Goal: Information Seeking & Learning: Find specific fact

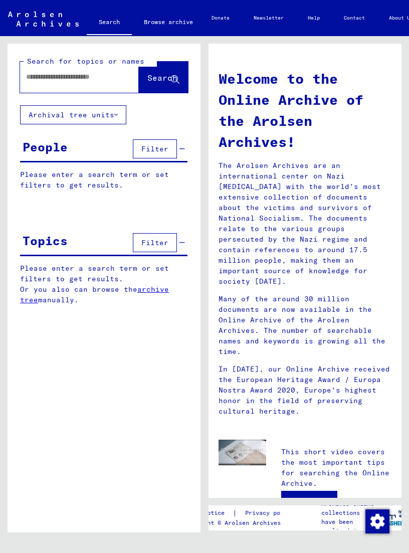
click at [63, 78] on input "text" at bounding box center [67, 77] width 83 height 11
type input "**********"
click at [156, 83] on span "Search" at bounding box center [164, 78] width 32 height 11
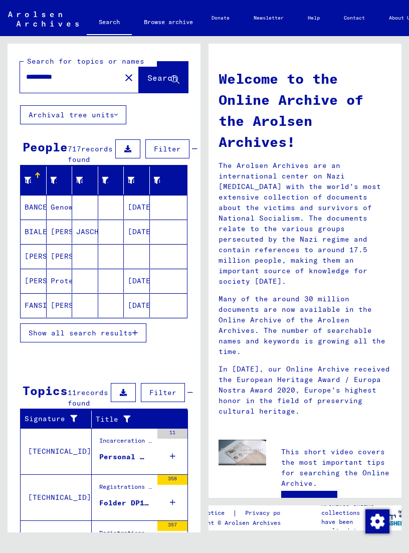
click at [86, 338] on span "Show all search results" at bounding box center [81, 333] width 104 height 9
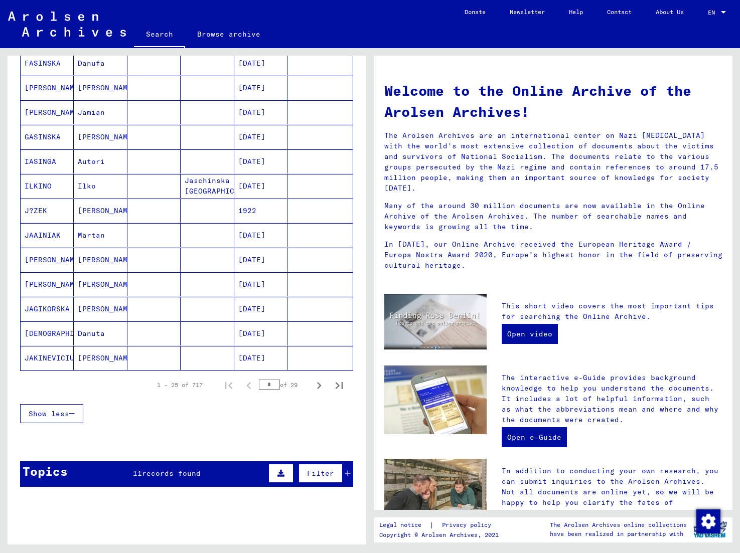
scroll to position [454, 0]
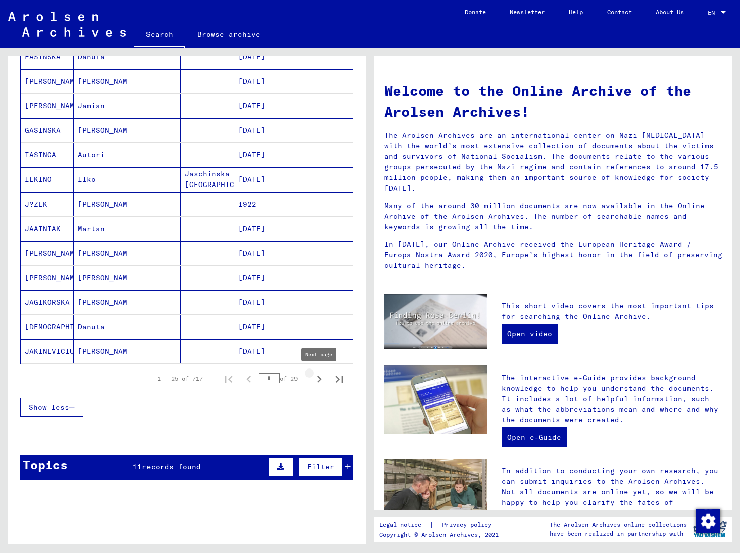
click at [318, 380] on icon "Next page" at bounding box center [319, 379] width 14 height 14
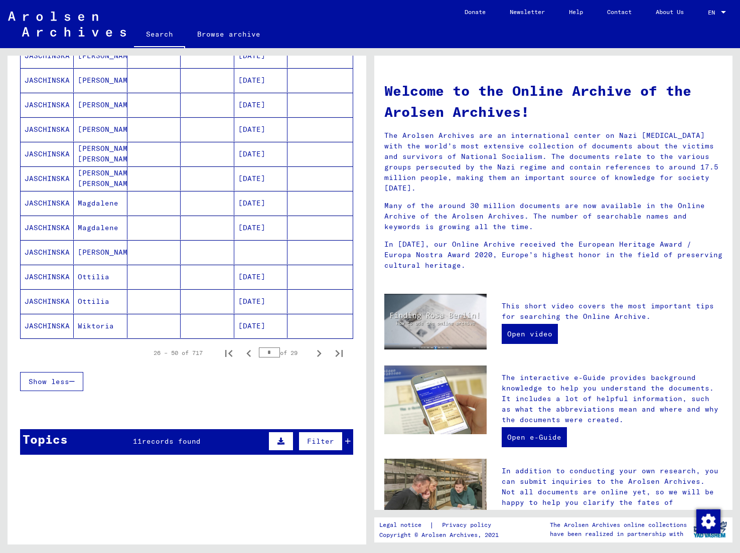
scroll to position [483, 0]
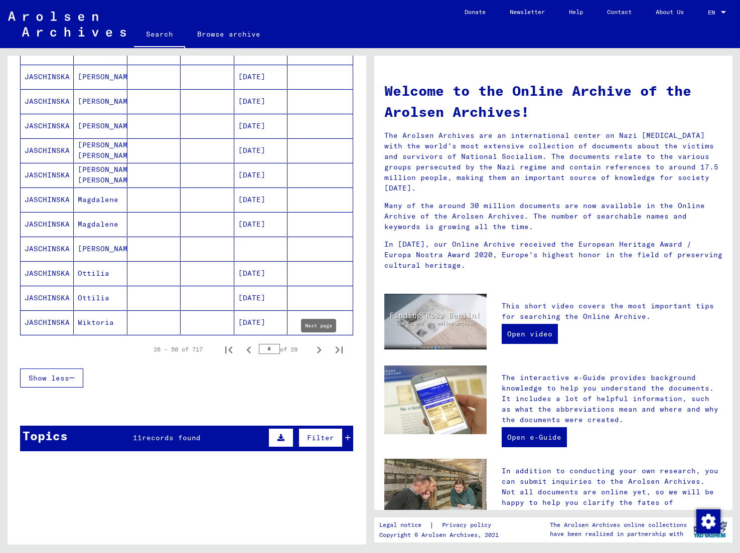
click at [319, 353] on icon "Next page" at bounding box center [319, 350] width 14 height 14
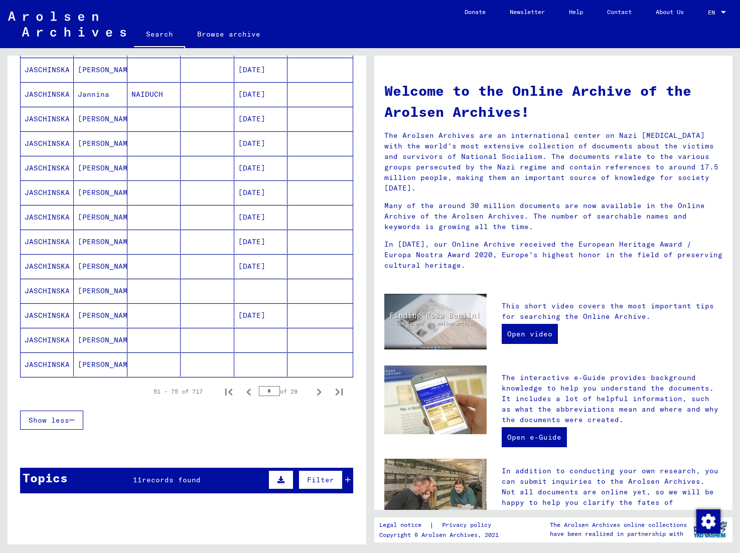
scroll to position [442, 0]
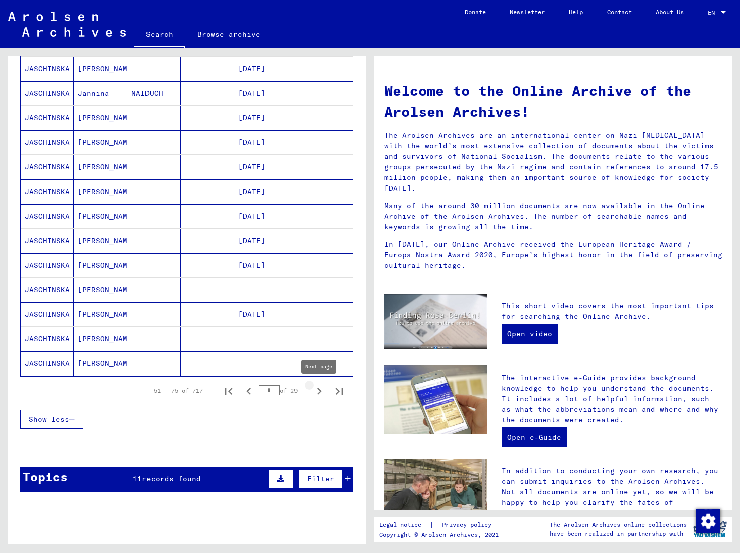
click at [317, 388] on icon "Next page" at bounding box center [319, 391] width 14 height 14
type input "*"
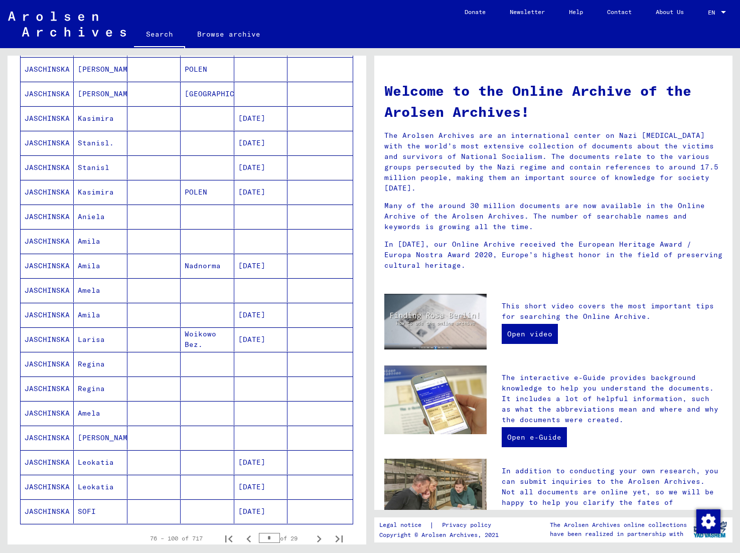
scroll to position [284, 0]
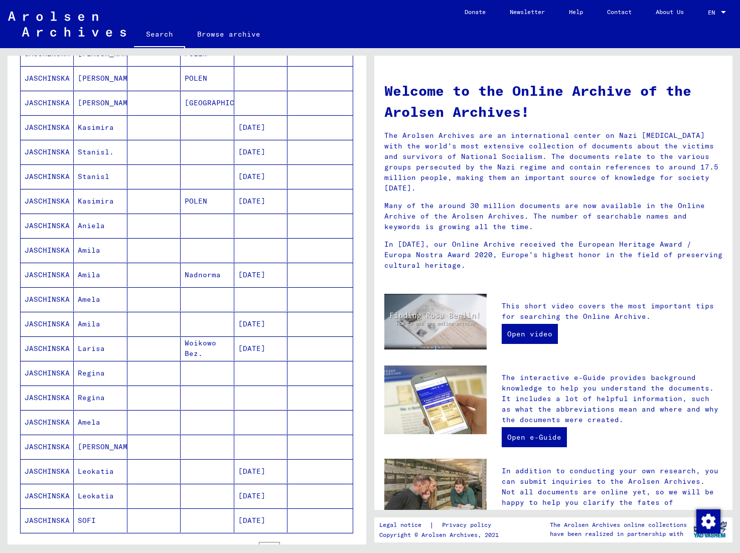
click at [43, 126] on mat-cell "JASCHINSKA" at bounding box center [47, 127] width 53 height 24
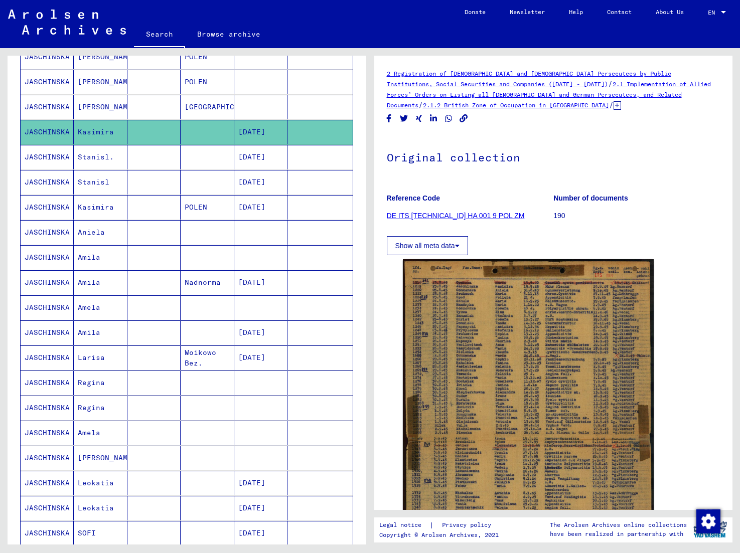
click at [53, 205] on mat-cell "JASCHINSKA" at bounding box center [47, 207] width 53 height 25
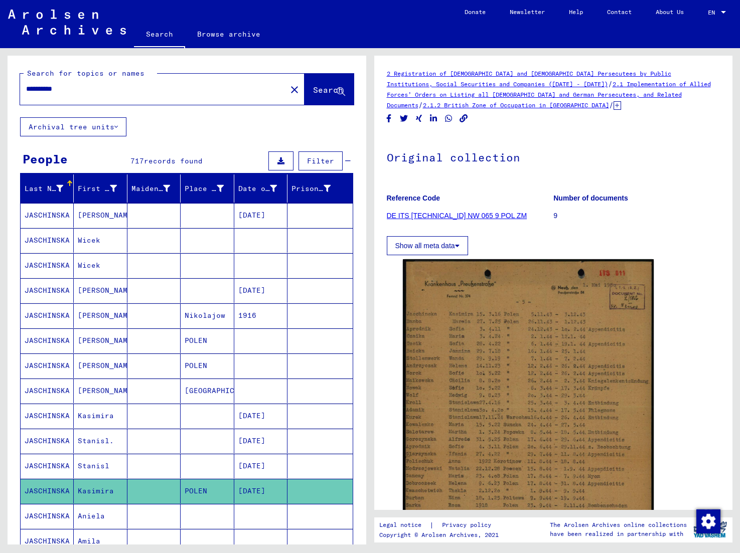
click at [110, 90] on input "**********" at bounding box center [153, 89] width 254 height 11
type input "**********"
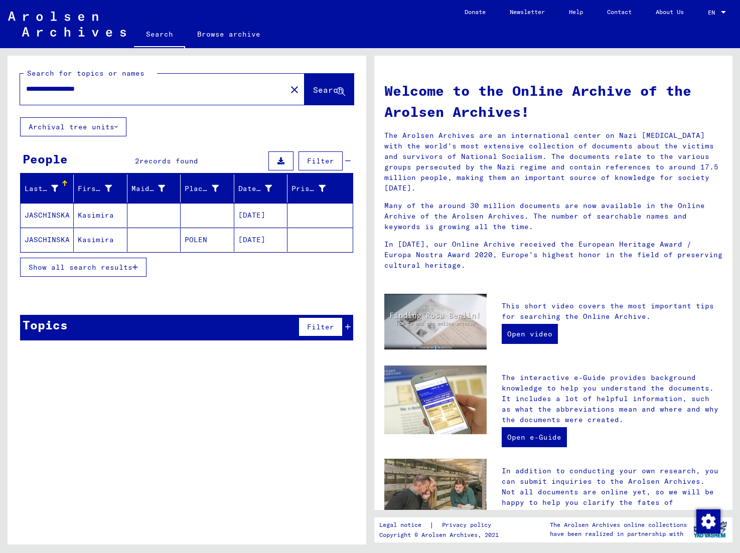
click at [113, 264] on span "Show all search results" at bounding box center [81, 267] width 104 height 9
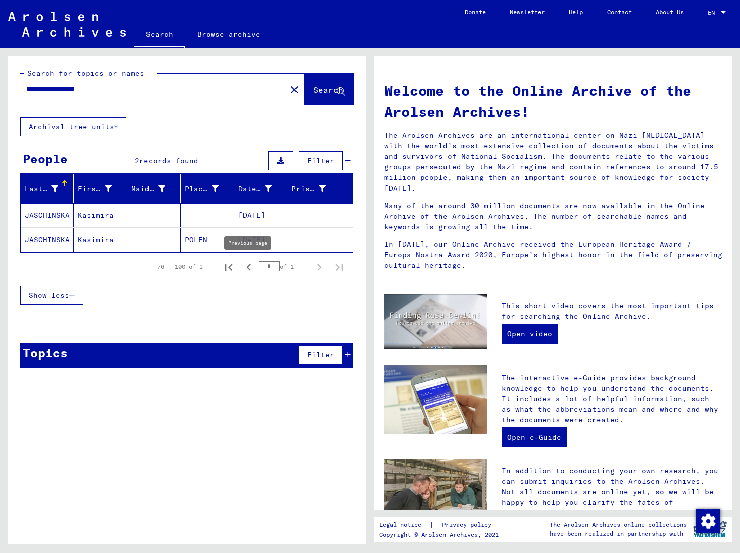
click at [251, 269] on icon "Previous page" at bounding box center [249, 267] width 14 height 14
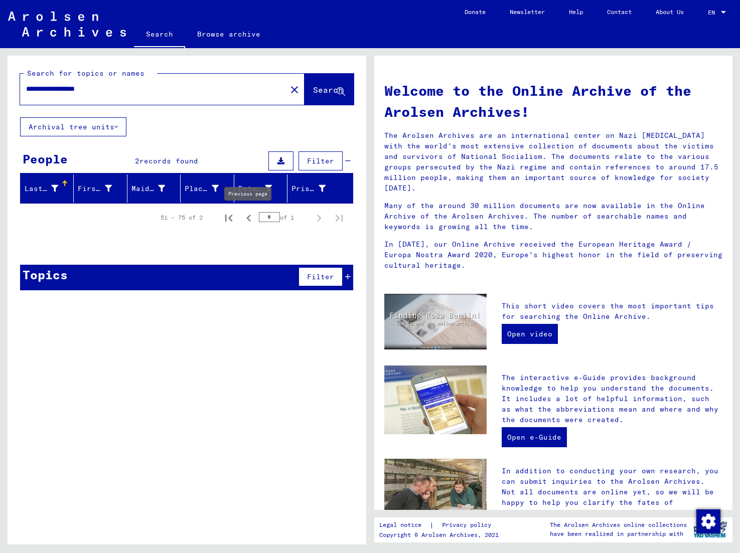
click at [248, 217] on icon "Previous page" at bounding box center [248, 218] width 5 height 7
type input "*"
click at [140, 88] on input "**********" at bounding box center [150, 89] width 248 height 11
drag, startPoint x: 30, startPoint y: 89, endPoint x: 23, endPoint y: 90, distance: 6.5
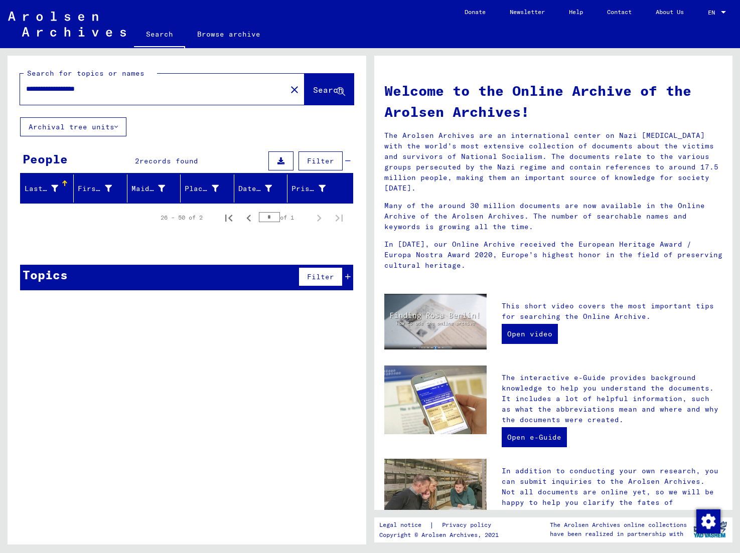
click at [23, 90] on div "**********" at bounding box center [147, 89] width 254 height 23
drag, startPoint x: 72, startPoint y: 91, endPoint x: 14, endPoint y: 91, distance: 58.7
click at [14, 91] on div "**********" at bounding box center [187, 87] width 359 height 62
type input "********"
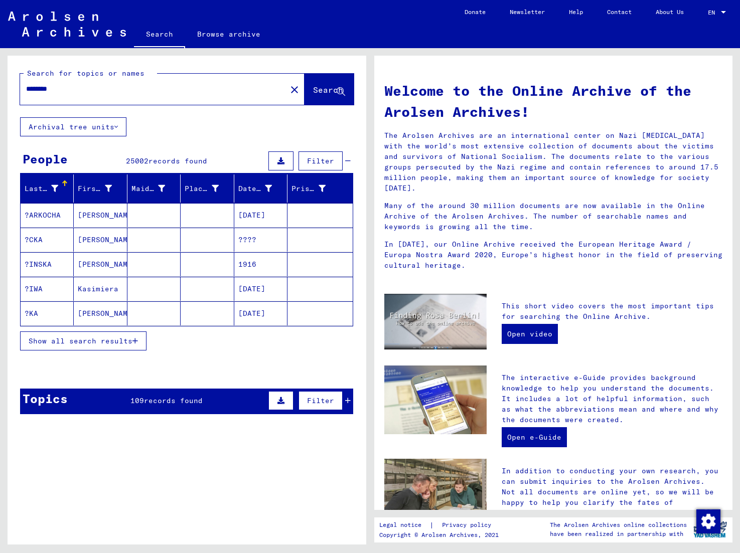
click at [135, 338] on icon "button" at bounding box center [135, 341] width 6 height 7
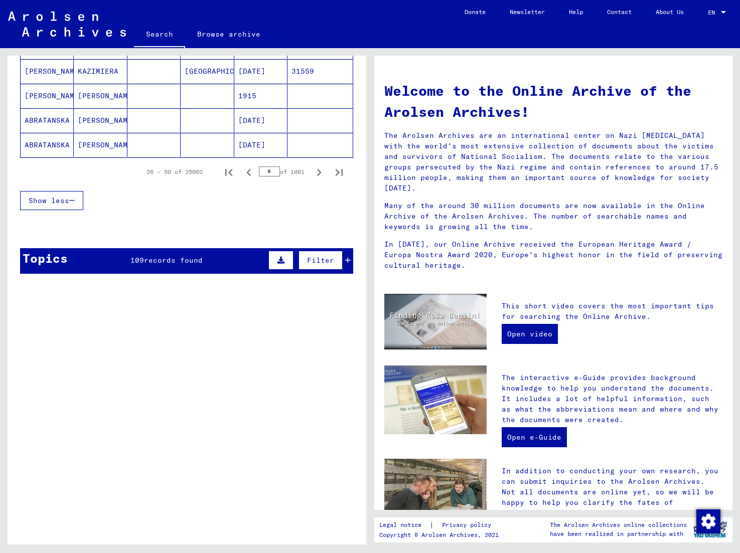
scroll to position [660, 0]
click at [318, 174] on icon "Next page" at bounding box center [319, 173] width 14 height 14
click at [318, 170] on icon "Next page" at bounding box center [319, 172] width 5 height 7
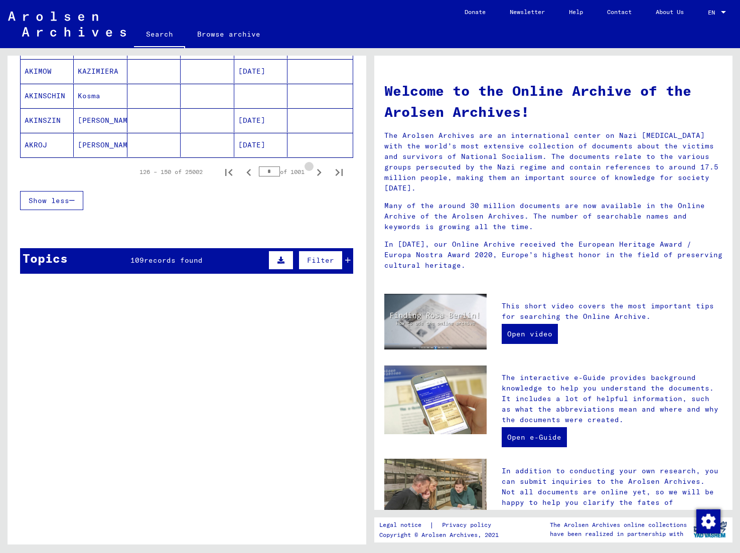
click at [318, 170] on icon "Next page" at bounding box center [319, 172] width 5 height 7
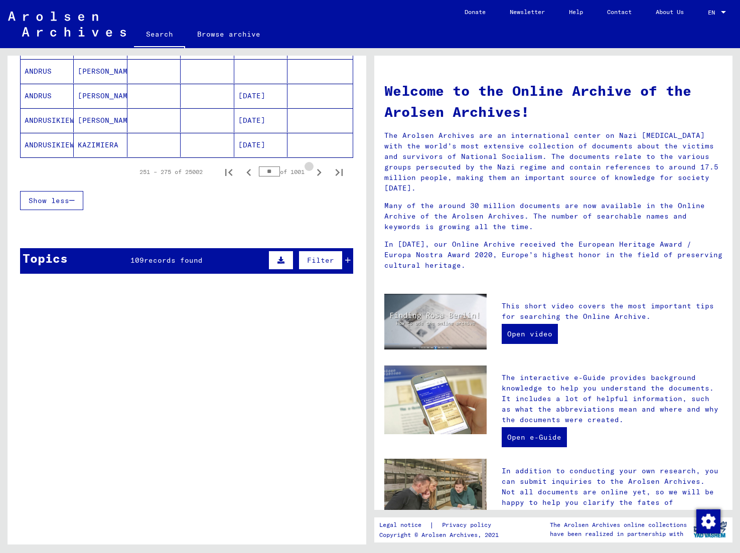
click at [318, 170] on icon "Next page" at bounding box center [319, 172] width 5 height 7
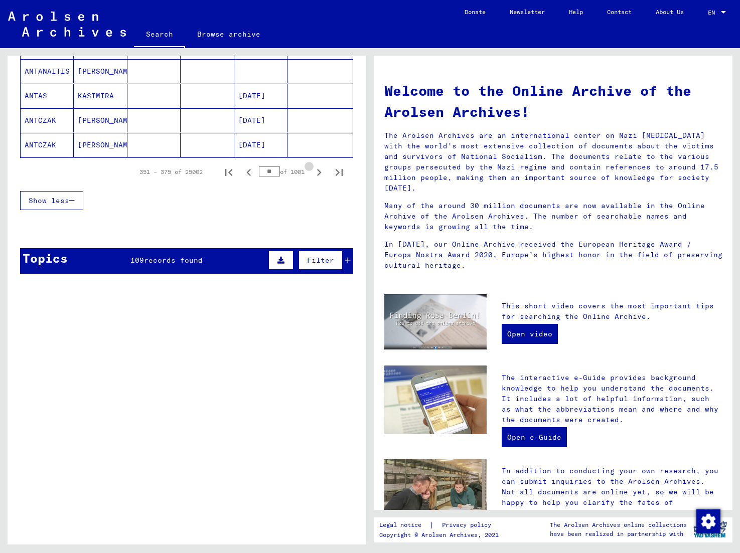
click at [318, 170] on icon "Next page" at bounding box center [319, 172] width 5 height 7
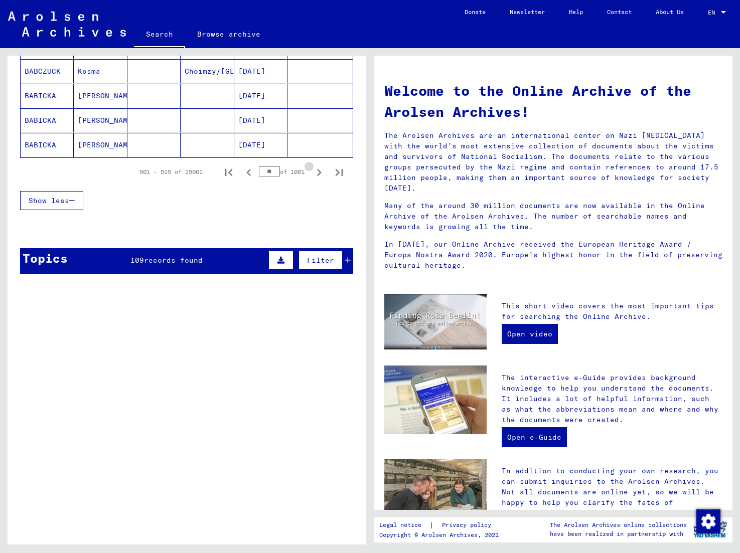
click at [318, 170] on icon "Next page" at bounding box center [319, 172] width 5 height 7
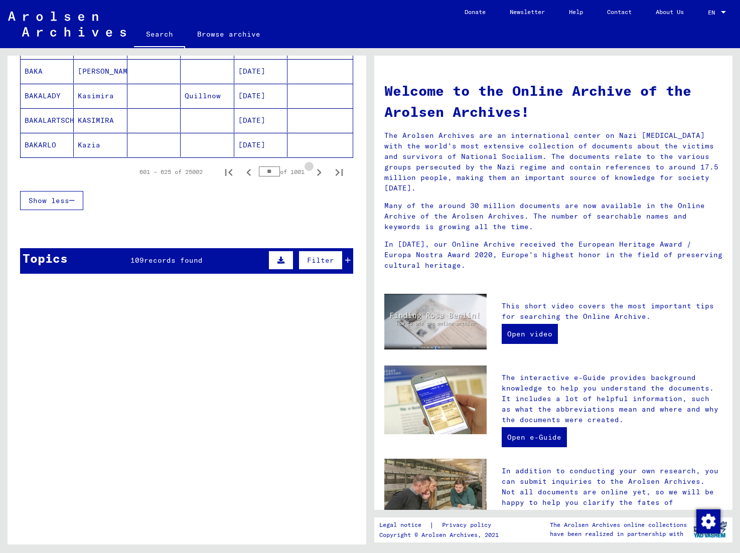
click at [318, 170] on icon "Next page" at bounding box center [319, 172] width 5 height 7
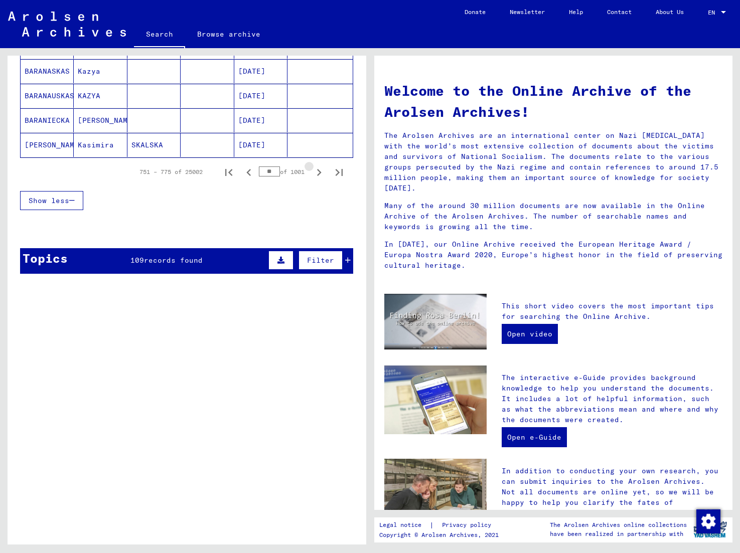
click at [318, 170] on icon "Next page" at bounding box center [319, 172] width 5 height 7
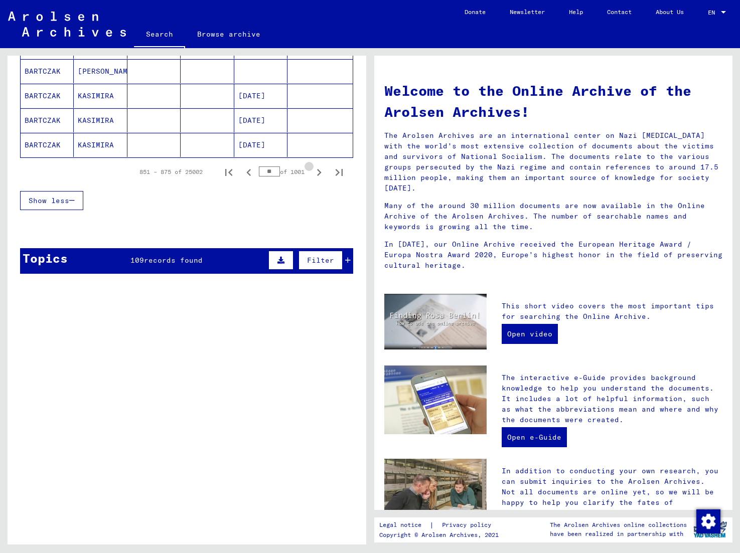
click at [318, 170] on icon "Next page" at bounding box center [319, 172] width 5 height 7
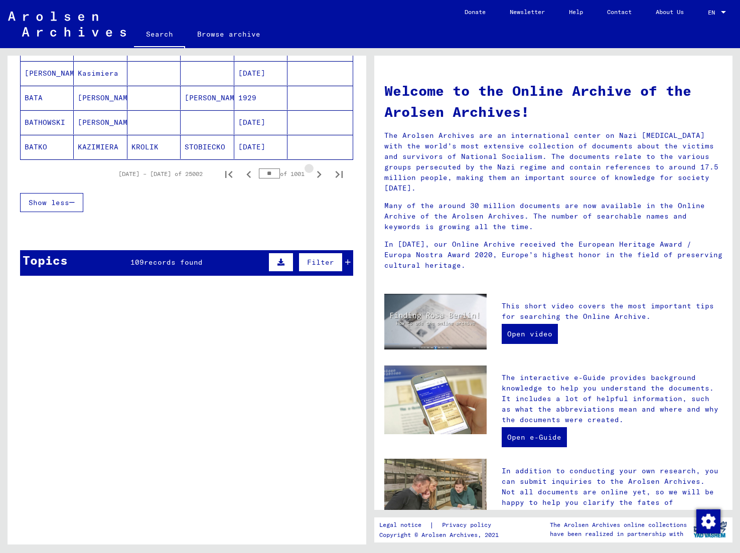
click at [318, 170] on icon "Next page" at bounding box center [319, 175] width 14 height 14
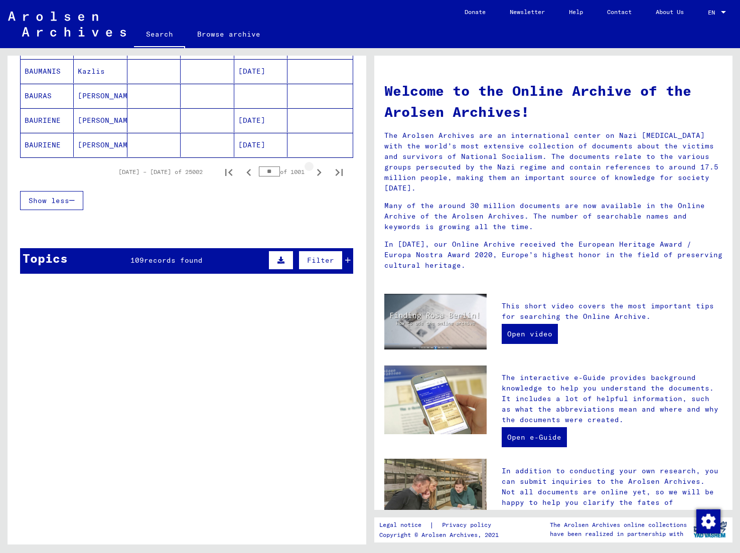
click at [319, 176] on icon "Next page" at bounding box center [319, 173] width 14 height 14
click at [318, 172] on icon "Next page" at bounding box center [319, 173] width 14 height 14
click at [317, 172] on icon "Next page" at bounding box center [319, 173] width 14 height 14
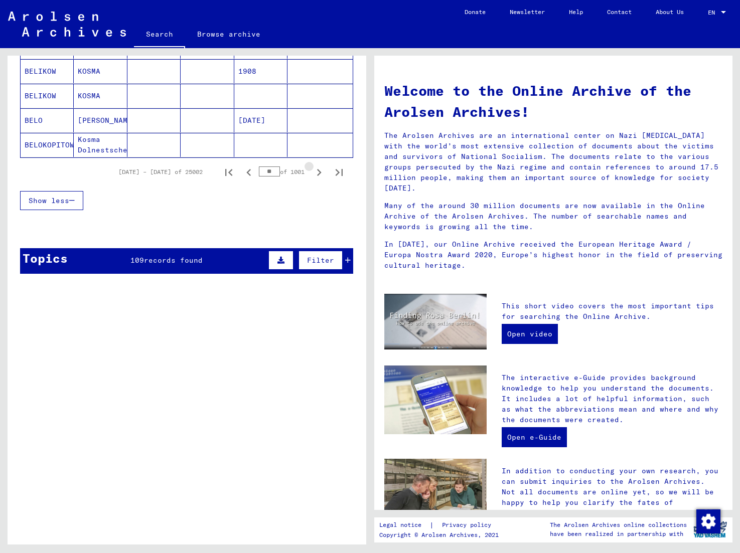
click at [317, 172] on icon "Next page" at bounding box center [319, 173] width 14 height 14
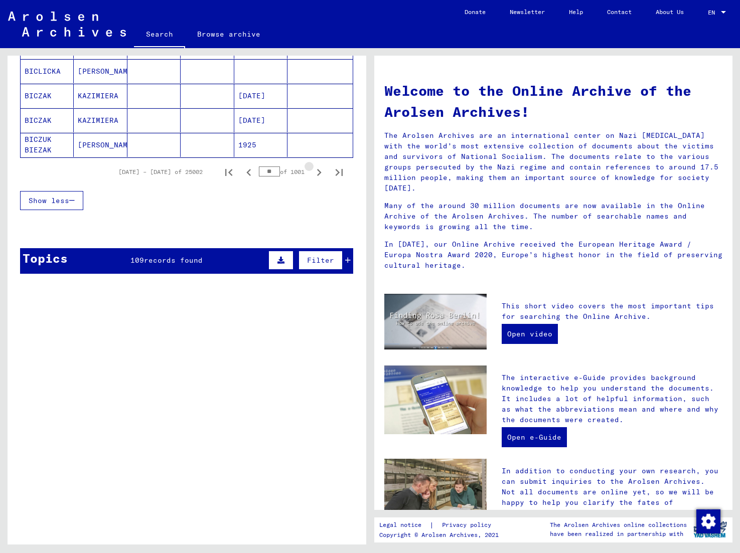
click at [317, 172] on icon "Next page" at bounding box center [319, 173] width 14 height 14
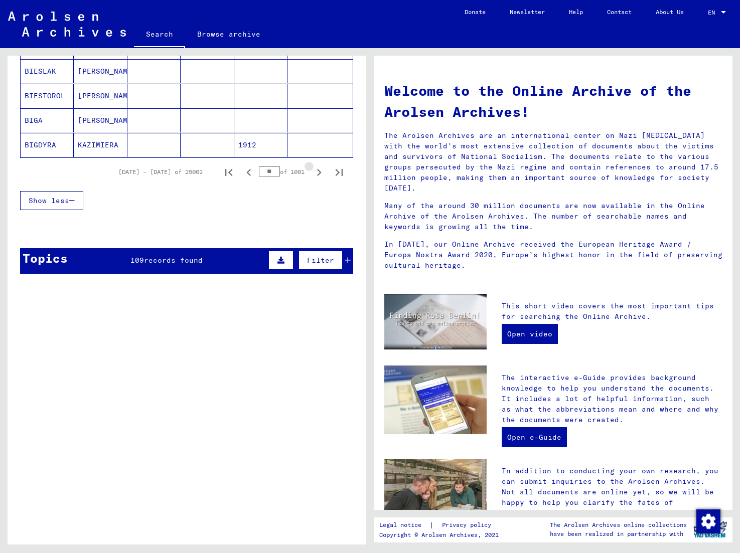
click at [317, 172] on icon "Next page" at bounding box center [319, 173] width 14 height 14
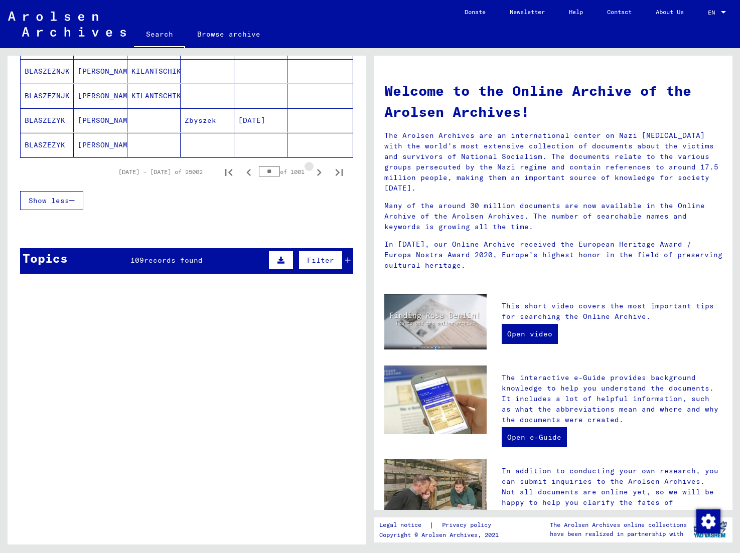
click at [317, 172] on icon "Next page" at bounding box center [319, 173] width 14 height 14
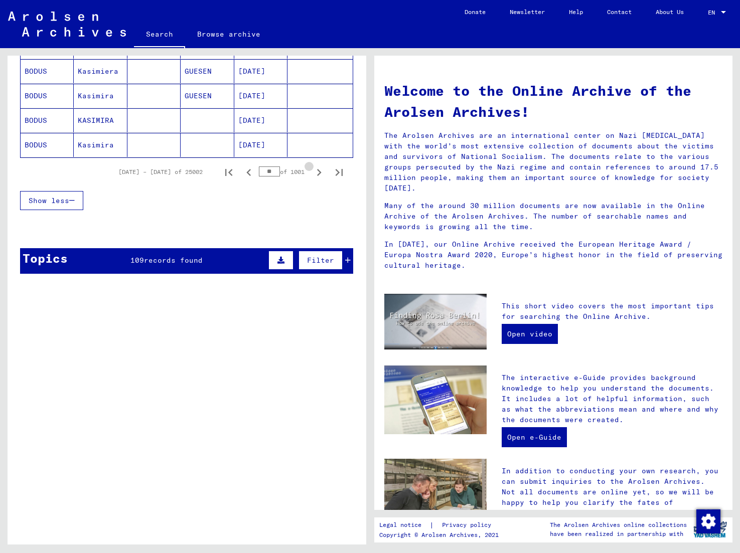
click at [317, 172] on icon "Next page" at bounding box center [319, 173] width 14 height 14
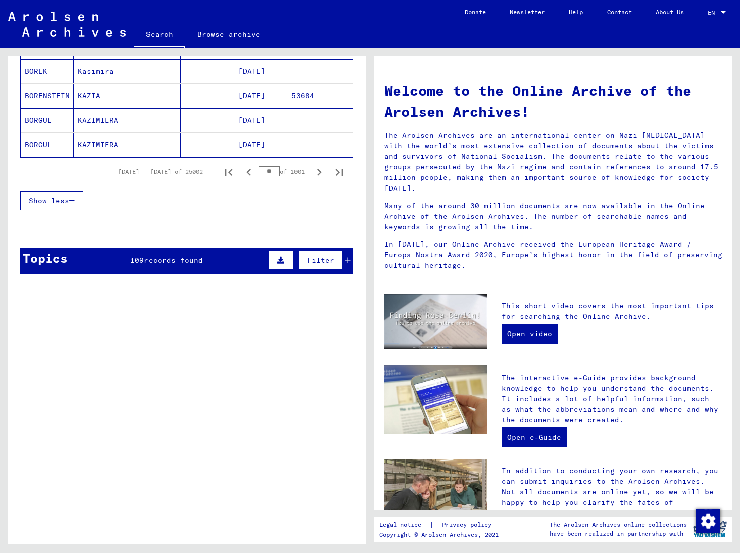
click at [317, 172] on icon "Next page" at bounding box center [319, 173] width 14 height 14
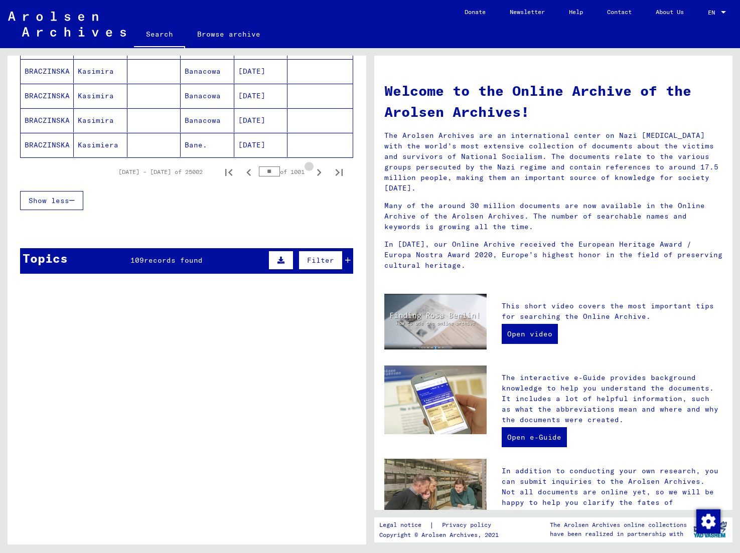
click at [317, 172] on icon "Next page" at bounding box center [319, 173] width 14 height 14
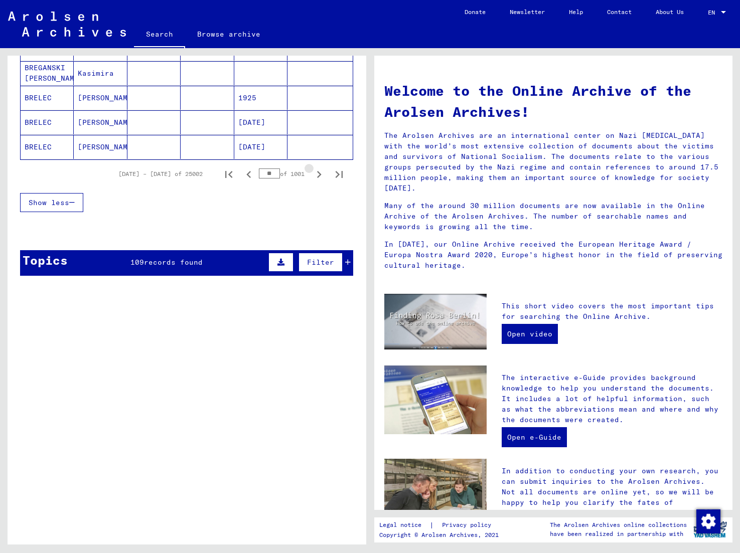
click at [317, 173] on icon "Next page" at bounding box center [319, 175] width 14 height 14
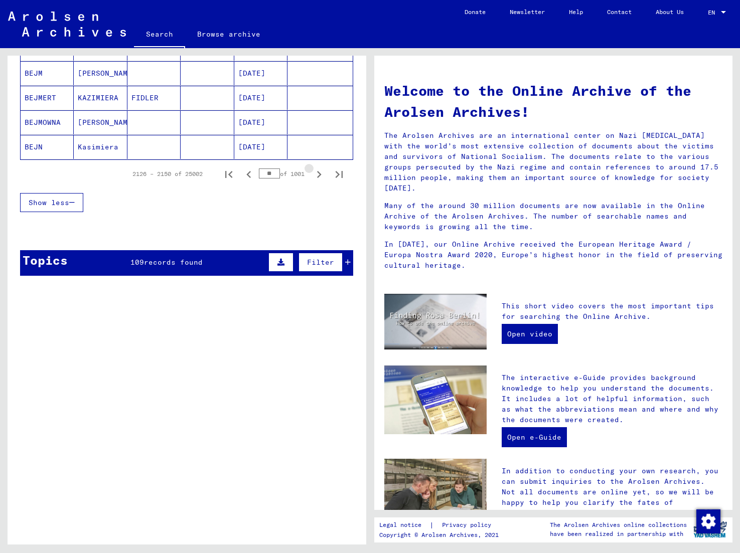
click at [317, 173] on icon "Next page" at bounding box center [319, 175] width 14 height 14
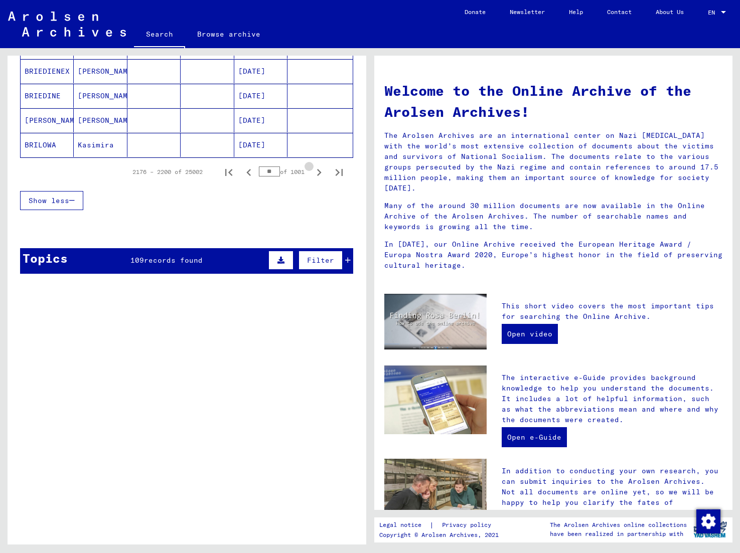
click at [317, 173] on icon "Next page" at bounding box center [319, 173] width 14 height 14
click at [318, 173] on icon "Next page" at bounding box center [319, 173] width 14 height 14
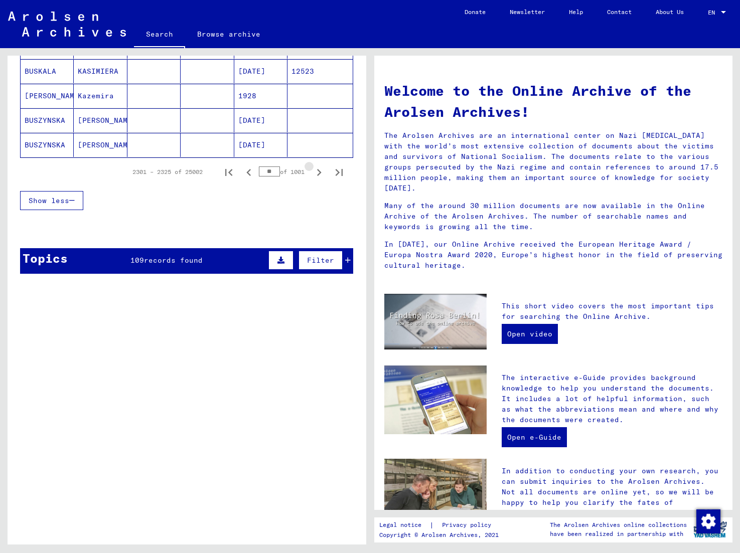
click at [318, 173] on icon "Next page" at bounding box center [319, 173] width 14 height 14
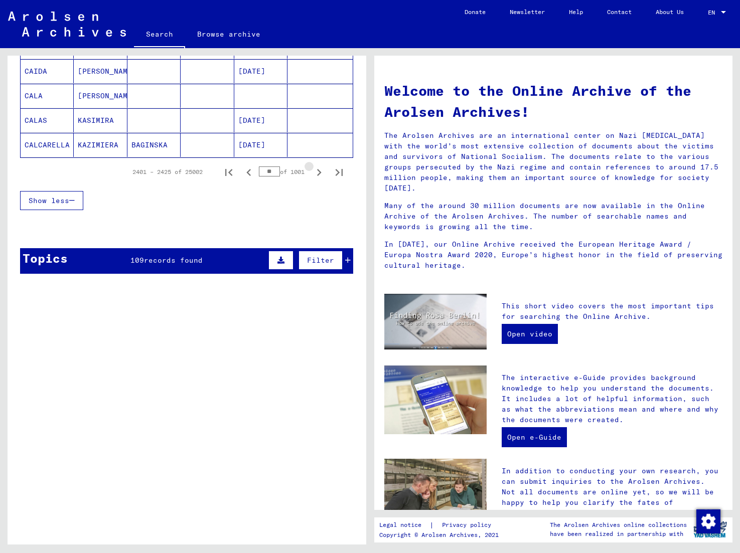
click at [318, 173] on icon "Next page" at bounding box center [319, 173] width 14 height 14
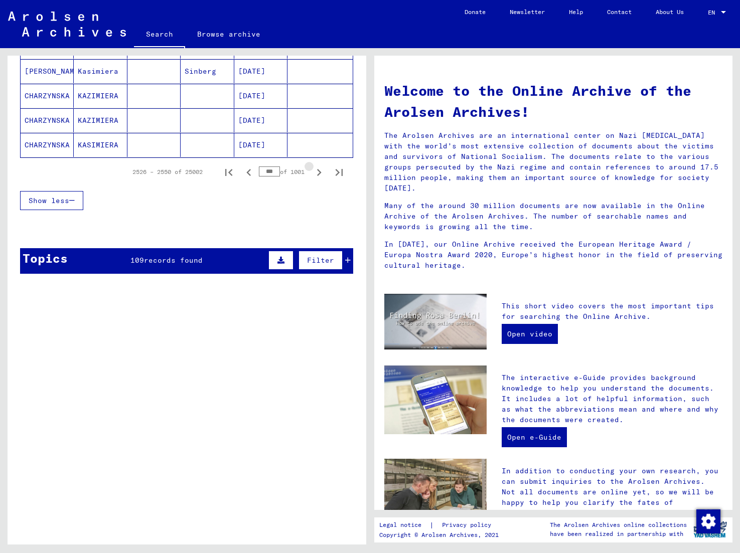
click at [318, 173] on icon "Next page" at bounding box center [319, 173] width 14 height 14
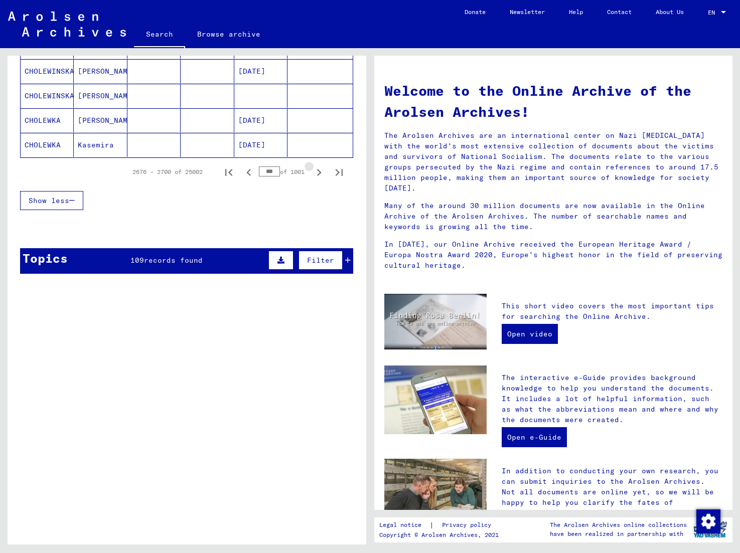
click at [318, 173] on icon "Next page" at bounding box center [319, 173] width 14 height 14
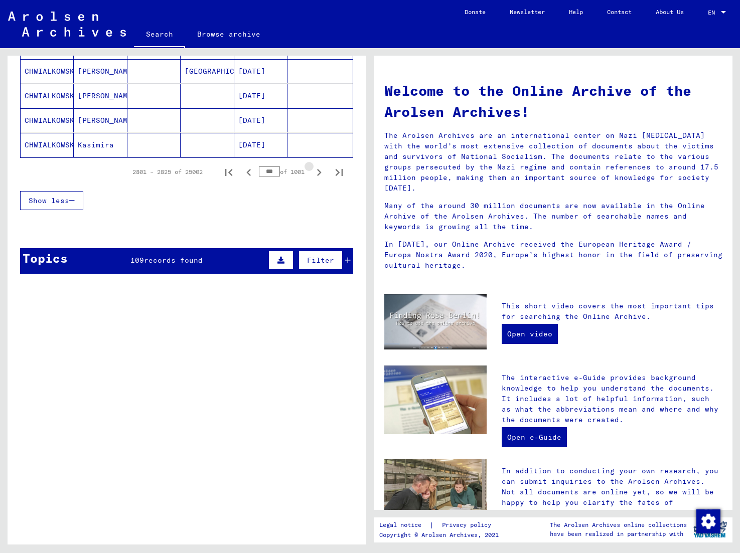
click at [318, 173] on icon "Next page" at bounding box center [319, 173] width 14 height 14
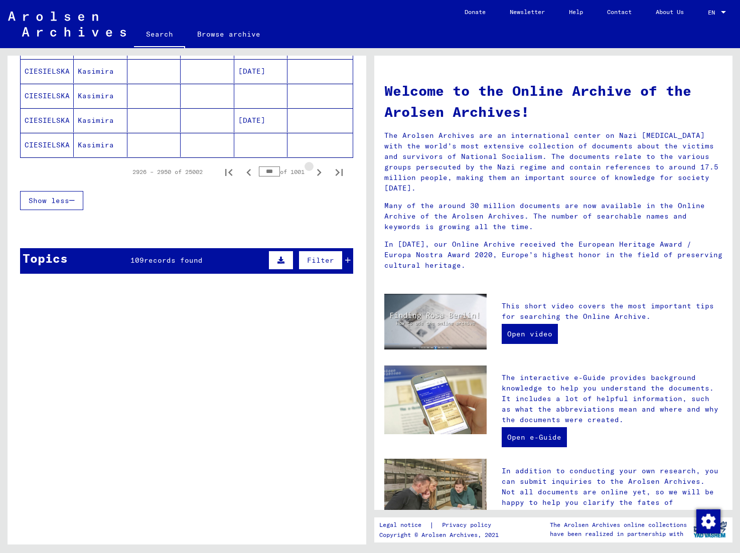
click at [318, 173] on icon "Next page" at bounding box center [319, 173] width 14 height 14
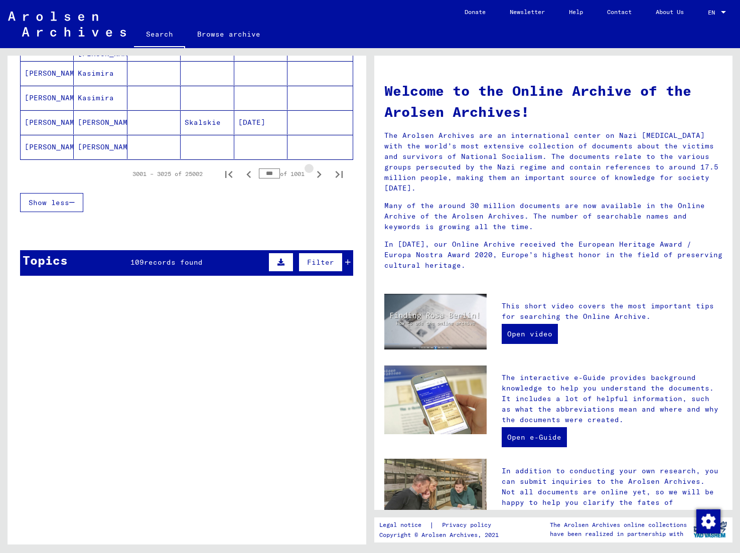
click at [318, 173] on icon "Next page" at bounding box center [319, 175] width 14 height 14
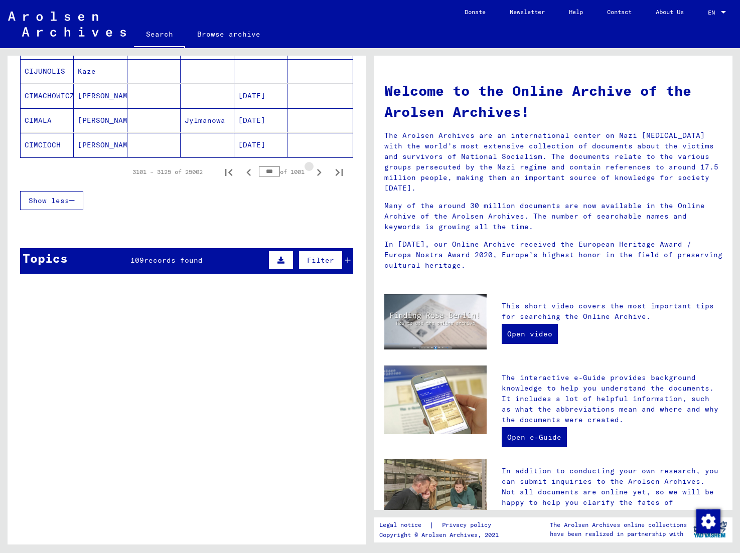
click at [318, 173] on icon "Next page" at bounding box center [319, 173] width 14 height 14
click at [317, 173] on icon "Next page" at bounding box center [319, 173] width 14 height 14
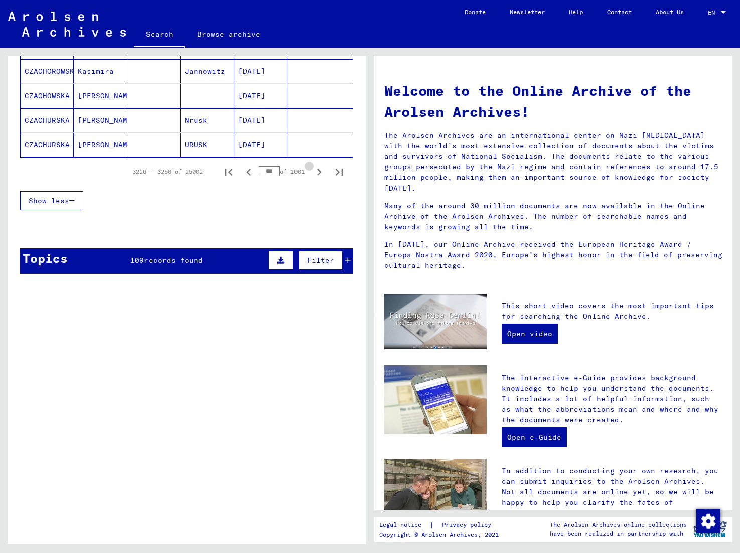
click at [317, 173] on icon "Next page" at bounding box center [319, 173] width 14 height 14
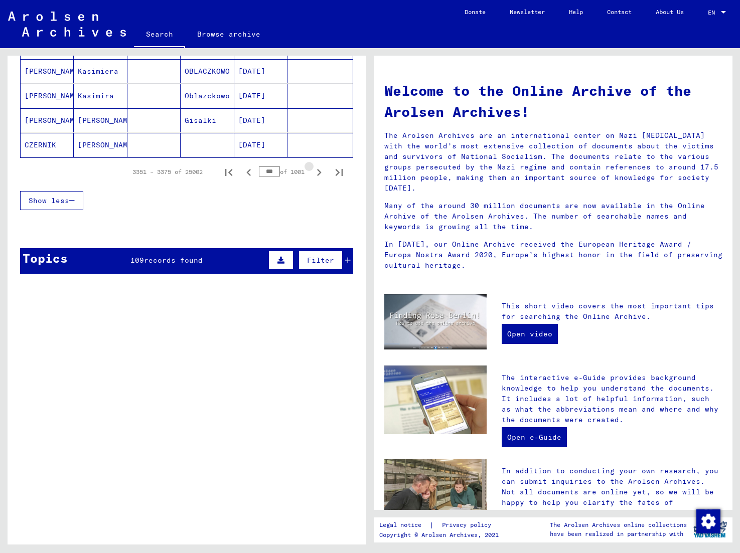
click at [317, 173] on icon "Next page" at bounding box center [319, 173] width 14 height 14
click at [318, 173] on icon "Next page" at bounding box center [319, 173] width 14 height 14
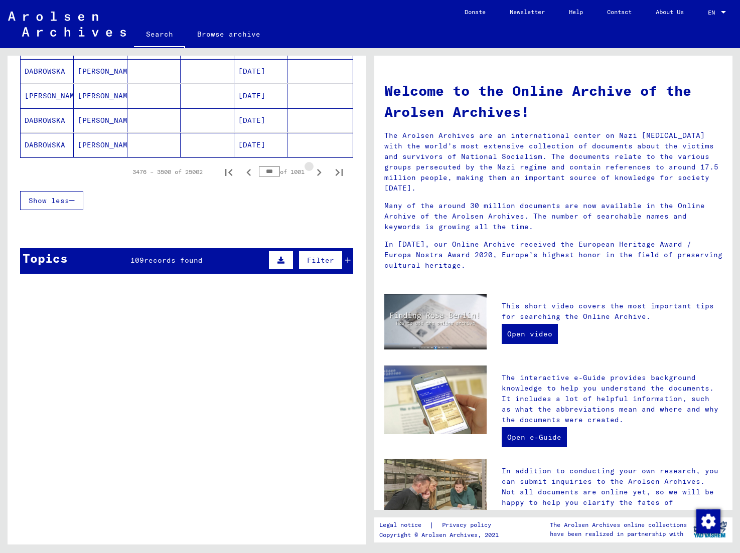
click at [318, 173] on icon "Next page" at bounding box center [319, 173] width 14 height 14
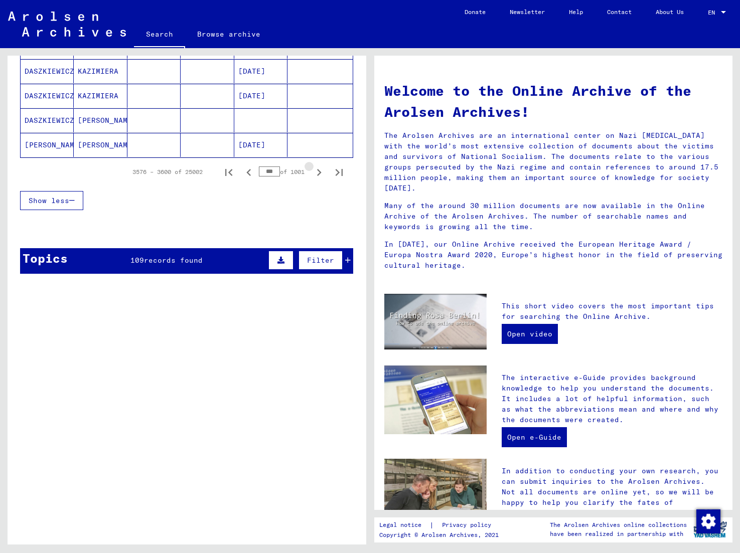
click at [318, 173] on icon "Next page" at bounding box center [319, 173] width 14 height 14
click at [317, 173] on icon "Next page" at bounding box center [319, 173] width 14 height 14
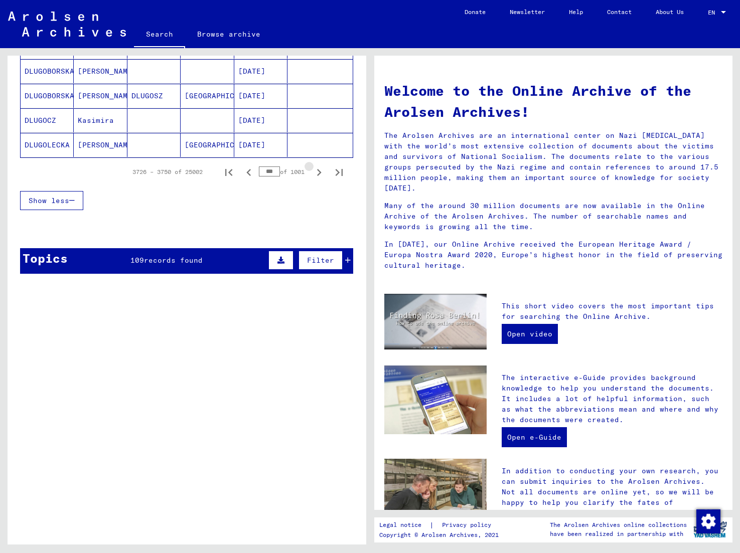
click at [317, 173] on icon "Next page" at bounding box center [319, 173] width 14 height 14
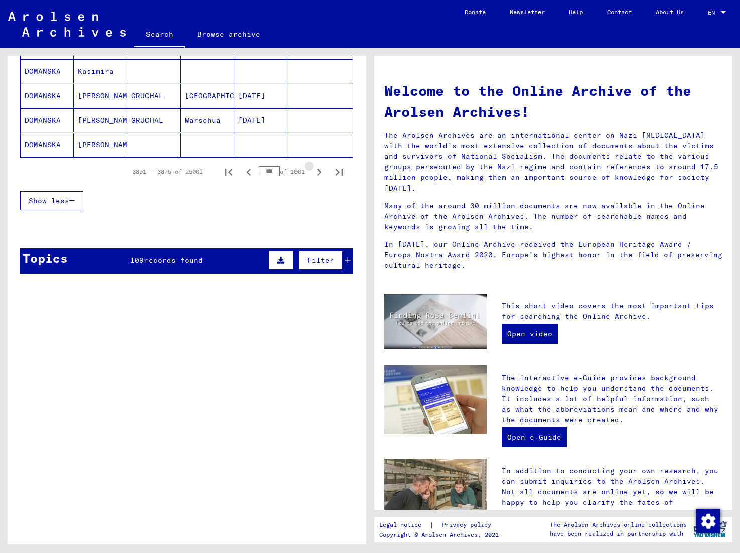
click at [317, 173] on icon "Next page" at bounding box center [319, 173] width 14 height 14
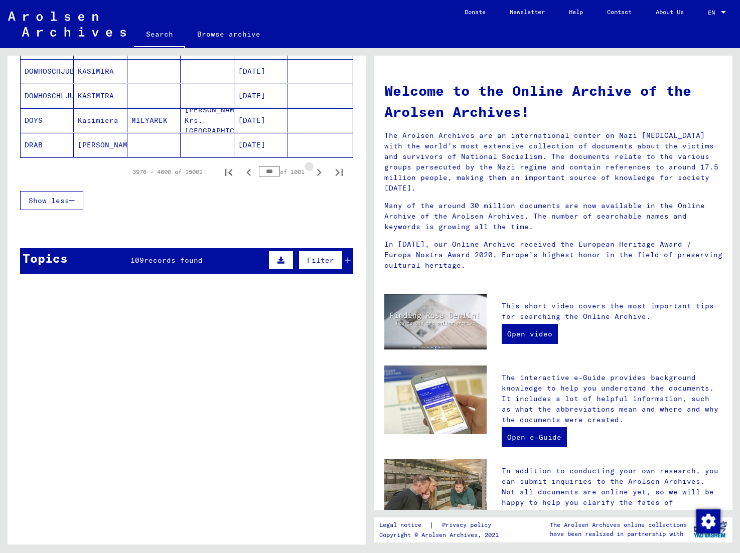
click at [317, 173] on icon "Next page" at bounding box center [319, 173] width 14 height 14
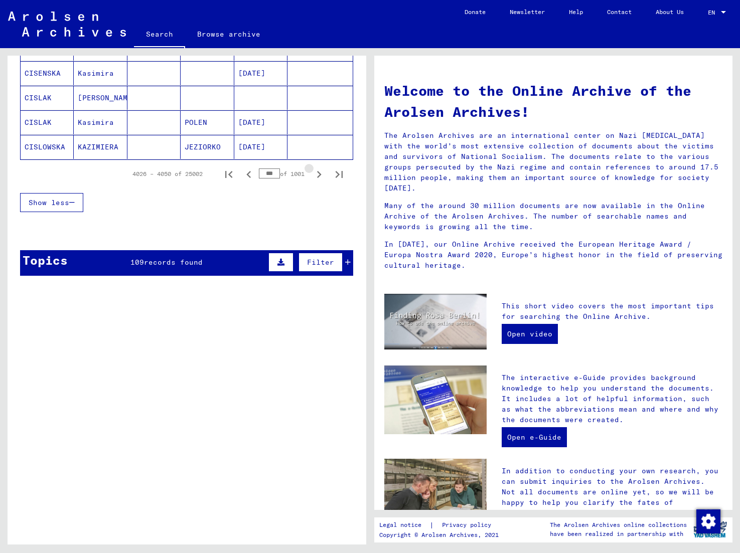
click at [317, 173] on icon "Next page" at bounding box center [319, 175] width 14 height 14
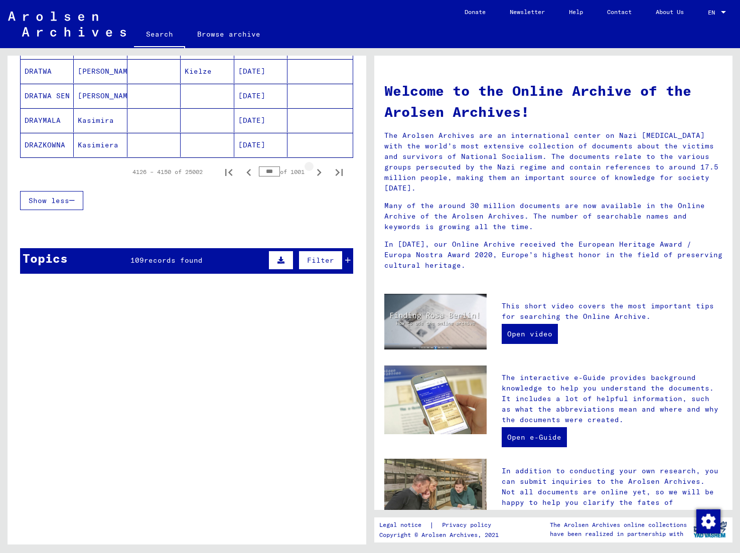
click at [317, 173] on icon "Next page" at bounding box center [319, 173] width 14 height 14
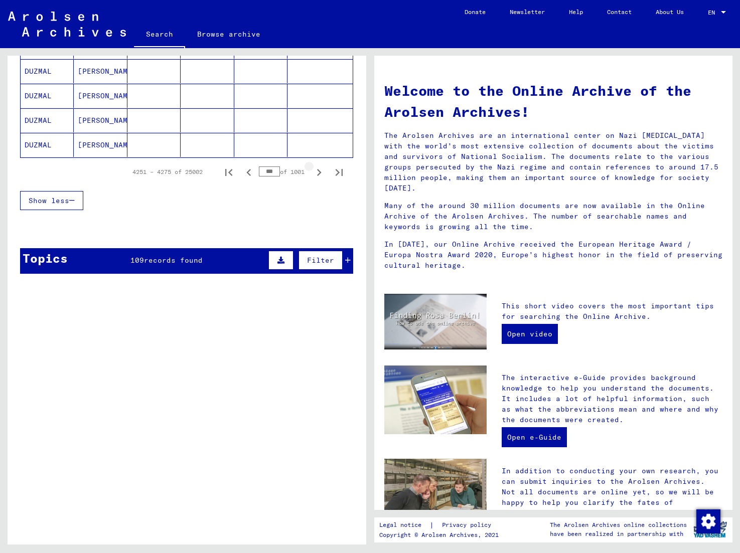
click at [317, 173] on icon "Next page" at bounding box center [319, 173] width 14 height 14
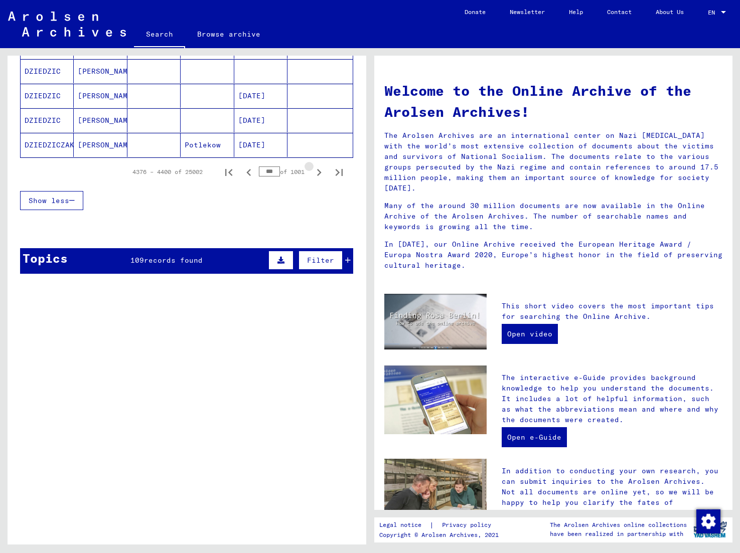
click at [317, 173] on icon "Next page" at bounding box center [319, 173] width 14 height 14
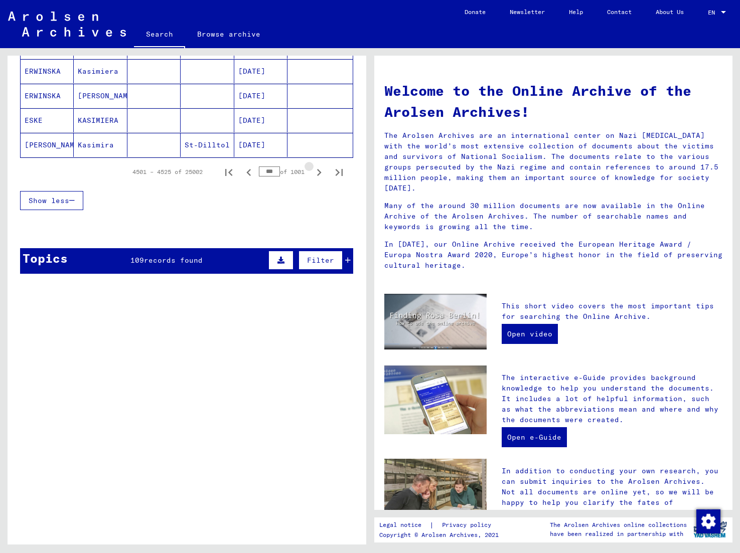
click at [317, 173] on icon "Next page" at bounding box center [319, 173] width 14 height 14
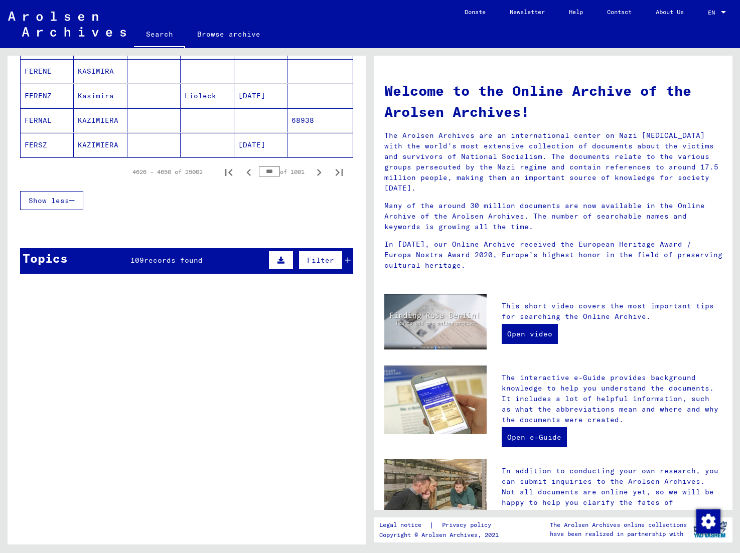
drag, startPoint x: 274, startPoint y: 171, endPoint x: 256, endPoint y: 172, distance: 17.6
click at [256, 172] on div "4626 – 4650 of 25002 *** of 1001" at bounding box center [234, 172] width 229 height 20
click at [321, 175] on icon "Next page" at bounding box center [319, 173] width 14 height 14
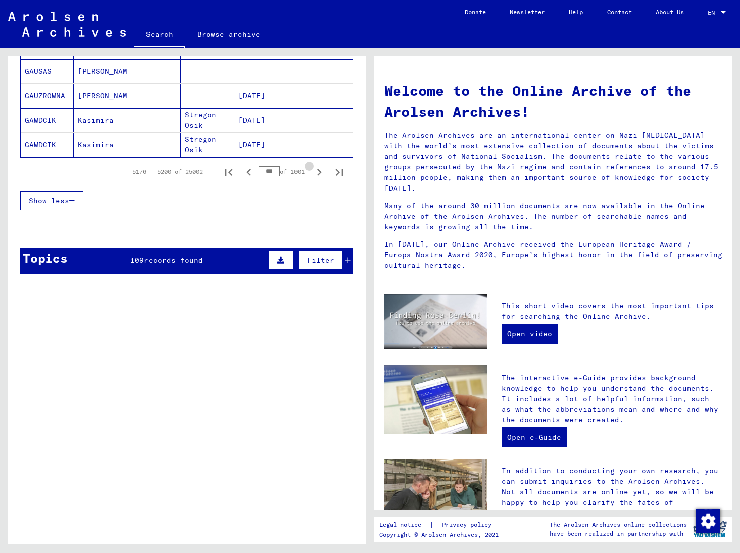
click at [321, 175] on icon "Next page" at bounding box center [319, 173] width 14 height 14
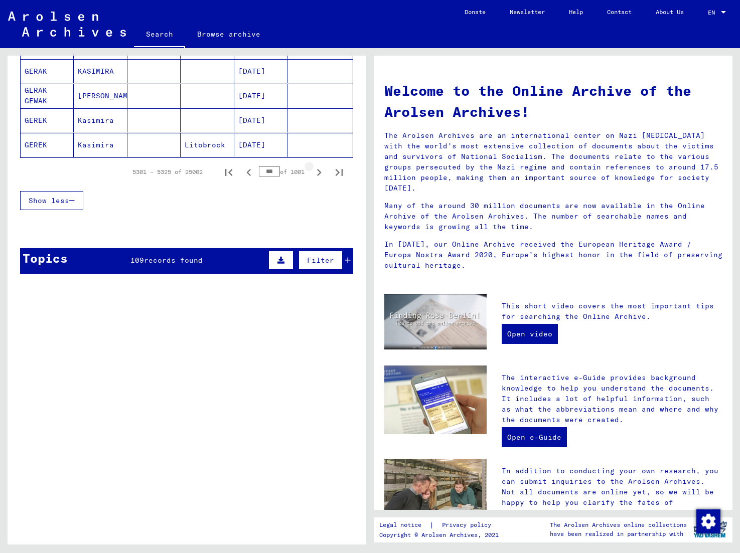
click at [321, 175] on icon "Next page" at bounding box center [319, 173] width 14 height 14
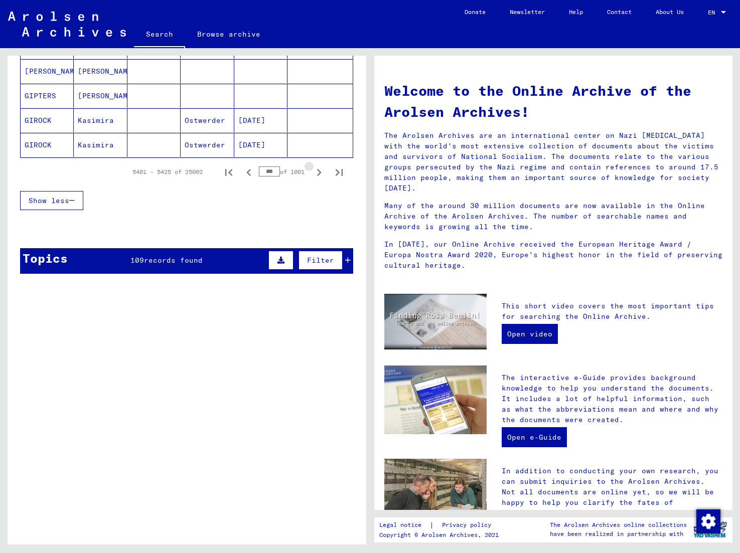
click at [321, 175] on icon "Next page" at bounding box center [319, 173] width 14 height 14
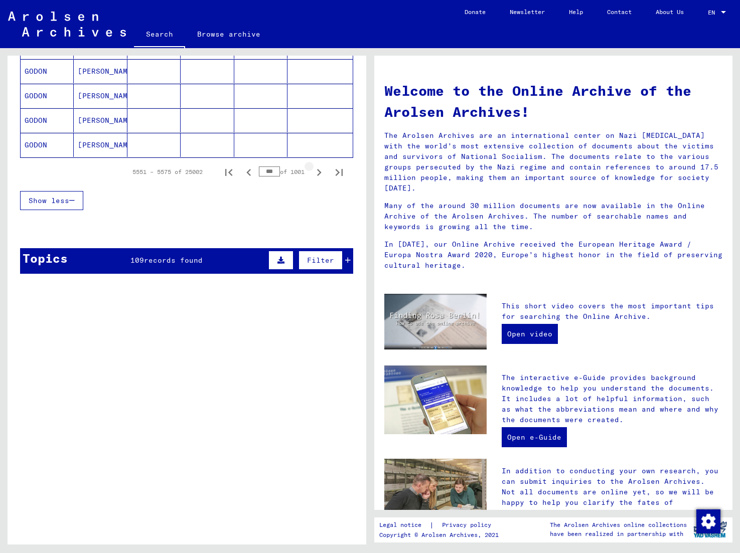
click at [321, 175] on icon "Next page" at bounding box center [319, 173] width 14 height 14
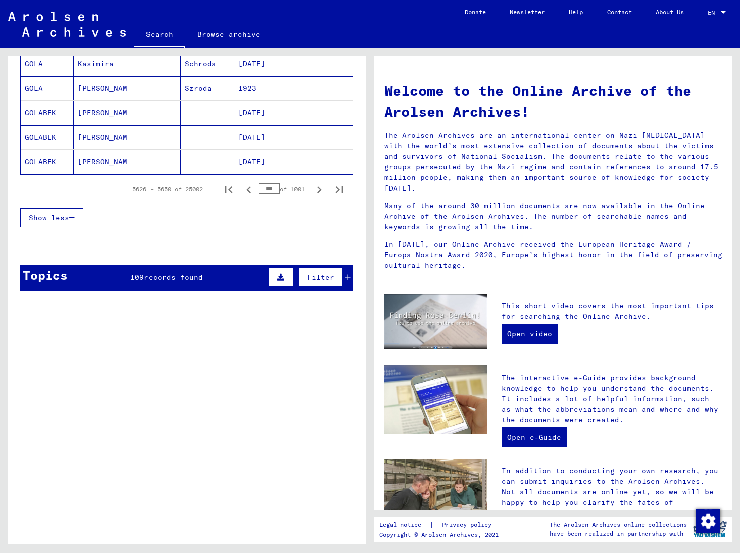
scroll to position [640, 0]
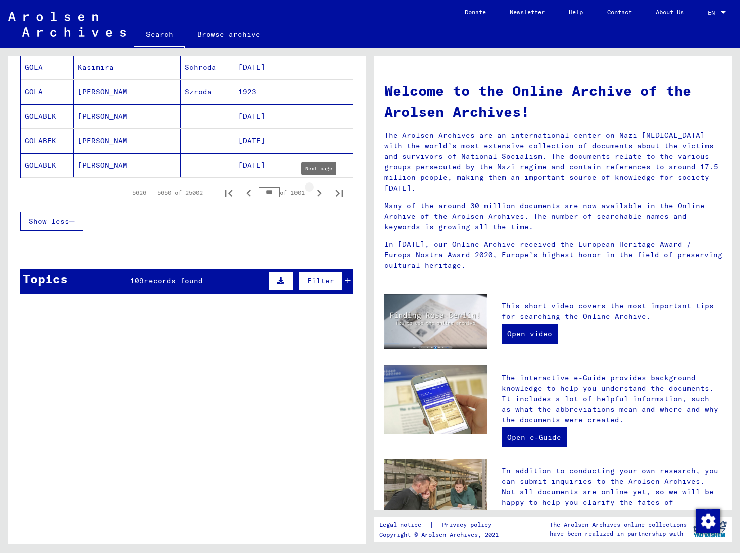
click at [319, 192] on icon "Next page" at bounding box center [319, 193] width 5 height 7
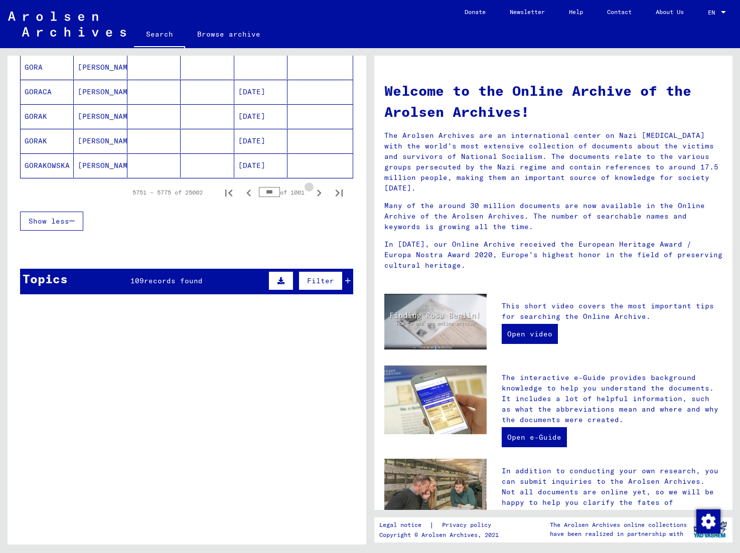
click at [319, 192] on icon "Next page" at bounding box center [319, 193] width 5 height 7
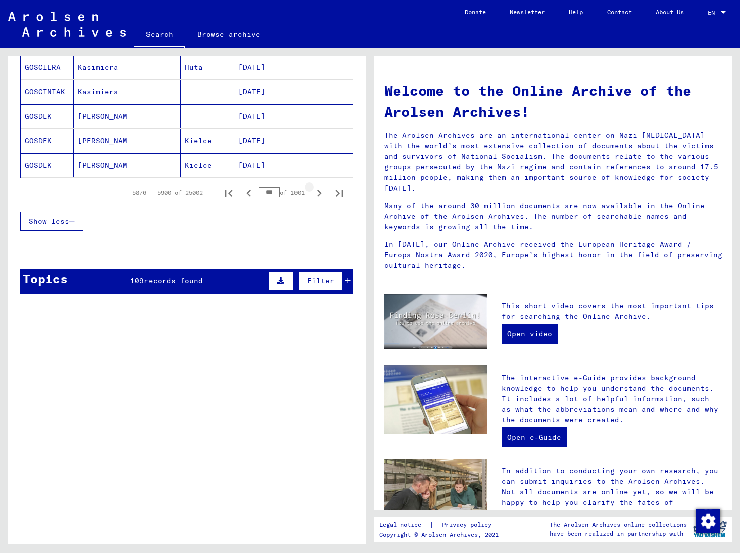
click at [319, 192] on icon "Next page" at bounding box center [319, 193] width 5 height 7
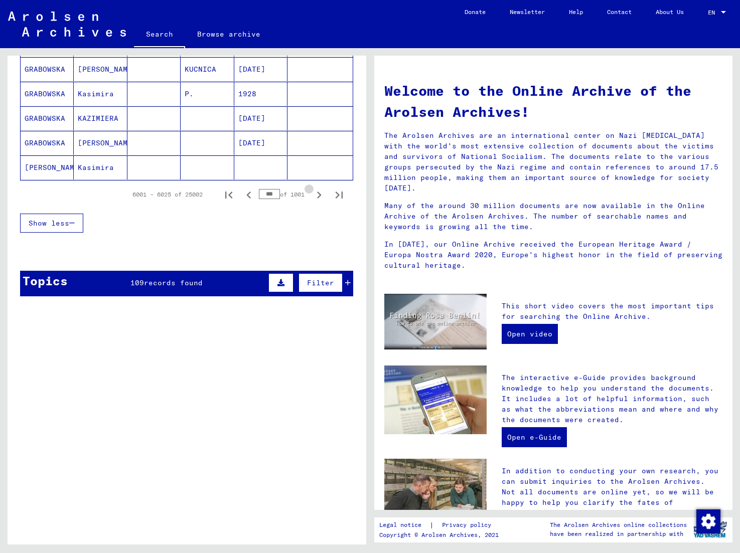
click at [319, 192] on icon "Next page" at bounding box center [319, 195] width 14 height 14
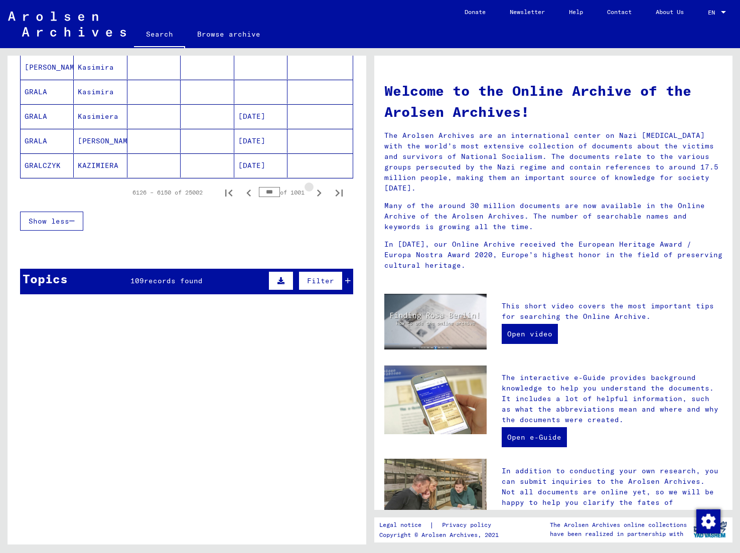
click at [319, 192] on icon "Next page" at bounding box center [319, 193] width 5 height 7
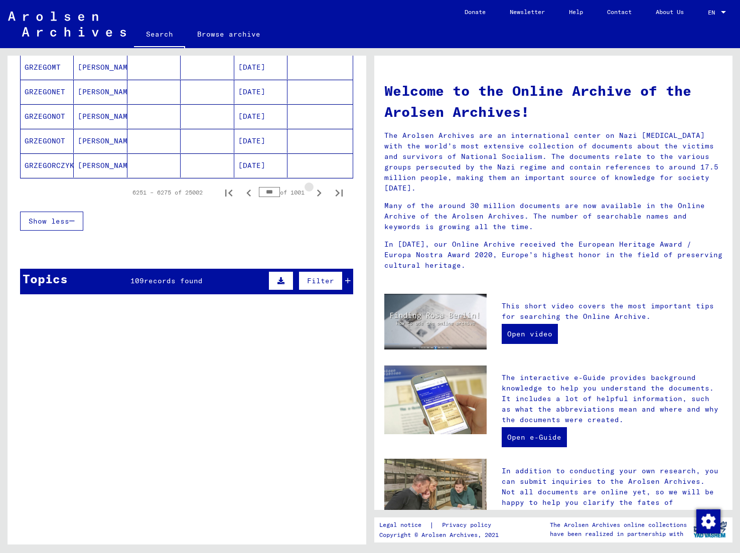
click at [319, 192] on icon "Next page" at bounding box center [319, 193] width 5 height 7
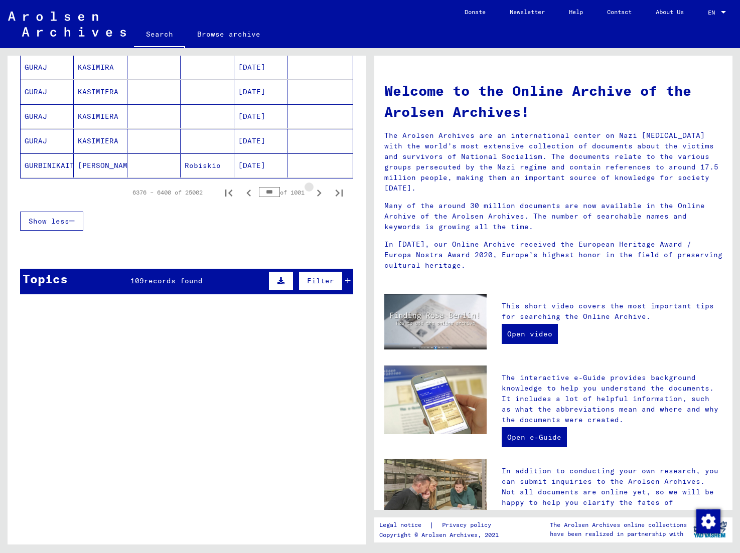
click at [319, 192] on icon "Next page" at bounding box center [319, 193] width 5 height 7
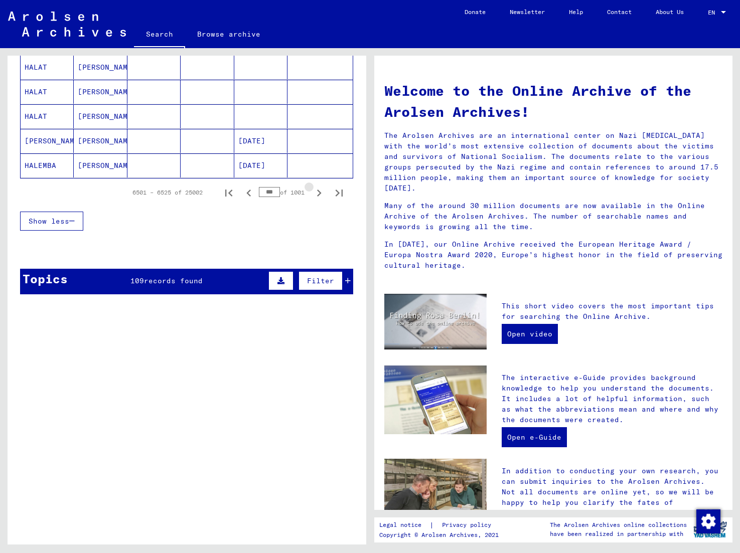
click at [319, 192] on icon "Next page" at bounding box center [319, 193] width 5 height 7
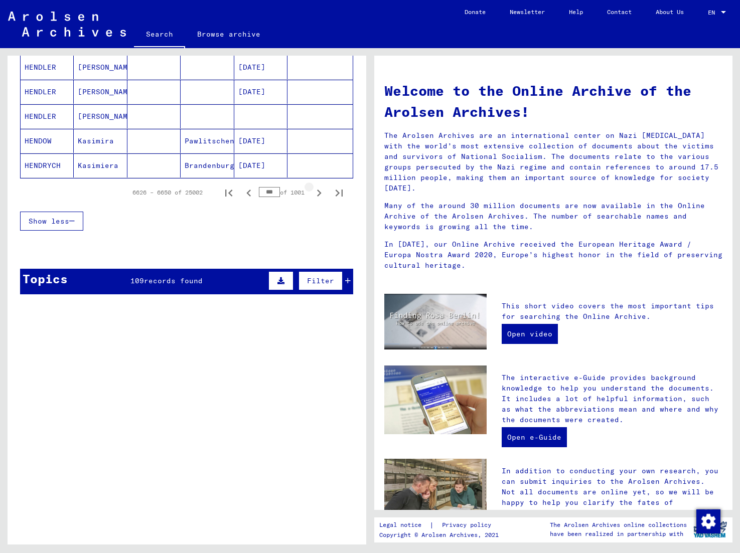
click at [319, 192] on icon "Next page" at bounding box center [319, 193] width 5 height 7
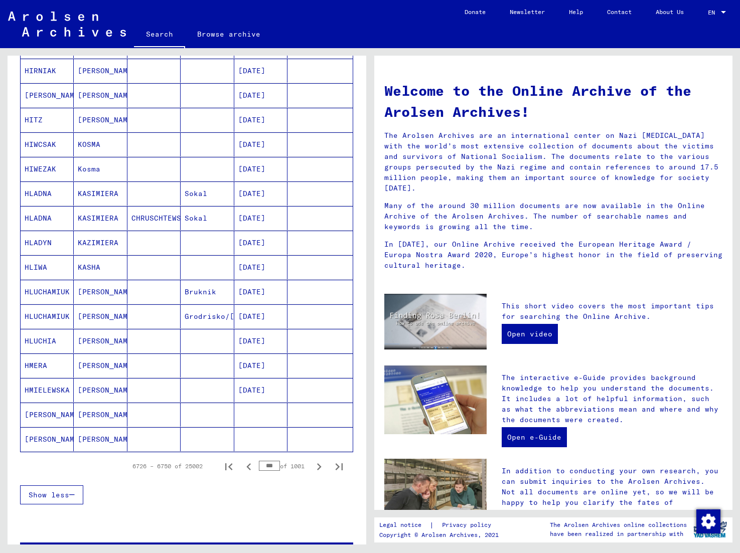
scroll to position [371, 0]
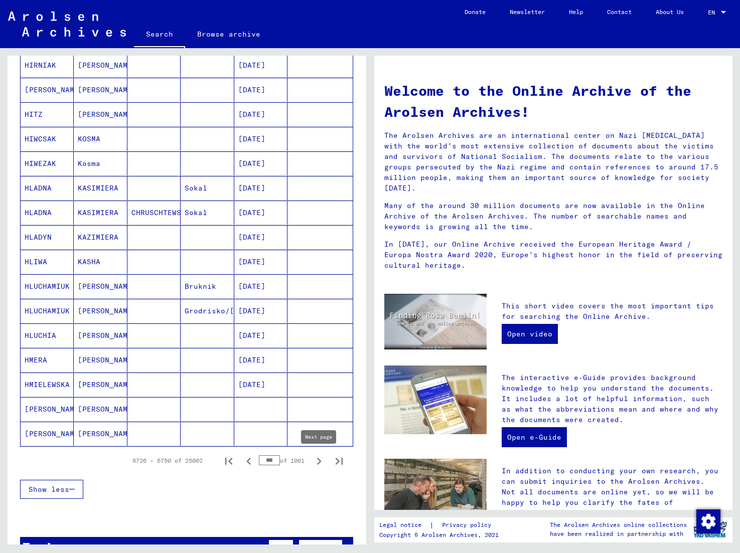
click at [318, 464] on icon "Next page" at bounding box center [319, 461] width 5 height 7
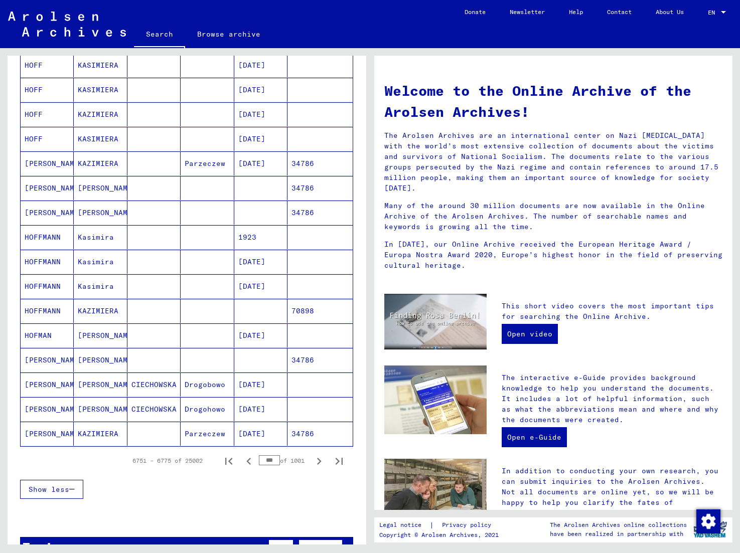
click at [318, 464] on icon "Next page" at bounding box center [319, 461] width 5 height 7
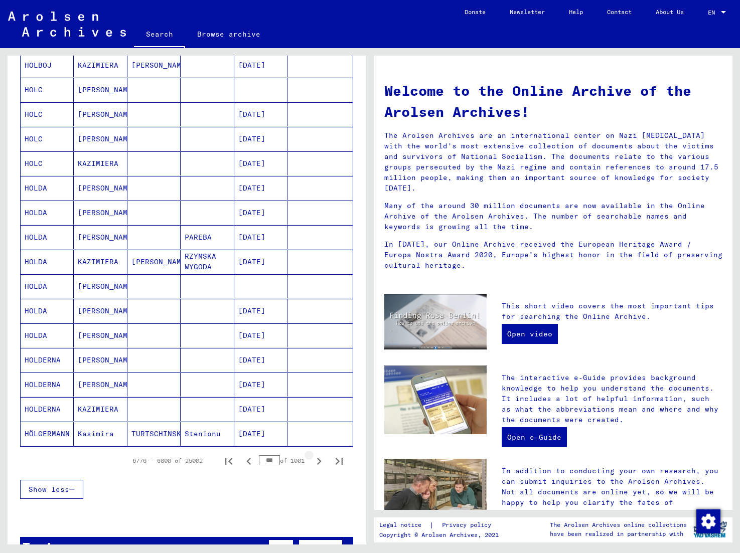
click at [318, 464] on icon "Next page" at bounding box center [319, 461] width 5 height 7
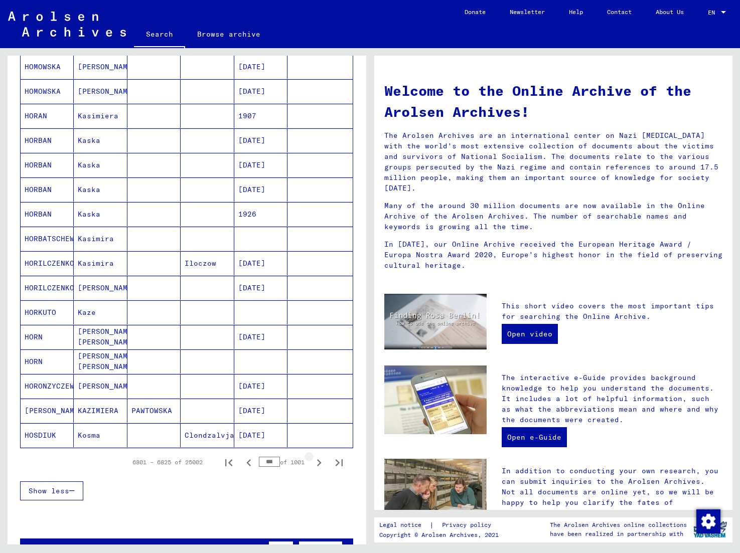
click at [318, 464] on icon "Next page" at bounding box center [319, 463] width 14 height 14
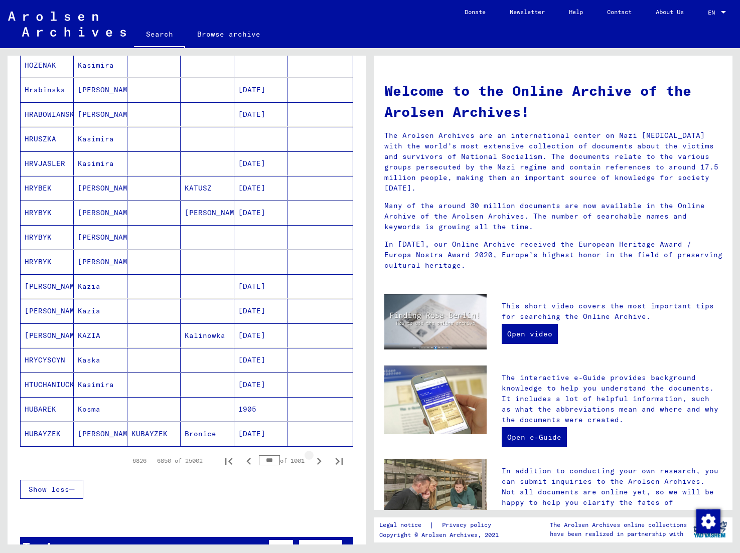
click at [319, 462] on icon "Next page" at bounding box center [319, 462] width 14 height 14
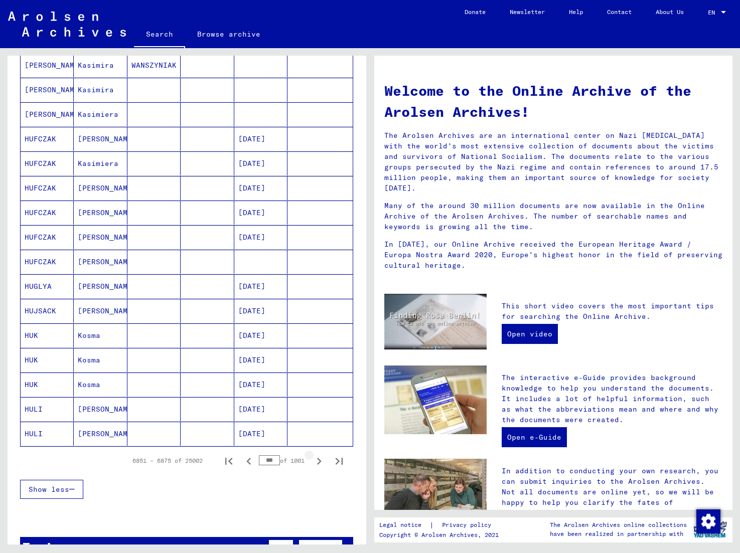
click at [319, 462] on icon "Next page" at bounding box center [319, 462] width 14 height 14
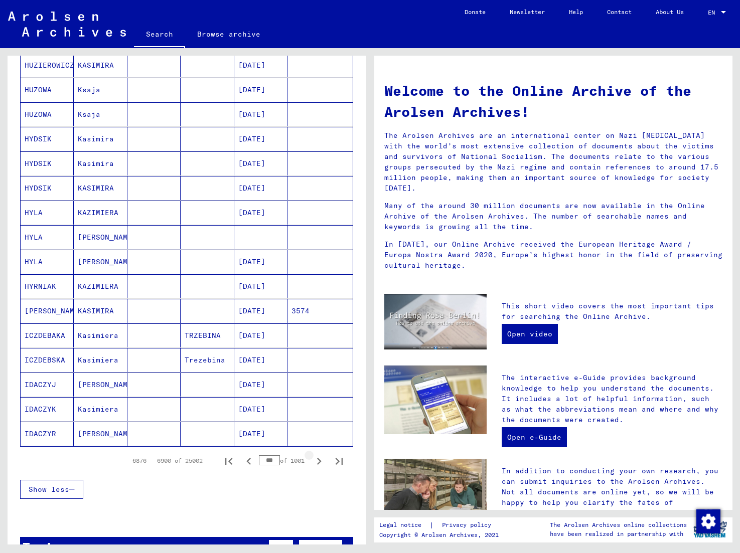
click at [319, 462] on icon "Next page" at bounding box center [319, 462] width 14 height 14
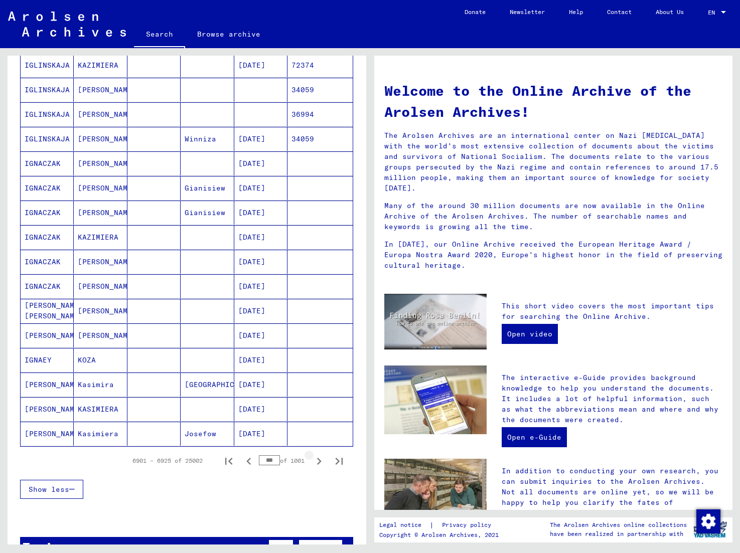
click at [319, 462] on icon "Next page" at bounding box center [319, 462] width 14 height 14
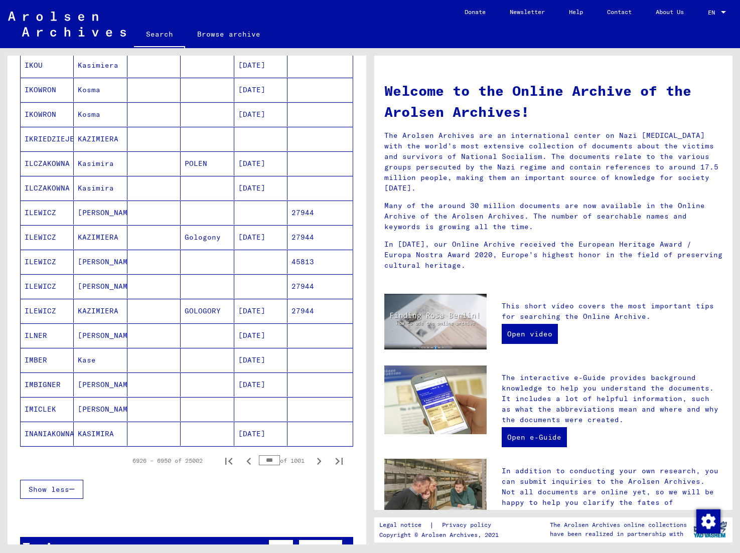
click at [319, 462] on icon "Next page" at bounding box center [319, 462] width 14 height 14
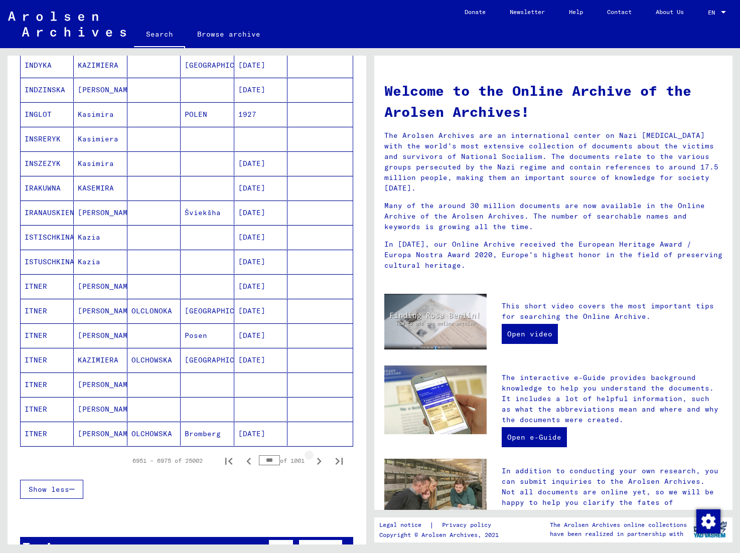
click at [319, 462] on icon "Next page" at bounding box center [319, 462] width 14 height 14
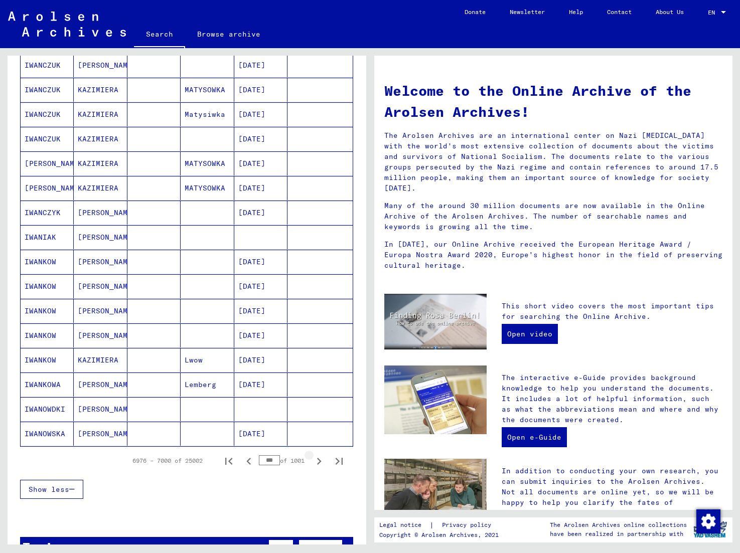
click at [319, 462] on icon "Next page" at bounding box center [319, 462] width 14 height 14
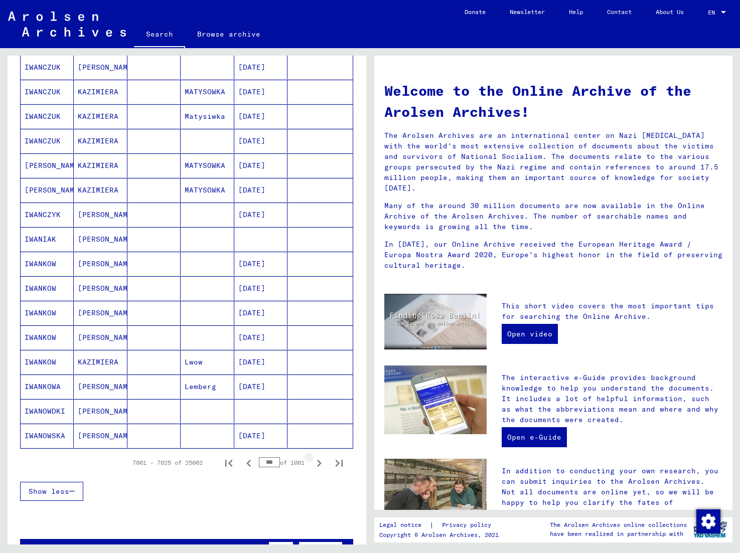
click at [319, 462] on icon "Next page" at bounding box center [319, 463] width 5 height 7
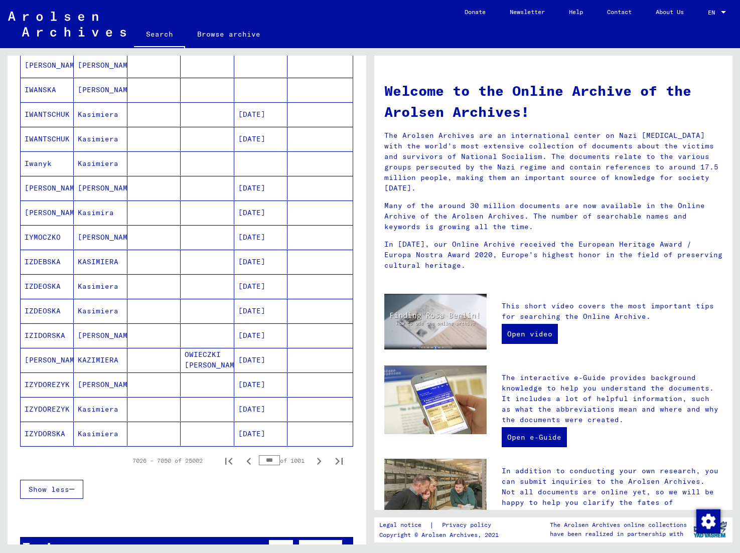
click at [319, 462] on icon "Next page" at bounding box center [319, 462] width 14 height 14
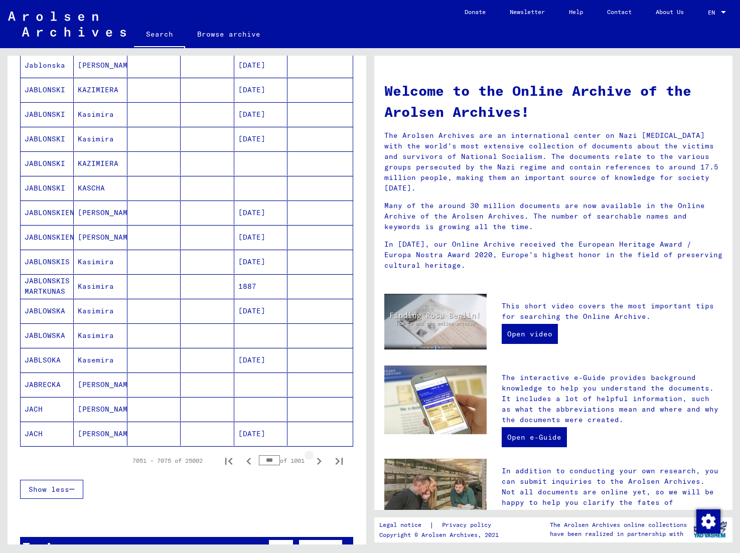
click at [319, 462] on icon "Next page" at bounding box center [319, 462] width 14 height 14
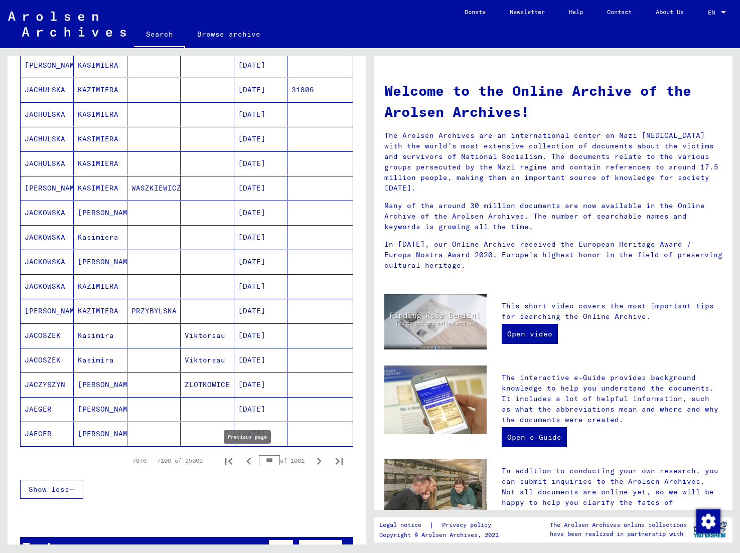
click at [250, 462] on icon "Previous page" at bounding box center [249, 462] width 14 height 14
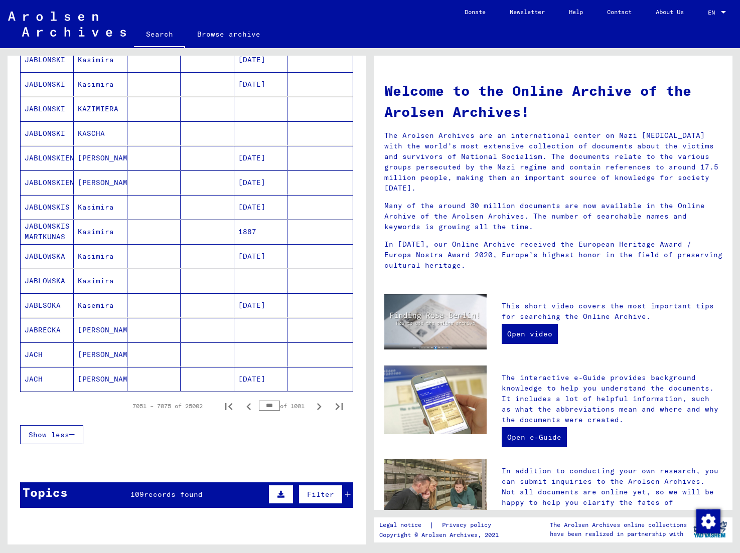
scroll to position [429, 0]
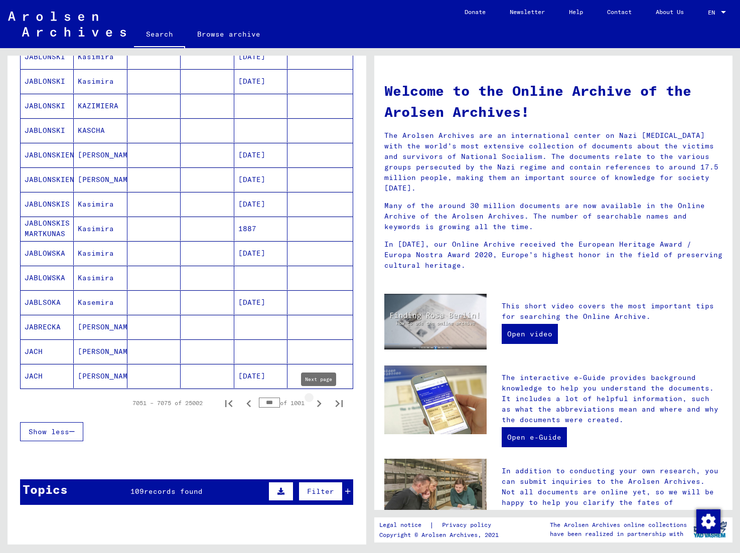
click at [323, 404] on icon "Next page" at bounding box center [319, 404] width 14 height 14
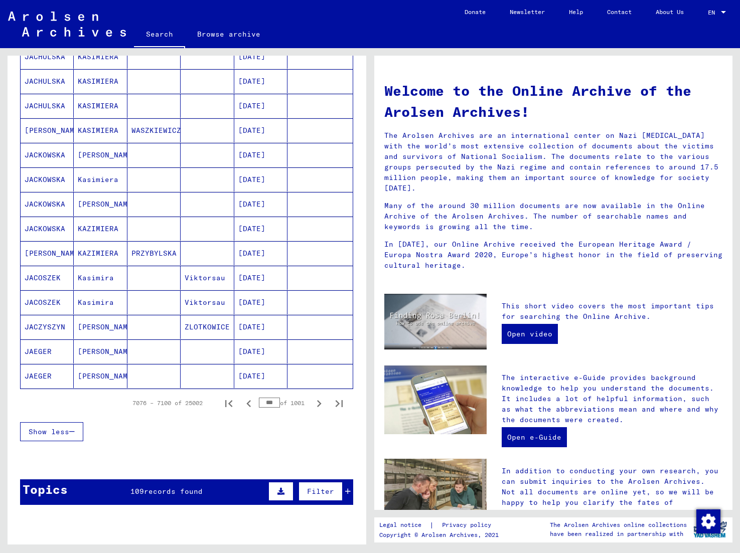
click at [323, 404] on icon "Next page" at bounding box center [319, 404] width 14 height 14
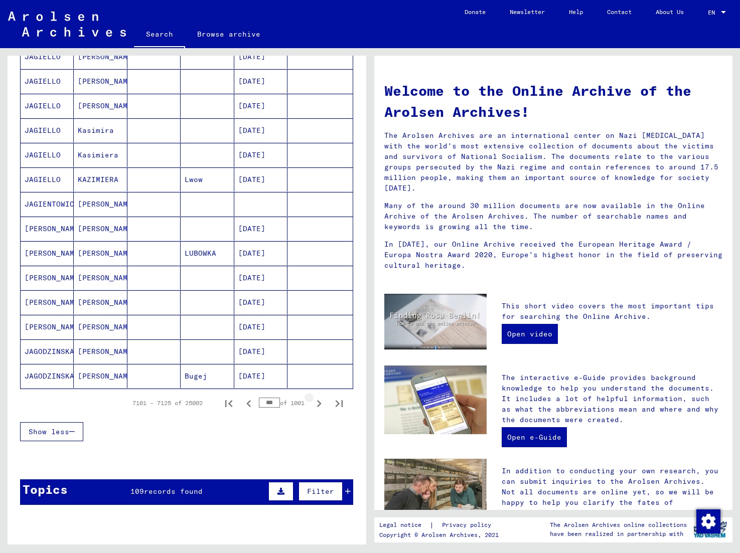
click at [322, 404] on icon "Next page" at bounding box center [319, 404] width 14 height 14
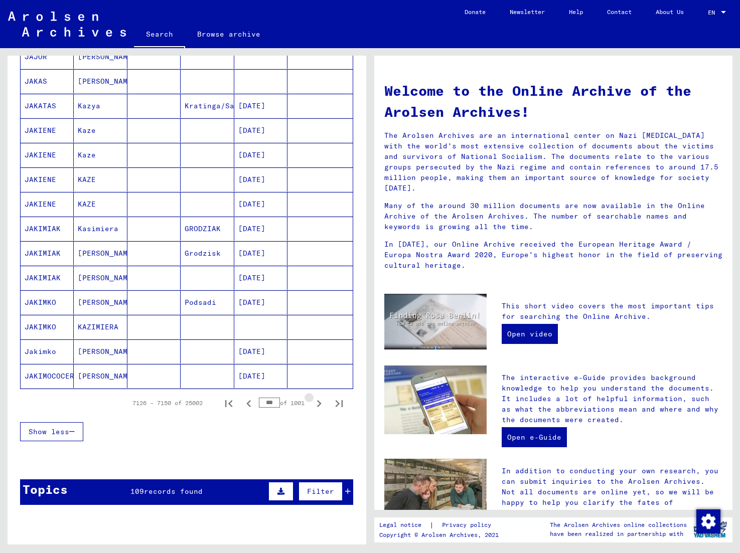
click at [322, 404] on icon "Next page" at bounding box center [319, 404] width 14 height 14
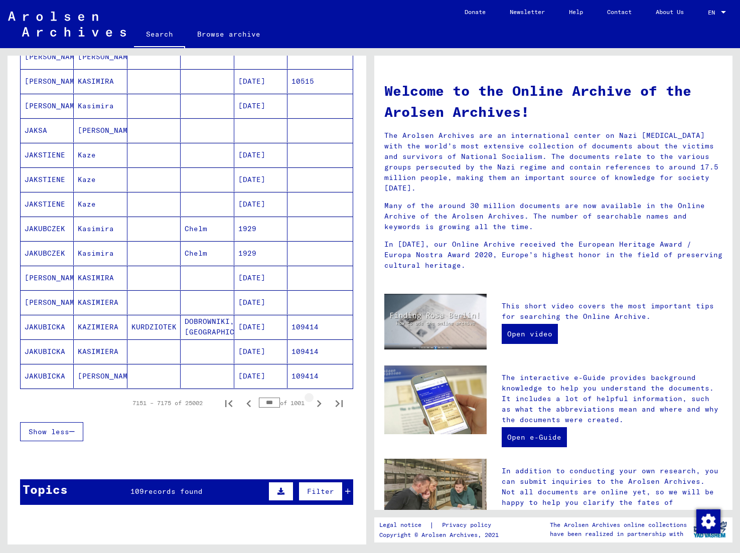
click at [322, 404] on icon "Next page" at bounding box center [319, 404] width 14 height 14
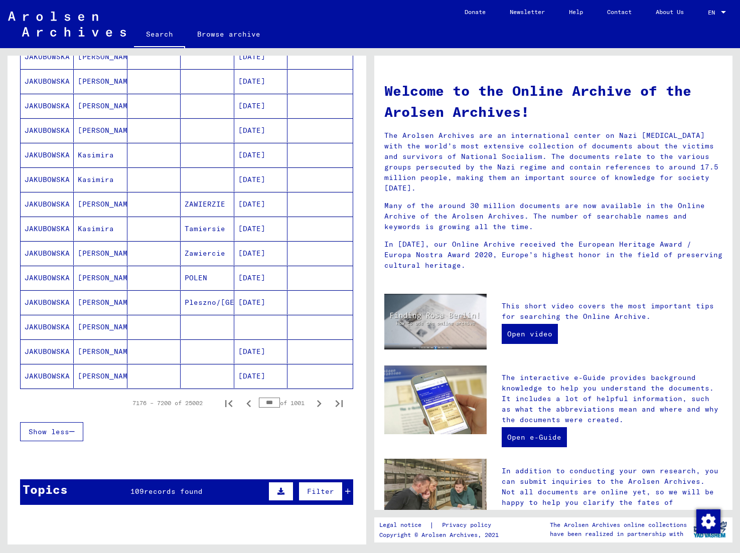
click at [322, 404] on icon "Next page" at bounding box center [319, 404] width 14 height 14
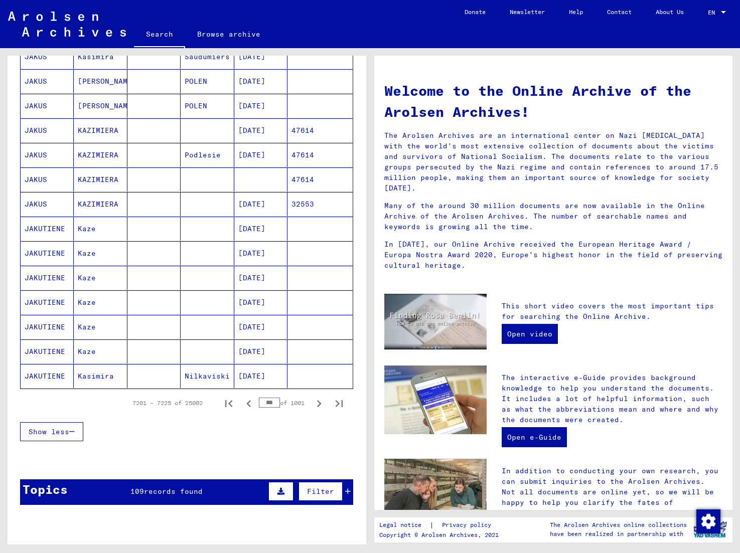
click at [322, 404] on icon "Next page" at bounding box center [319, 404] width 14 height 14
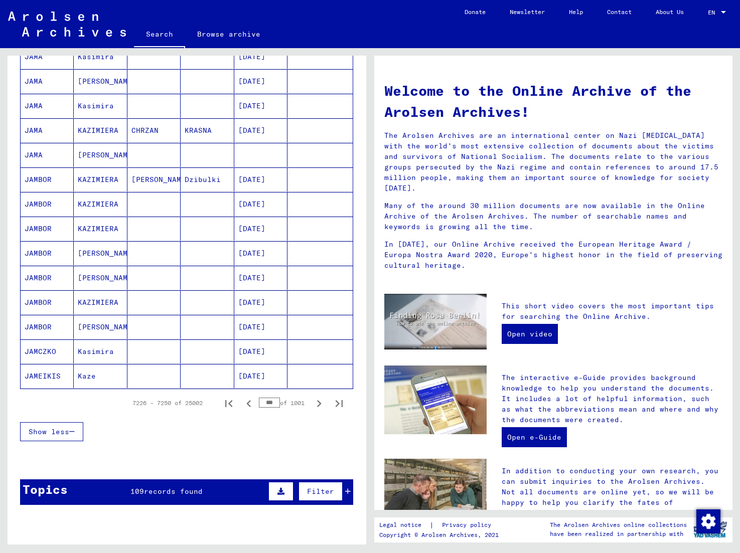
click at [322, 404] on icon "Next page" at bounding box center [319, 404] width 14 height 14
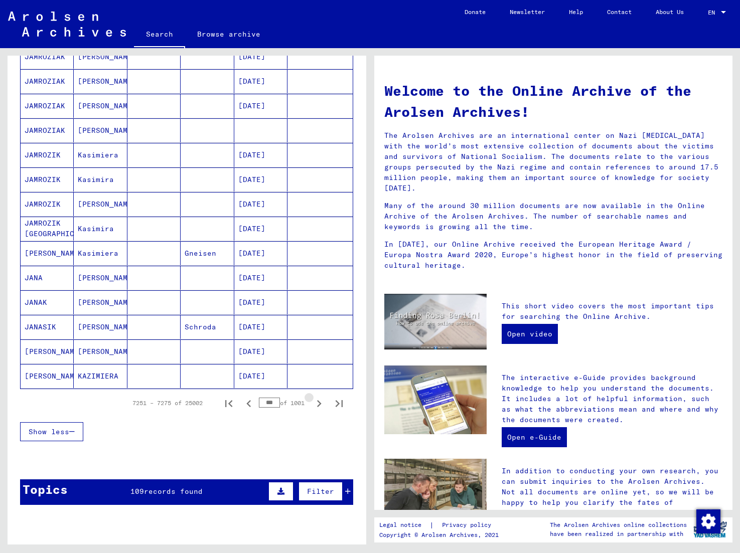
click at [321, 404] on icon "Next page" at bounding box center [319, 404] width 14 height 14
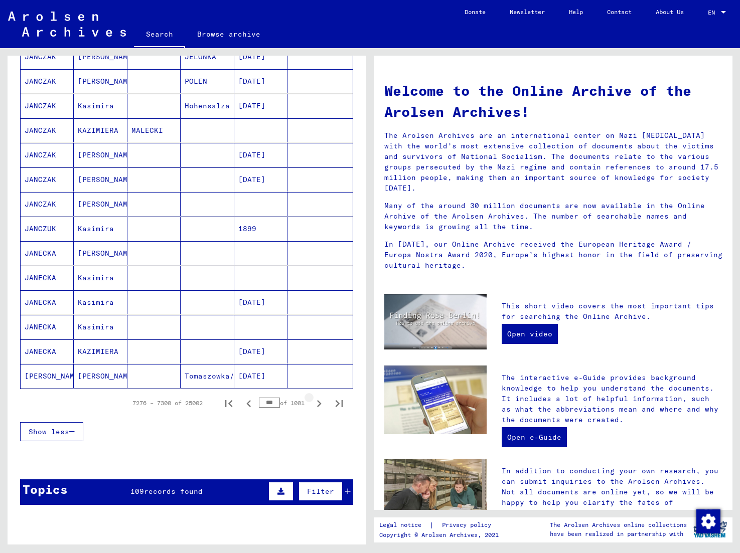
click at [321, 404] on icon "Next page" at bounding box center [319, 404] width 14 height 14
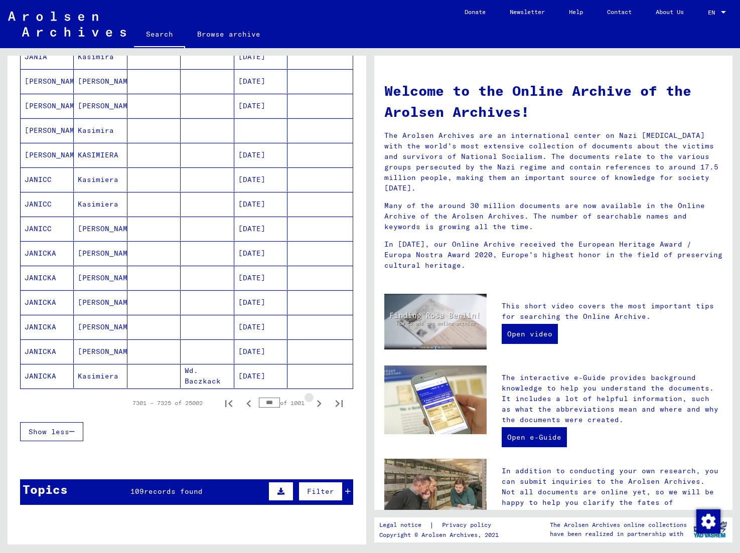
click at [321, 404] on icon "Next page" at bounding box center [319, 404] width 14 height 14
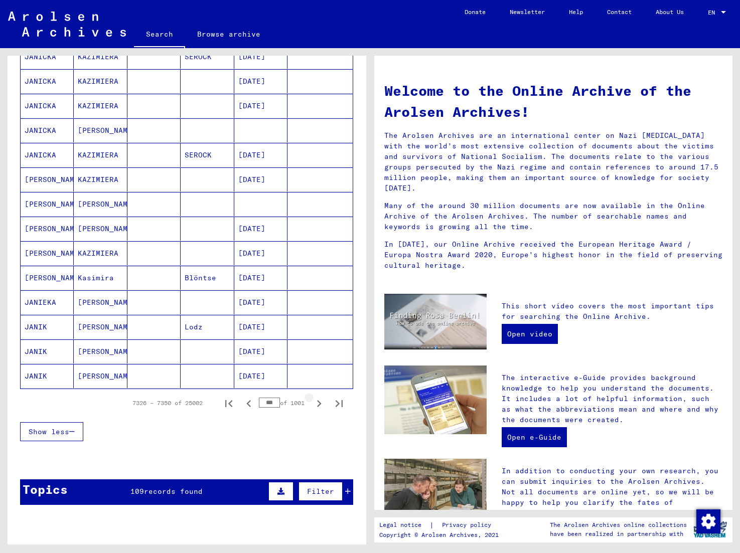
click at [321, 404] on icon "Next page" at bounding box center [319, 404] width 14 height 14
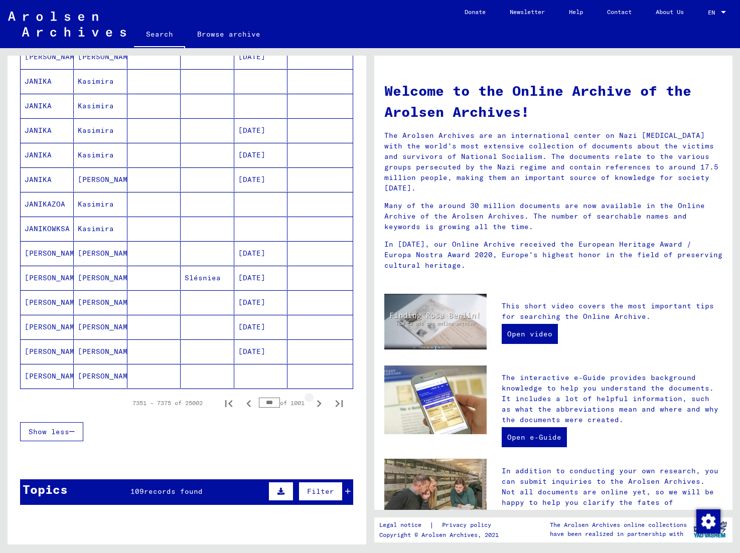
click at [321, 404] on icon "Next page" at bounding box center [319, 404] width 14 height 14
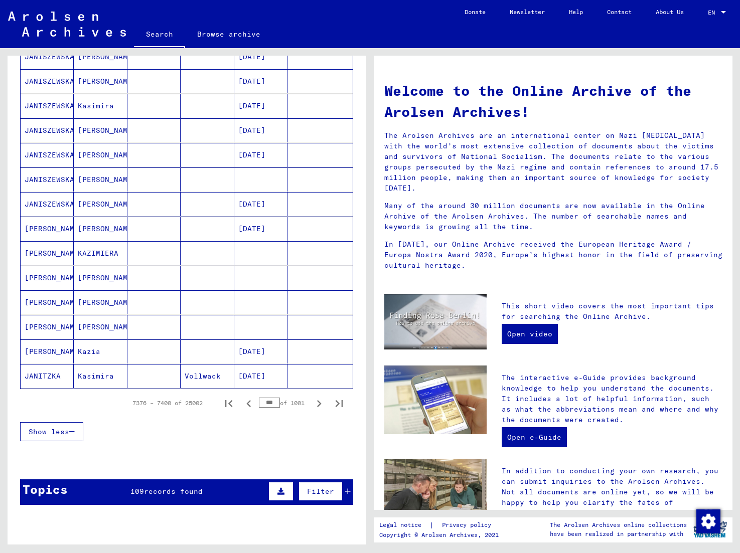
click at [321, 404] on icon "Next page" at bounding box center [319, 404] width 14 height 14
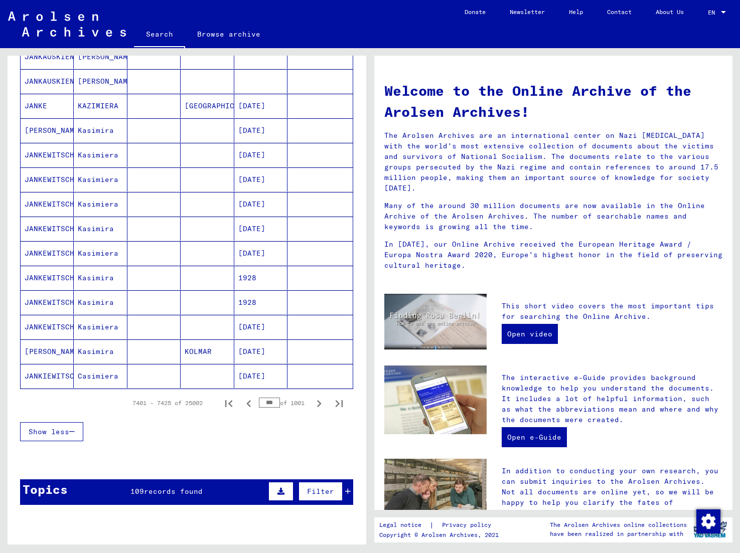
click at [321, 404] on icon "Next page" at bounding box center [319, 404] width 14 height 14
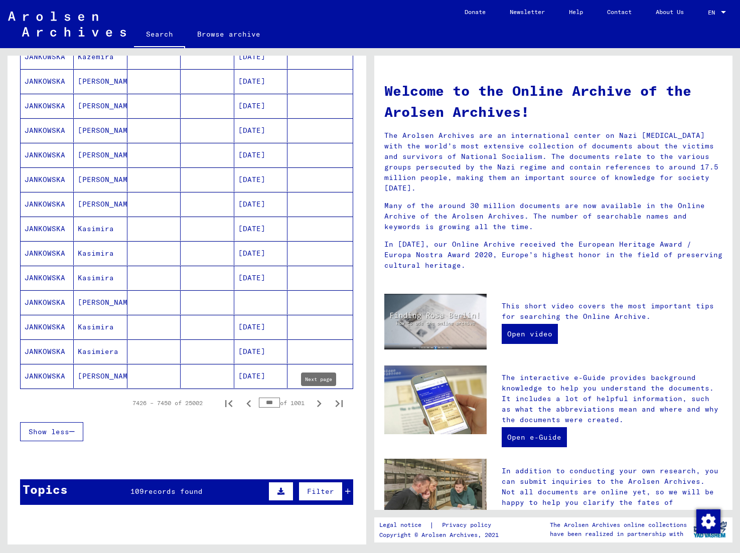
click at [320, 403] on icon "Next page" at bounding box center [319, 403] width 5 height 7
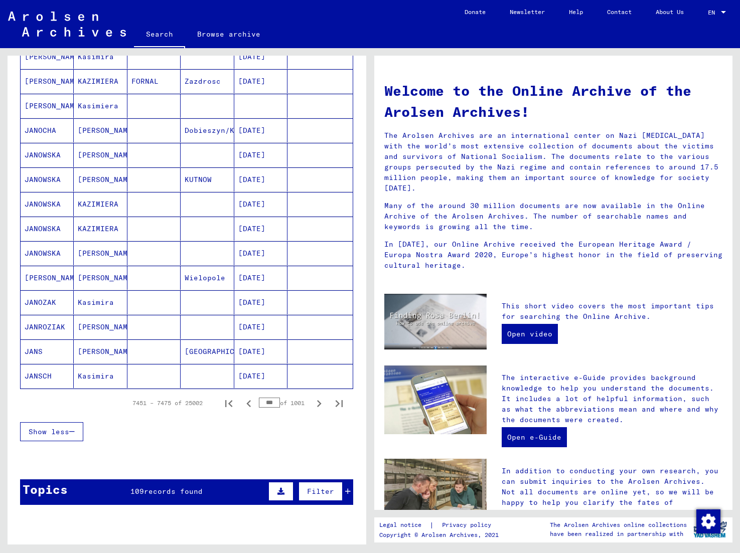
click at [320, 403] on icon "Next page" at bounding box center [319, 403] width 5 height 7
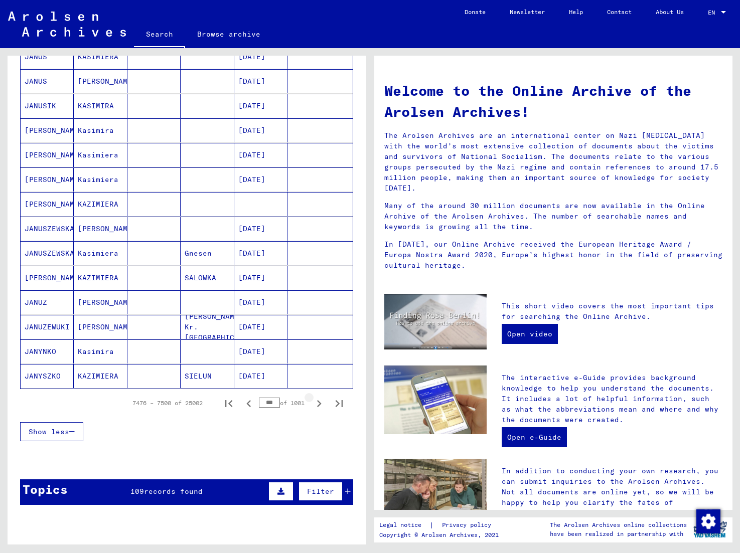
click at [320, 403] on icon "Next page" at bounding box center [319, 403] width 5 height 7
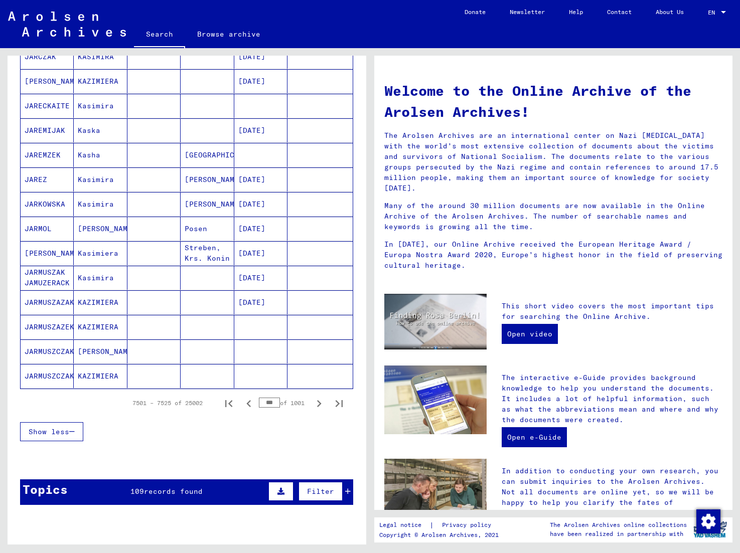
click at [320, 403] on icon "Next page" at bounding box center [319, 403] width 5 height 7
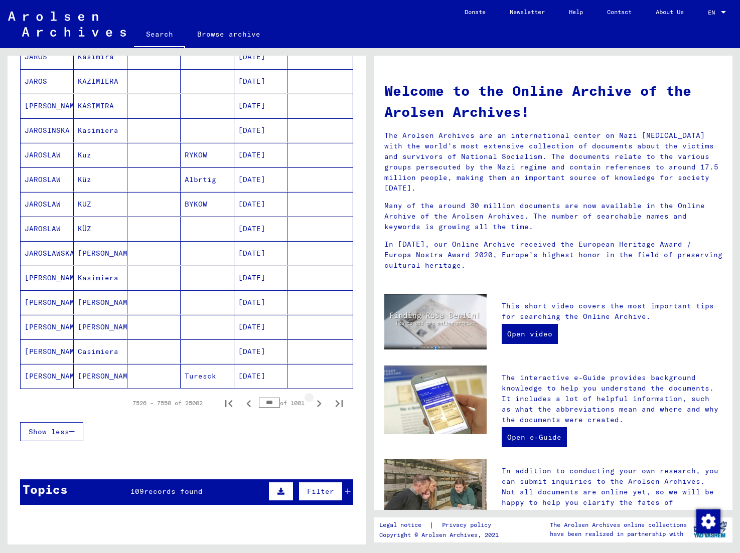
click at [320, 403] on icon "Next page" at bounding box center [319, 403] width 5 height 7
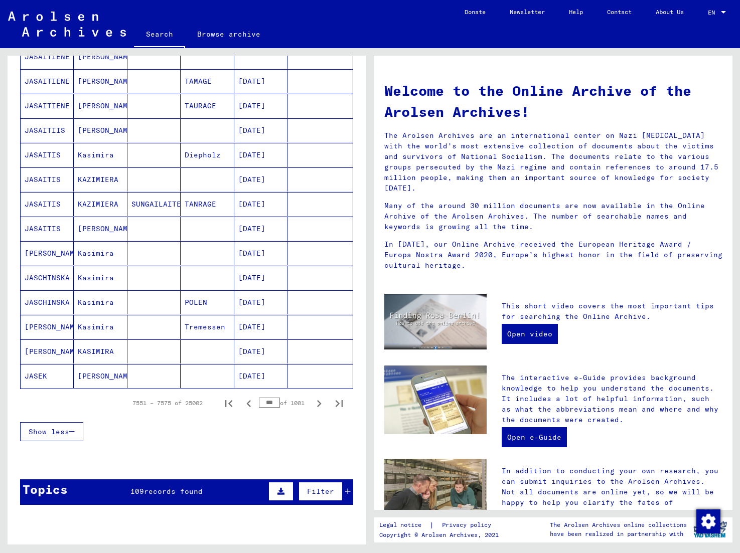
click at [104, 278] on mat-cell "Kasimira" at bounding box center [100, 278] width 53 height 24
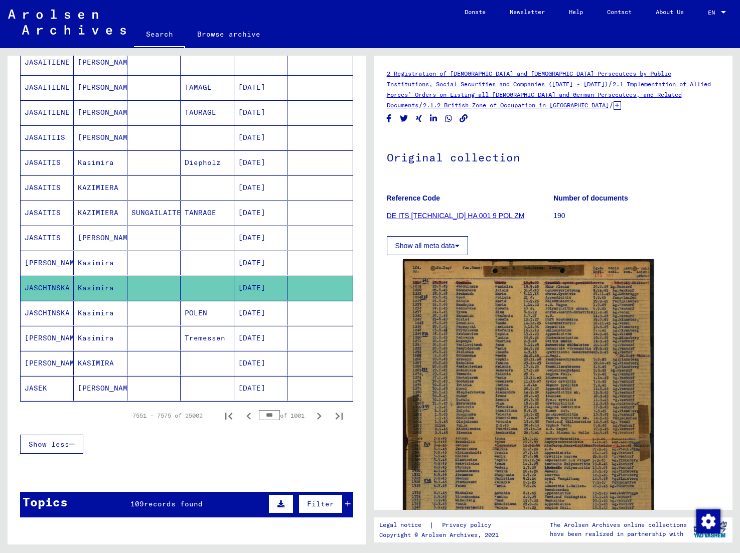
click at [409, 218] on link "DE ITS [TECHNICAL_ID] HA 001 9 POL ZM" at bounding box center [456, 216] width 138 height 8
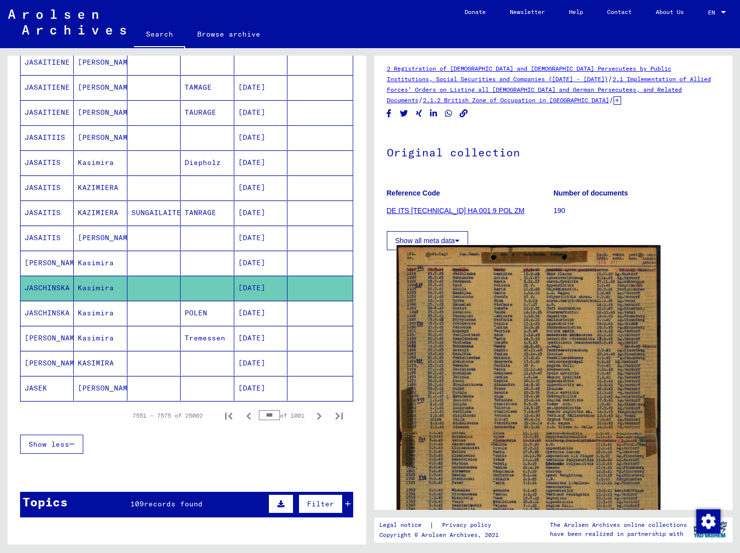
scroll to position [6, 0]
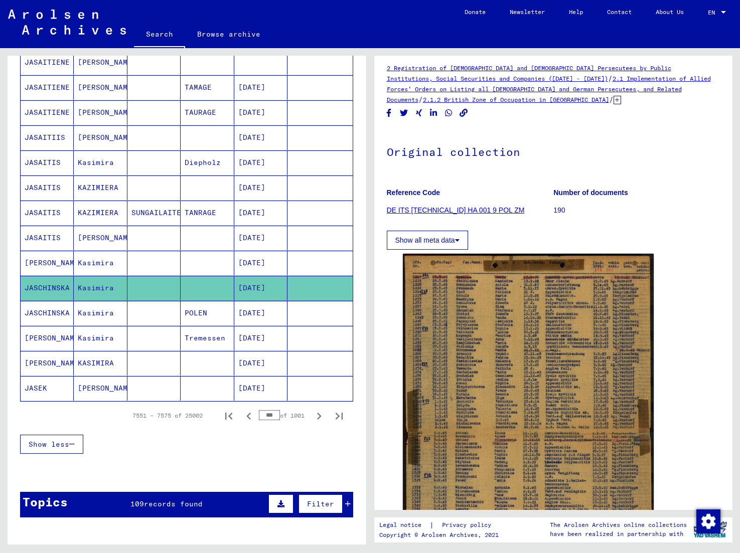
click at [101, 335] on mat-cell "Kasimira" at bounding box center [100, 338] width 53 height 25
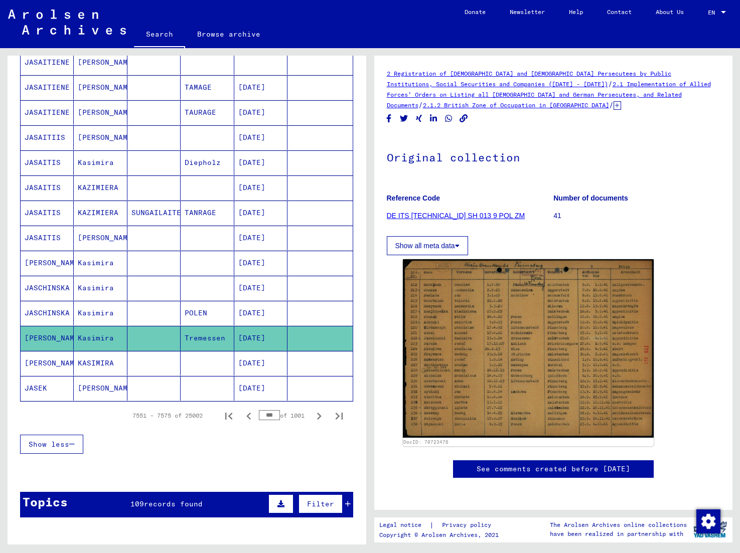
click at [192, 338] on mat-cell "Tremessen" at bounding box center [207, 338] width 53 height 25
click at [219, 359] on mat-cell at bounding box center [207, 363] width 53 height 25
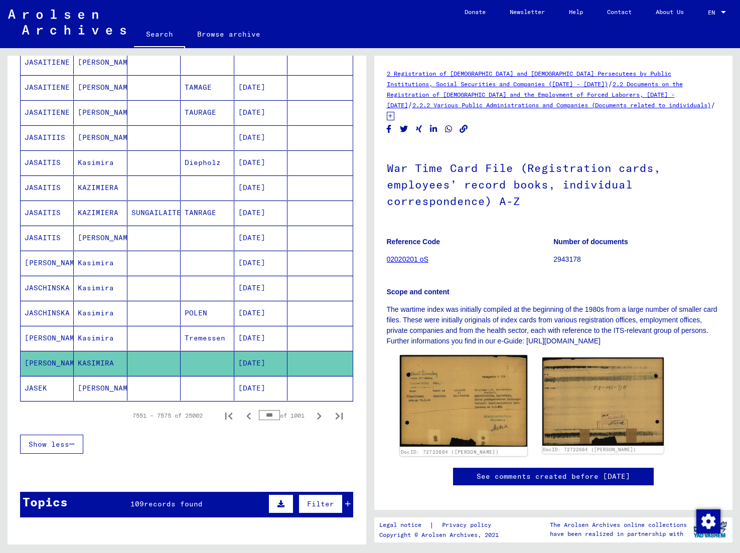
click at [409, 378] on img at bounding box center [462, 400] width 127 height 91
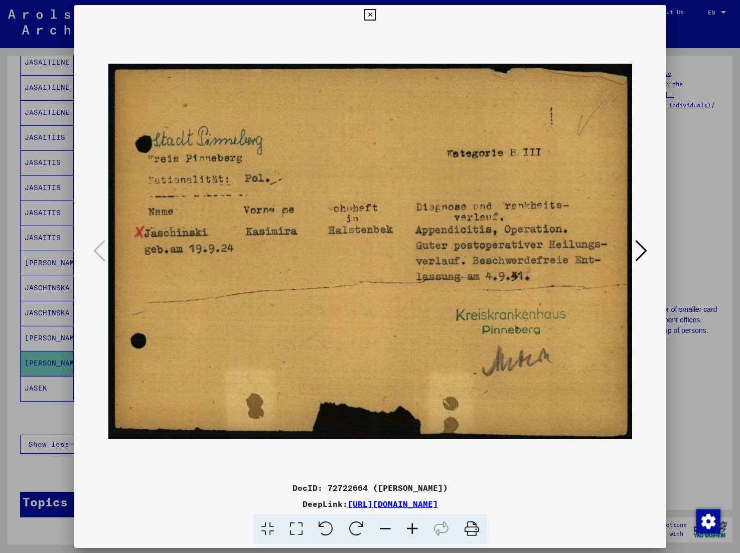
click at [376, 11] on icon at bounding box center [370, 15] width 12 height 12
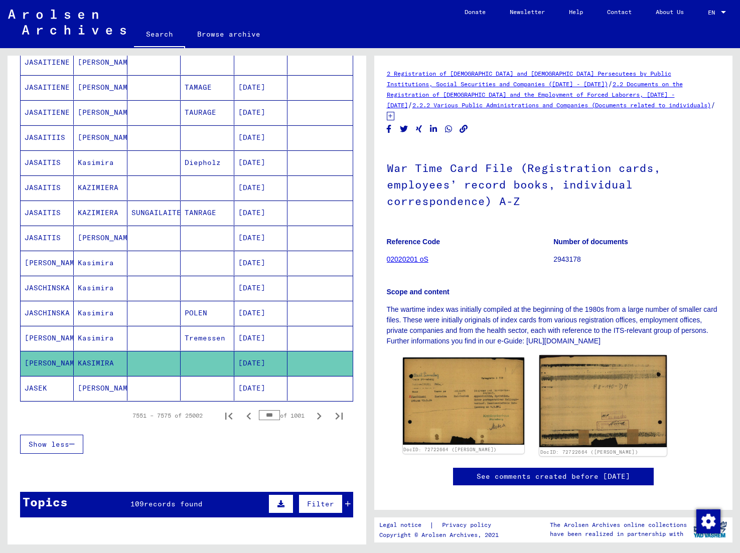
click at [409, 382] on img at bounding box center [602, 401] width 127 height 92
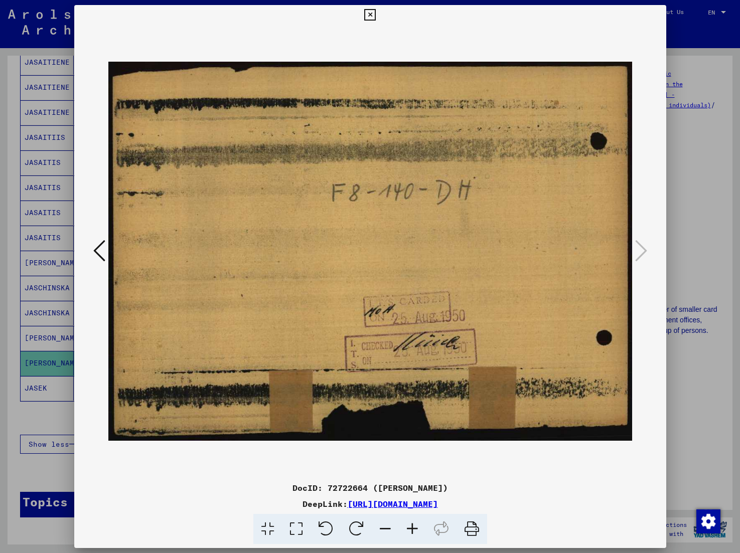
click at [376, 14] on icon at bounding box center [370, 15] width 12 height 12
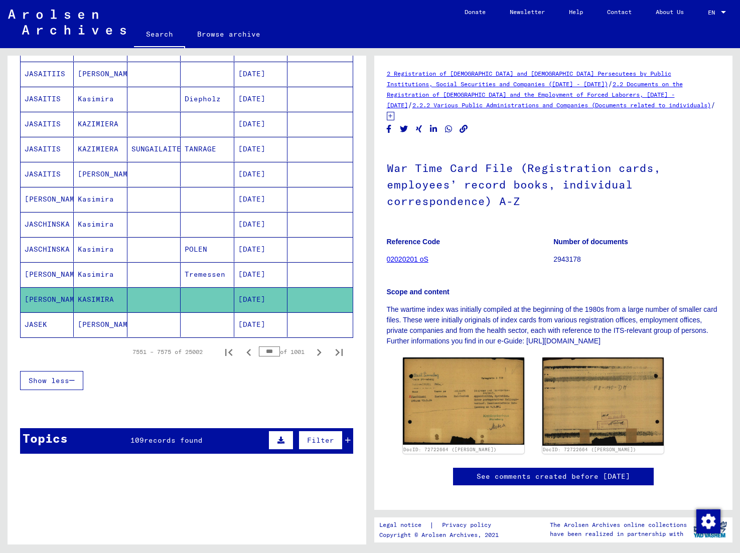
scroll to position [494, 0]
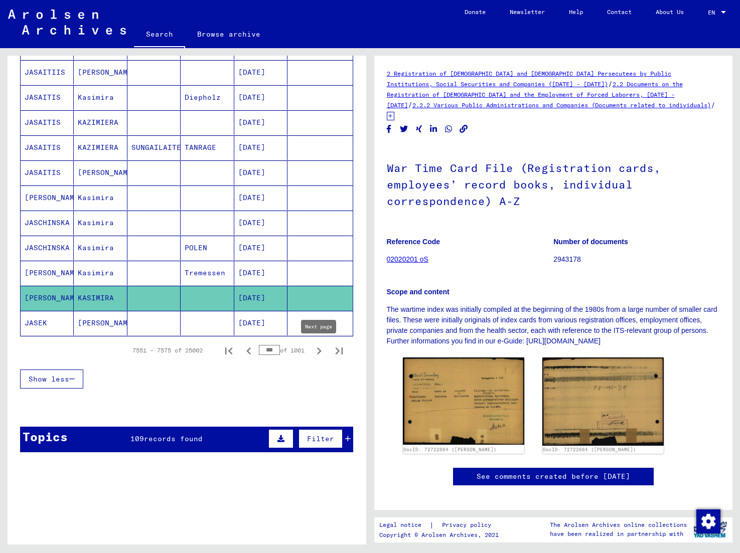
click at [321, 353] on icon "Next page" at bounding box center [319, 351] width 14 height 14
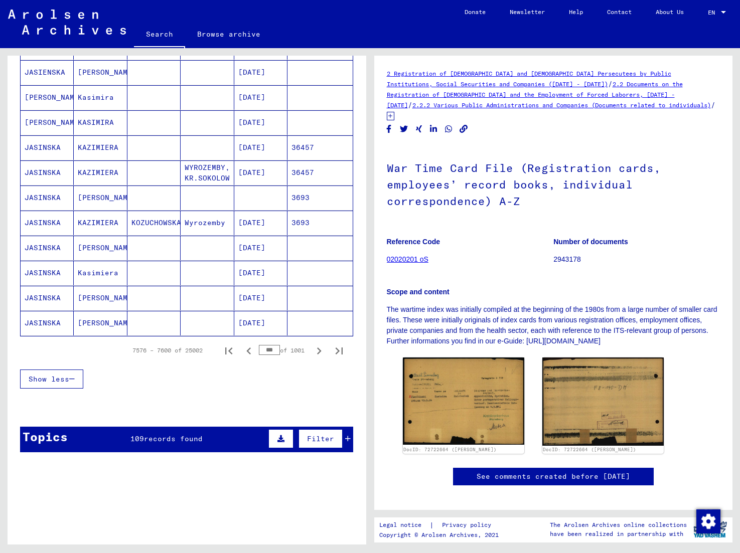
click at [102, 147] on mat-cell "KAZIMIERA" at bounding box center [100, 147] width 53 height 25
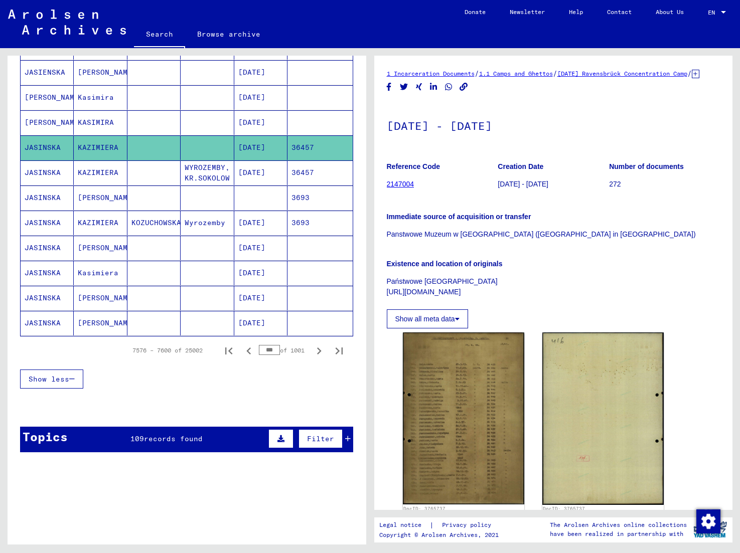
click at [53, 171] on mat-cell "JASINSKA" at bounding box center [47, 173] width 53 height 25
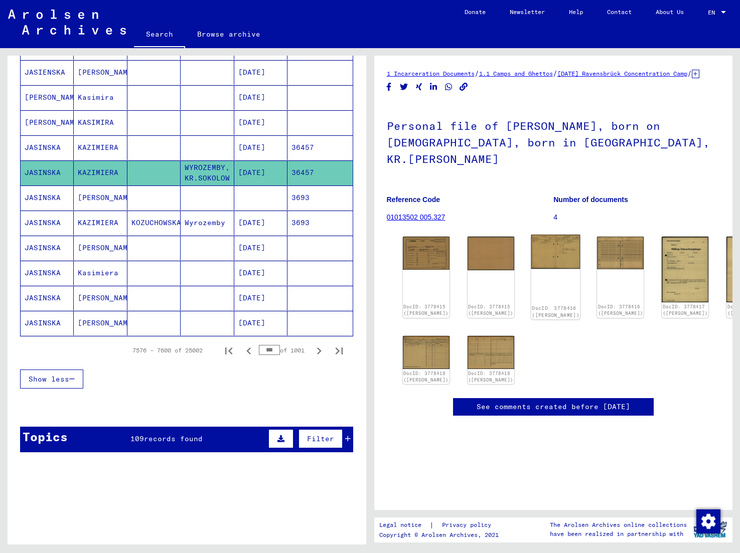
click at [409, 257] on div "DocID: 3778416 ([PERSON_NAME])" at bounding box center [555, 277] width 49 height 85
click at [409, 241] on img at bounding box center [555, 252] width 49 height 35
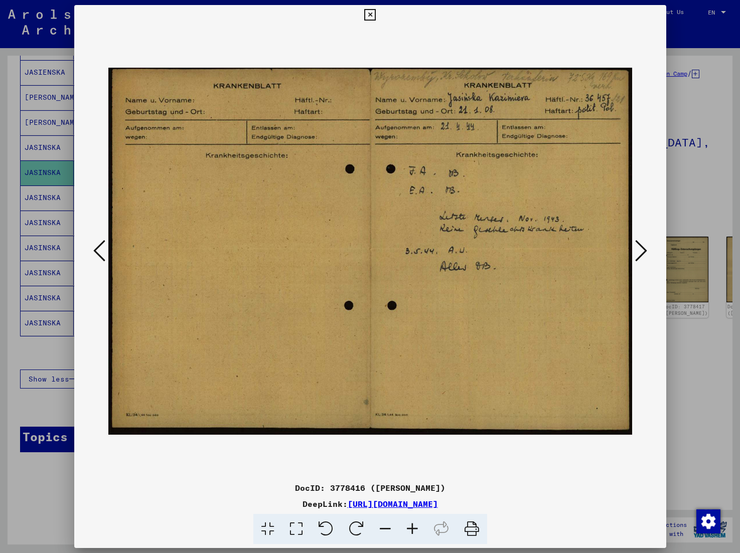
click at [376, 15] on icon at bounding box center [370, 15] width 12 height 12
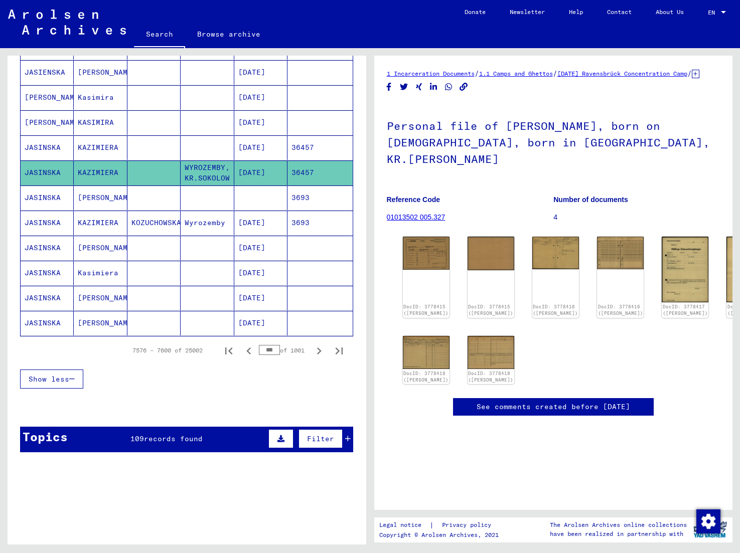
click at [95, 199] on mat-cell "[PERSON_NAME]" at bounding box center [100, 198] width 53 height 25
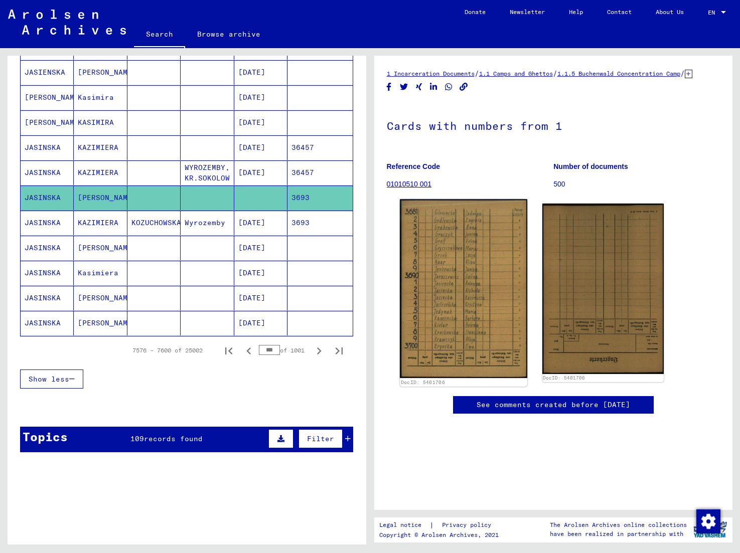
click at [409, 295] on img at bounding box center [462, 288] width 127 height 179
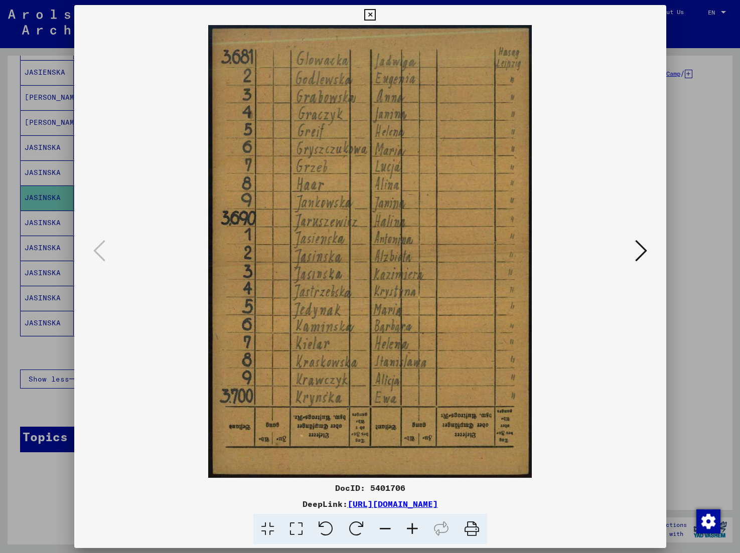
click at [376, 14] on icon at bounding box center [370, 15] width 12 height 12
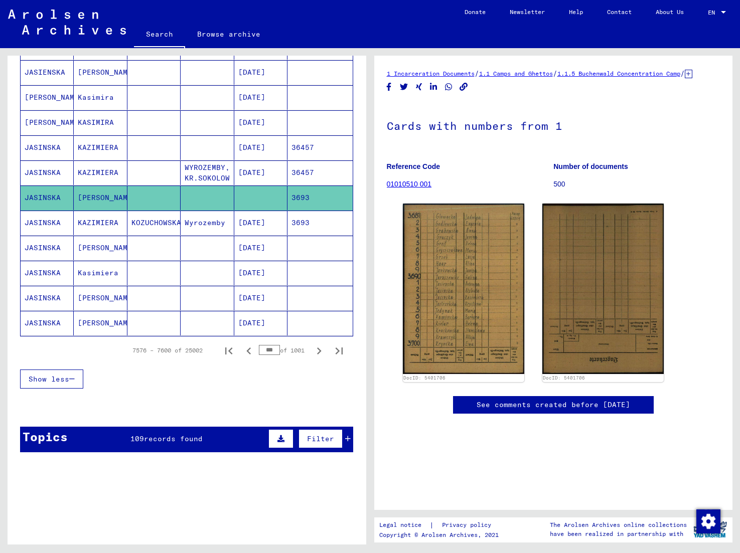
click at [44, 247] on mat-cell "JASINSKA" at bounding box center [47, 248] width 53 height 25
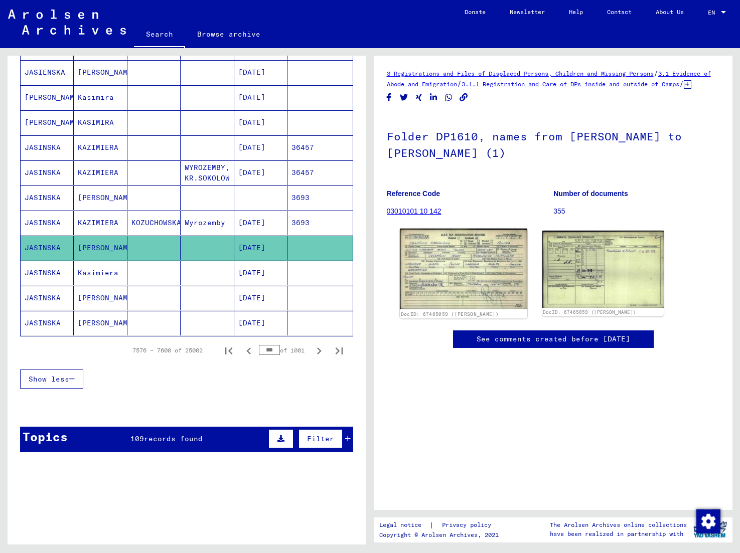
click at [409, 278] on img at bounding box center [462, 269] width 127 height 81
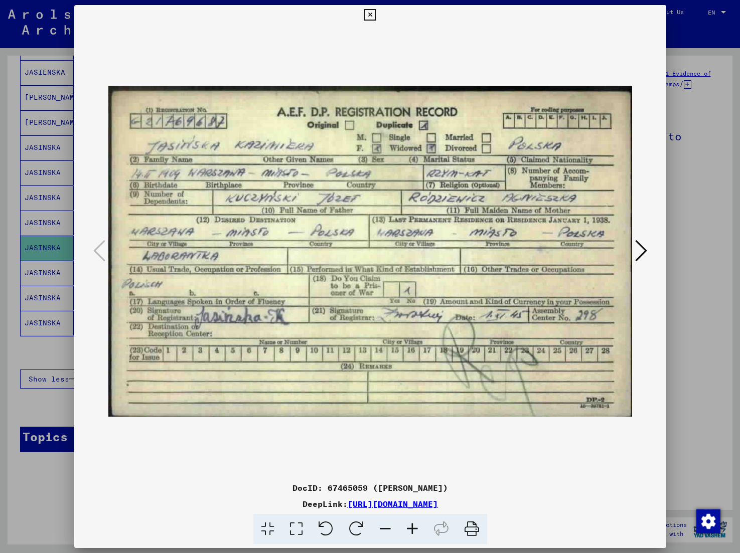
drag, startPoint x: 654, startPoint y: 12, endPoint x: 510, endPoint y: 124, distance: 182.0
click at [376, 13] on icon at bounding box center [370, 15] width 12 height 12
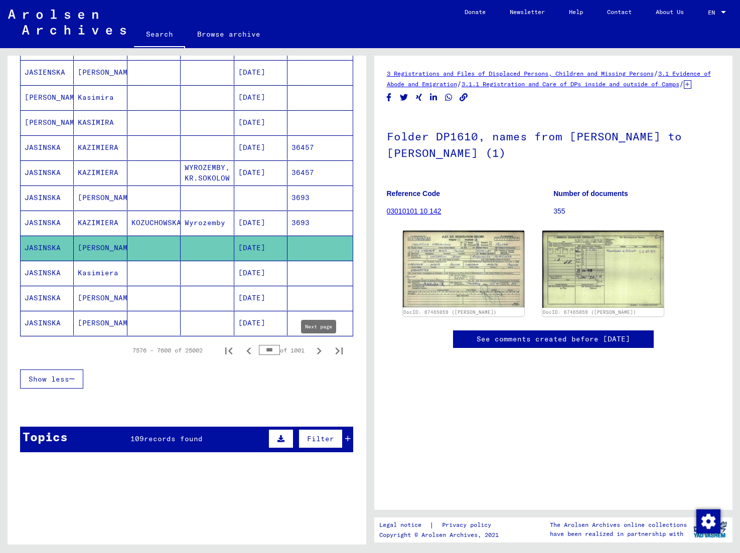
click at [321, 351] on icon "Next page" at bounding box center [319, 351] width 14 height 14
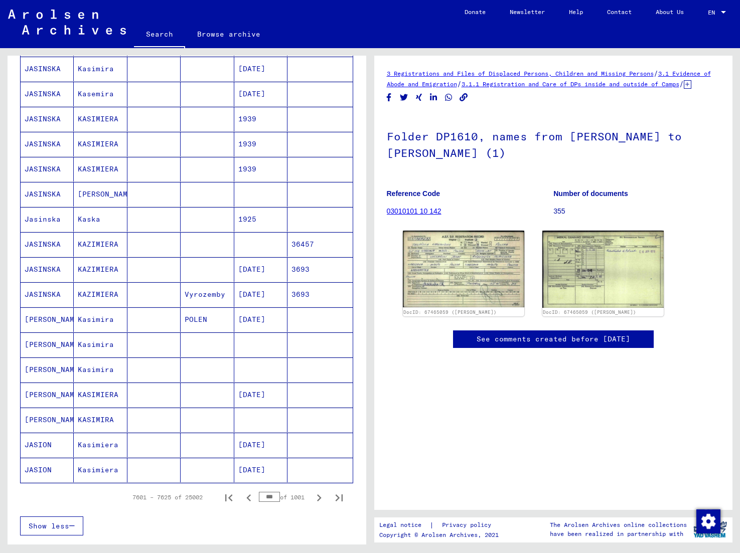
scroll to position [346, 0]
click at [49, 222] on mat-cell "Jasinska" at bounding box center [47, 220] width 53 height 25
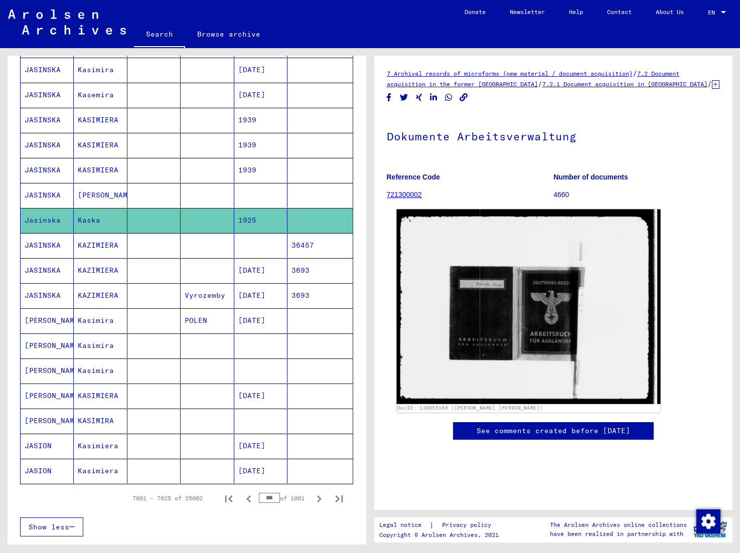
click at [409, 300] on img at bounding box center [528, 307] width 264 height 195
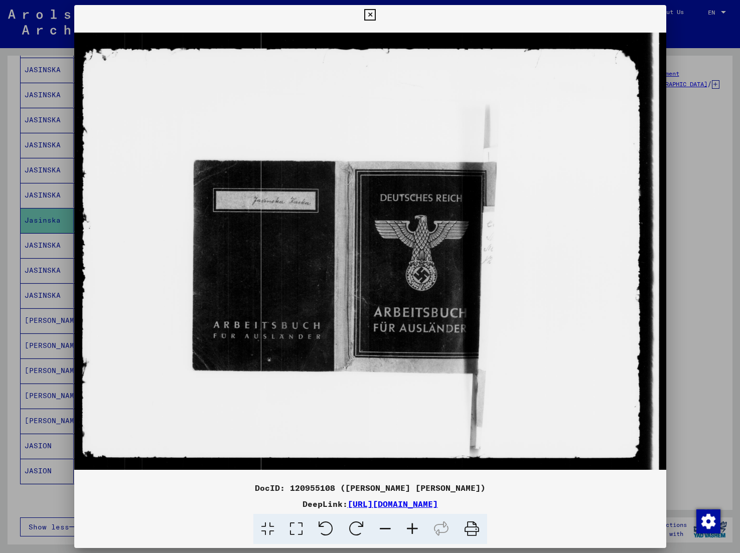
click at [376, 13] on icon at bounding box center [370, 15] width 12 height 12
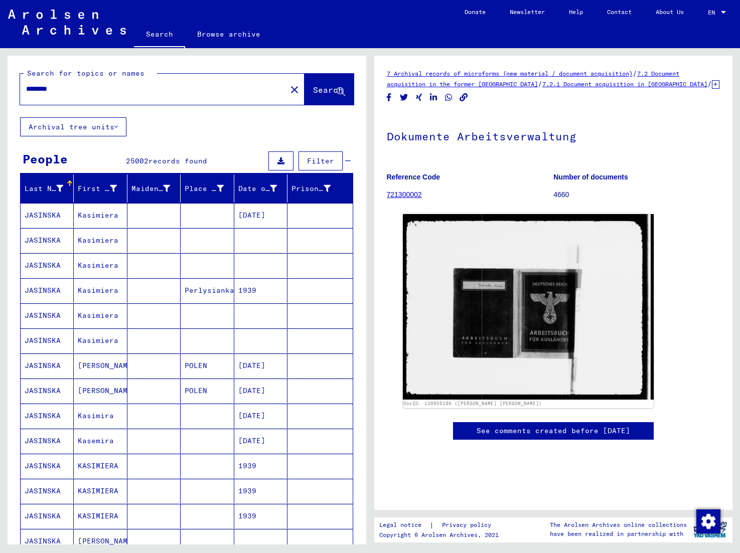
click at [92, 213] on mat-cell "Kasimiera" at bounding box center [100, 215] width 53 height 25
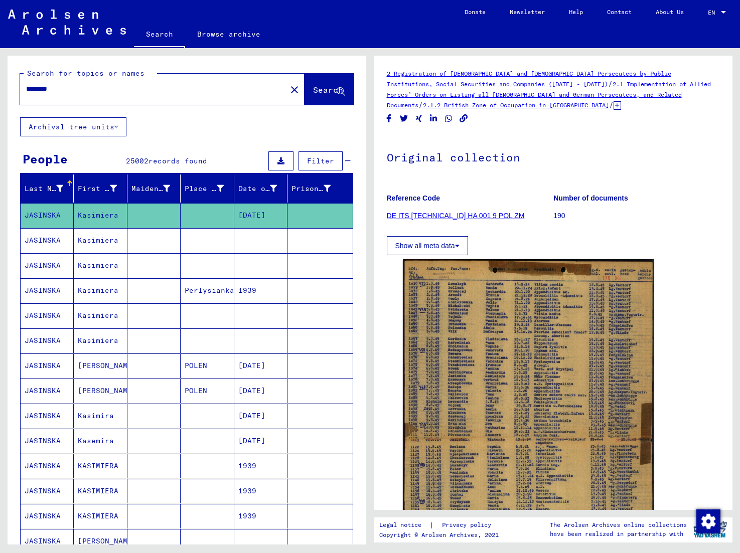
click at [111, 238] on mat-cell "Kasimiera" at bounding box center [100, 240] width 53 height 25
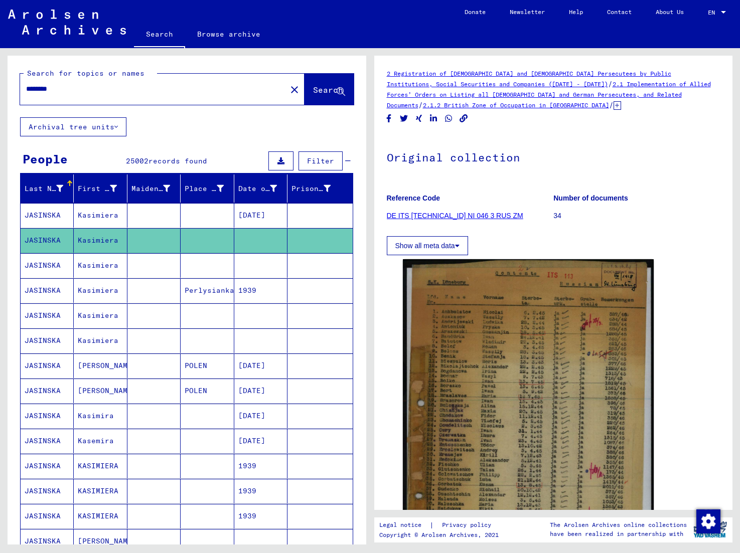
click at [98, 265] on mat-cell "Kasimiera" at bounding box center [100, 265] width 53 height 25
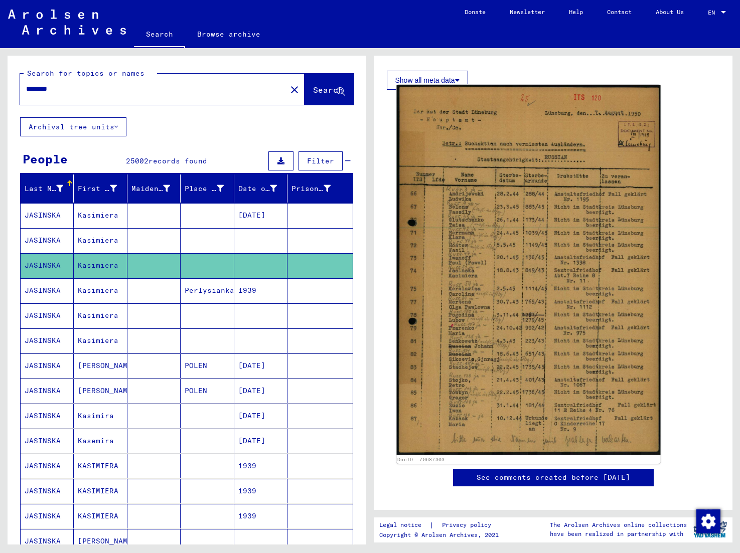
scroll to position [187, 0]
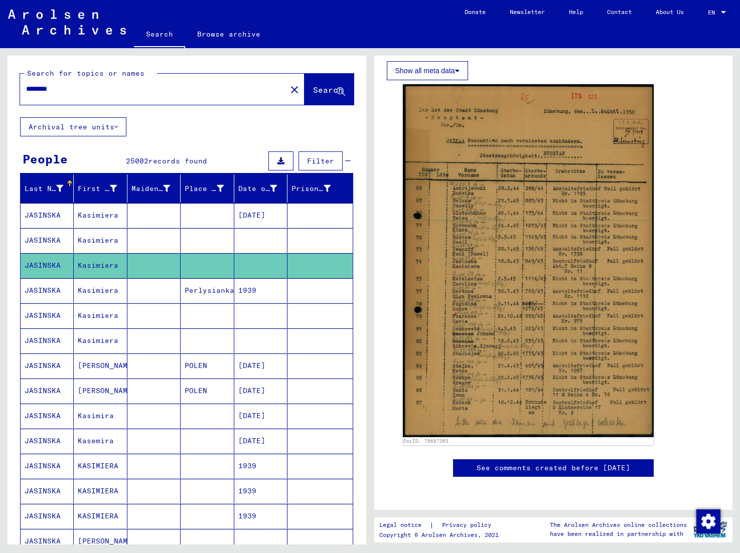
click at [92, 314] on mat-cell "Kasimiera" at bounding box center [100, 316] width 53 height 25
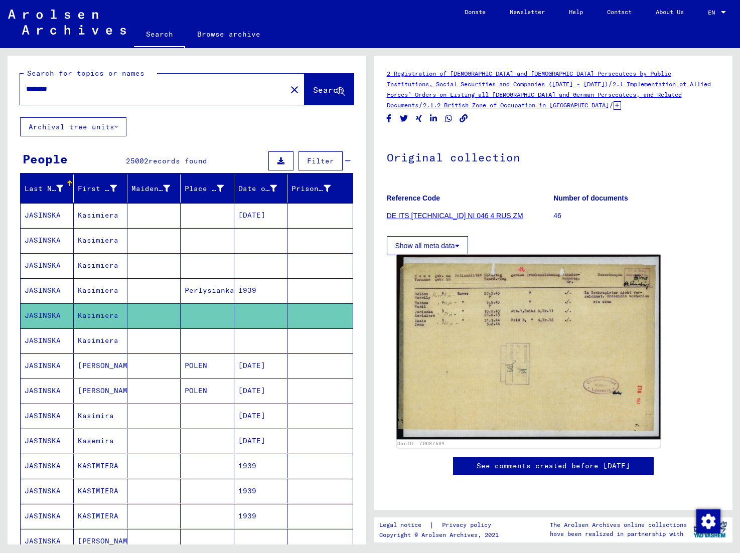
click at [409, 301] on img at bounding box center [528, 347] width 264 height 185
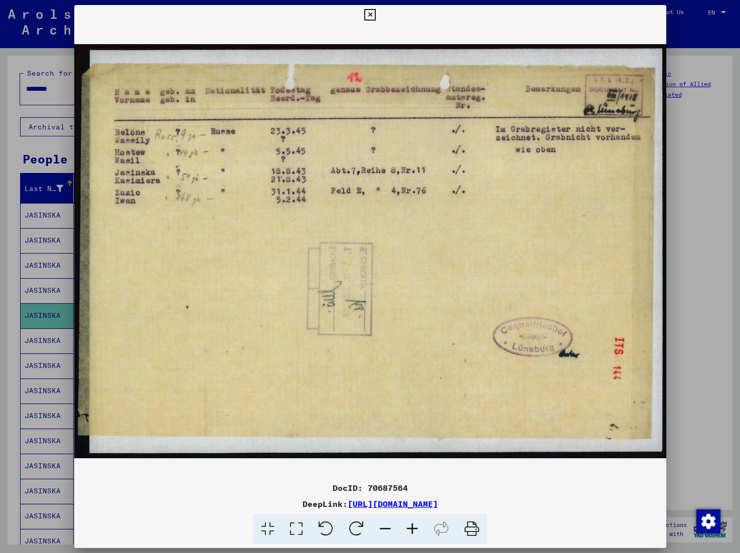
drag, startPoint x: 660, startPoint y: 12, endPoint x: 637, endPoint y: 49, distance: 44.0
click at [376, 12] on icon at bounding box center [370, 15] width 12 height 12
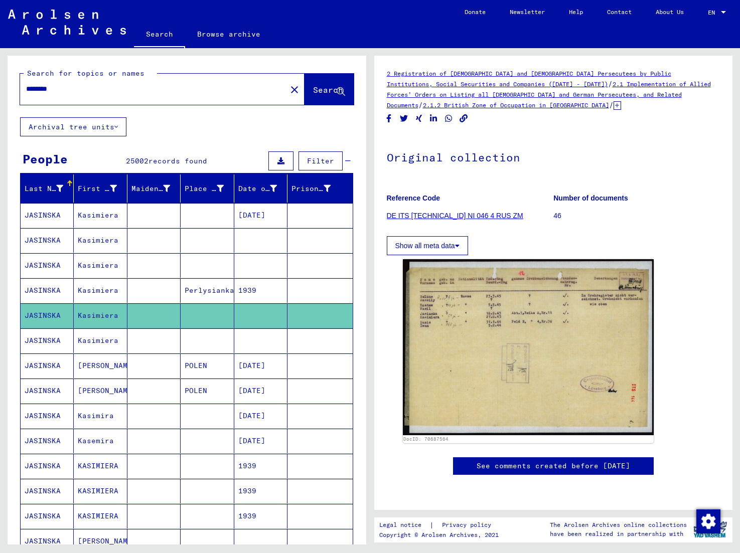
click at [95, 338] on mat-cell "Kasimiera" at bounding box center [100, 341] width 53 height 25
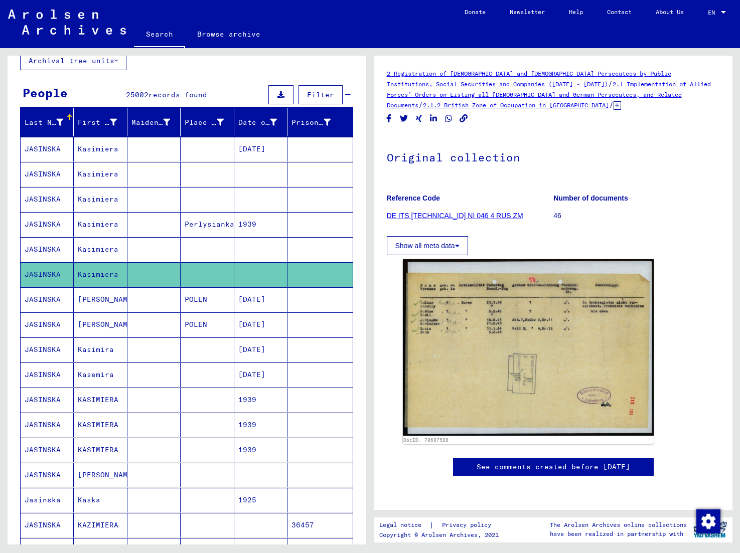
scroll to position [65, 0]
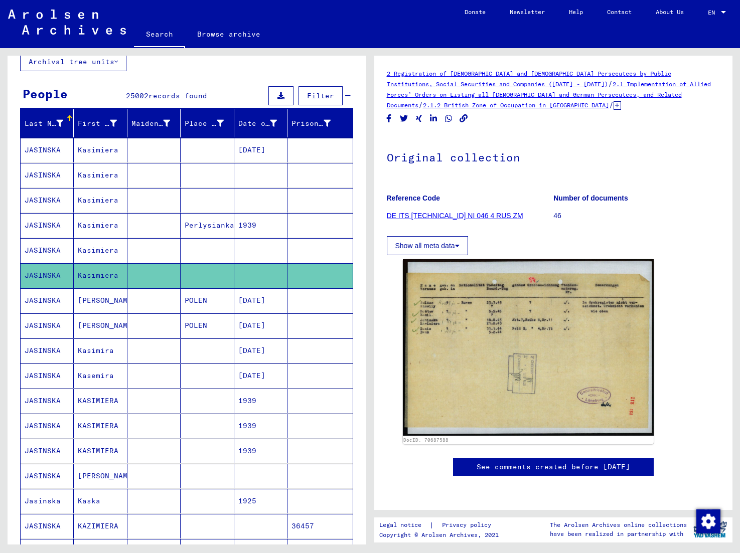
click at [94, 473] on mat-cell "[PERSON_NAME]" at bounding box center [100, 476] width 53 height 25
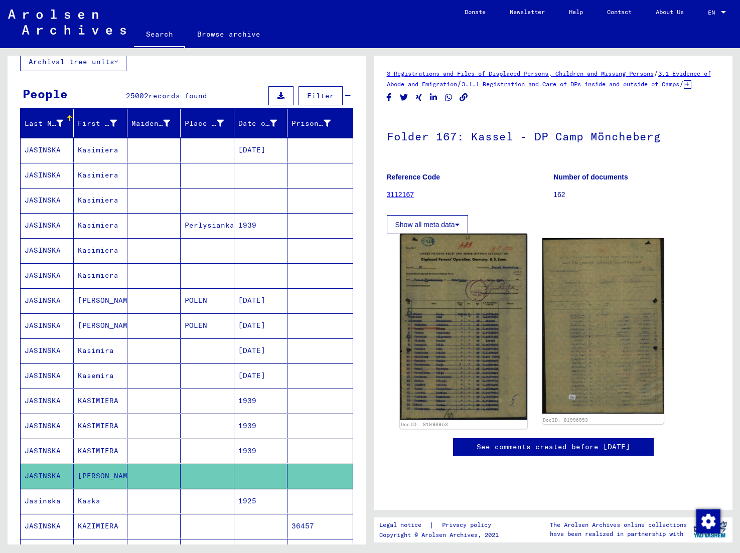
click at [409, 282] on img at bounding box center [462, 327] width 127 height 187
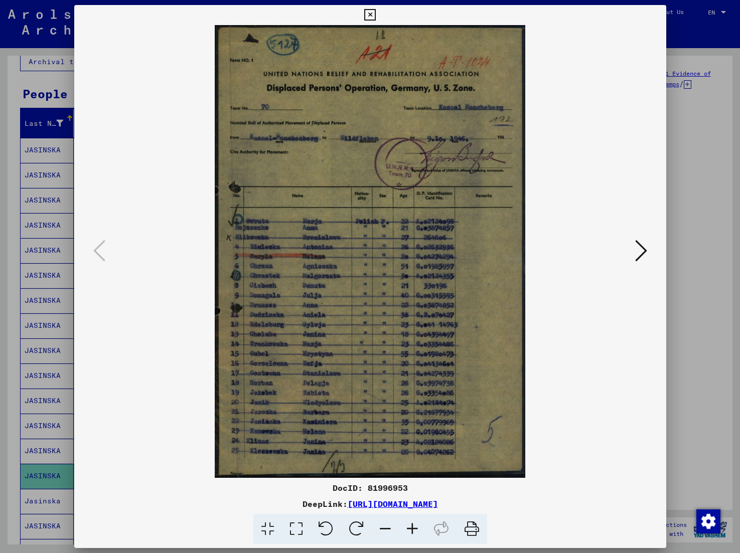
click at [376, 16] on icon at bounding box center [370, 15] width 12 height 12
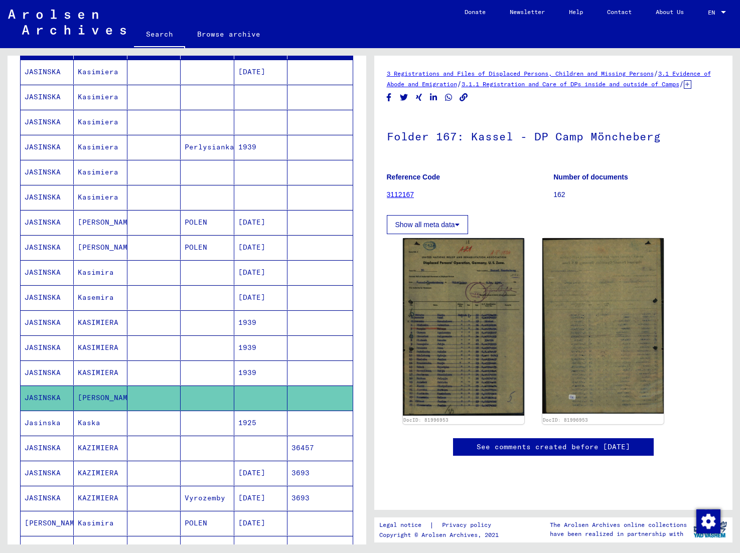
scroll to position [145, 0]
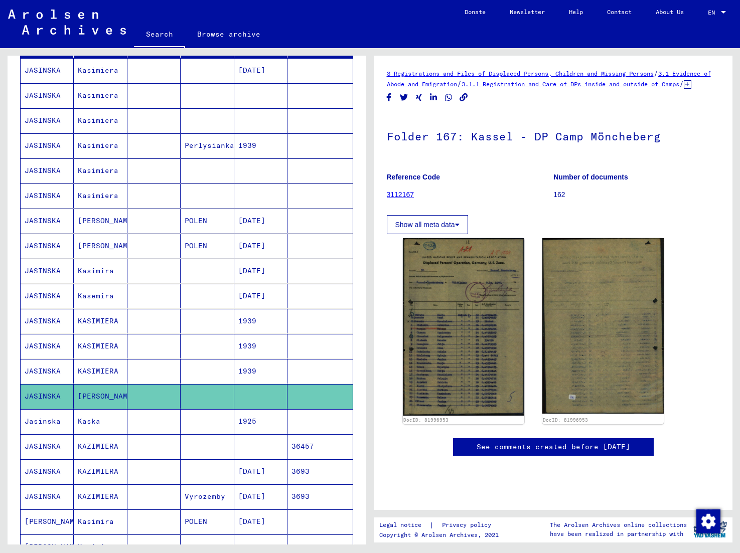
click at [35, 443] on mat-cell "JASINSKA" at bounding box center [47, 447] width 53 height 25
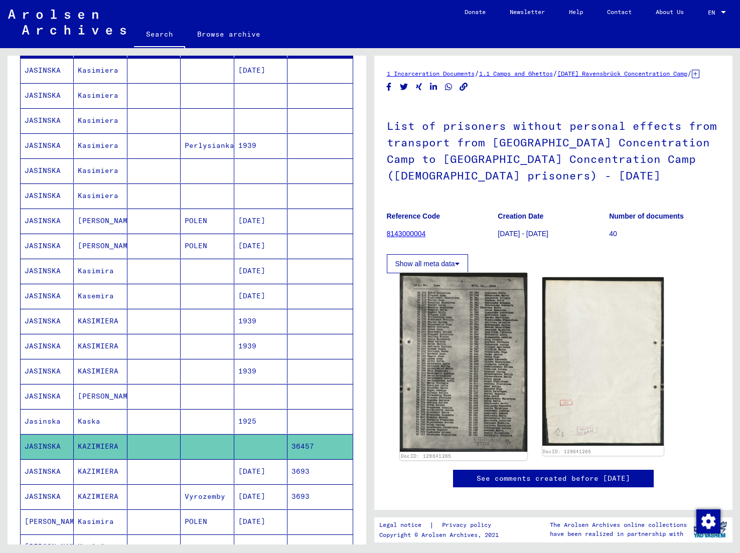
click at [409, 409] on img at bounding box center [462, 362] width 127 height 179
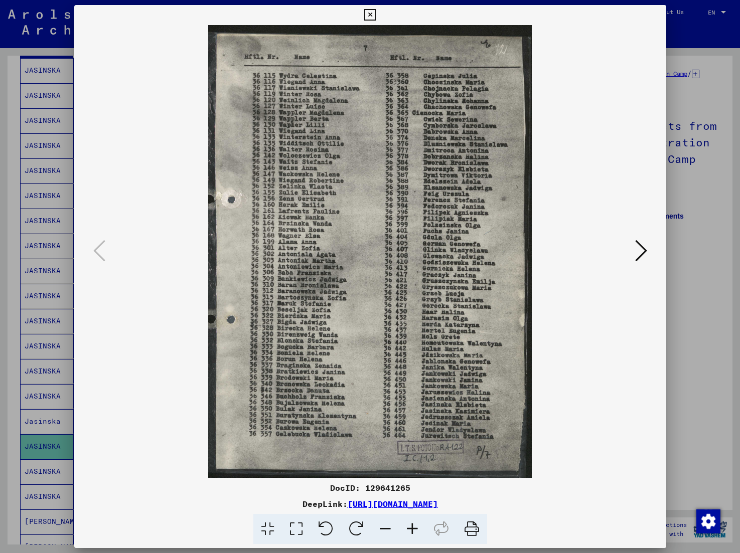
drag, startPoint x: 422, startPoint y: 411, endPoint x: 494, endPoint y: 413, distance: 71.8
click at [376, 15] on icon at bounding box center [370, 15] width 12 height 12
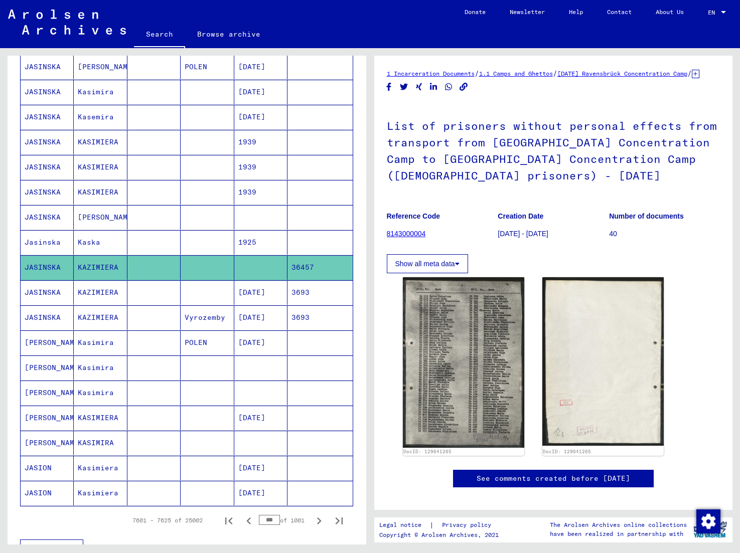
scroll to position [330, 0]
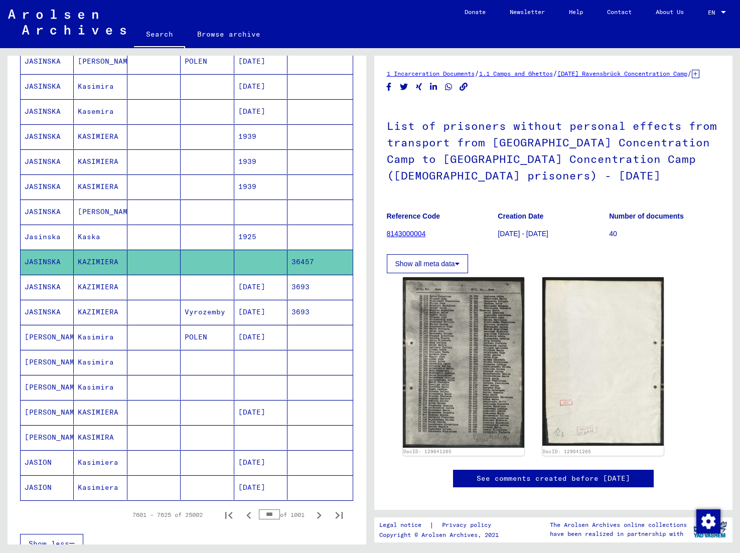
click at [88, 361] on mat-cell "Kasimira" at bounding box center [100, 362] width 53 height 25
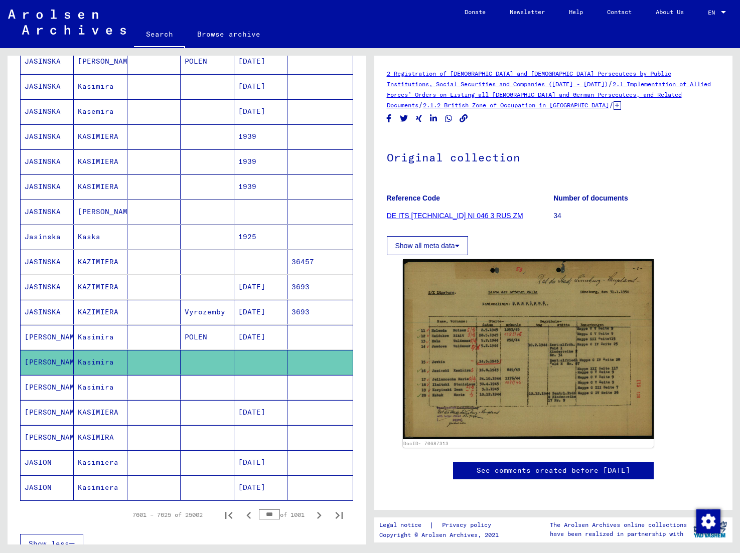
scroll to position [339, 0]
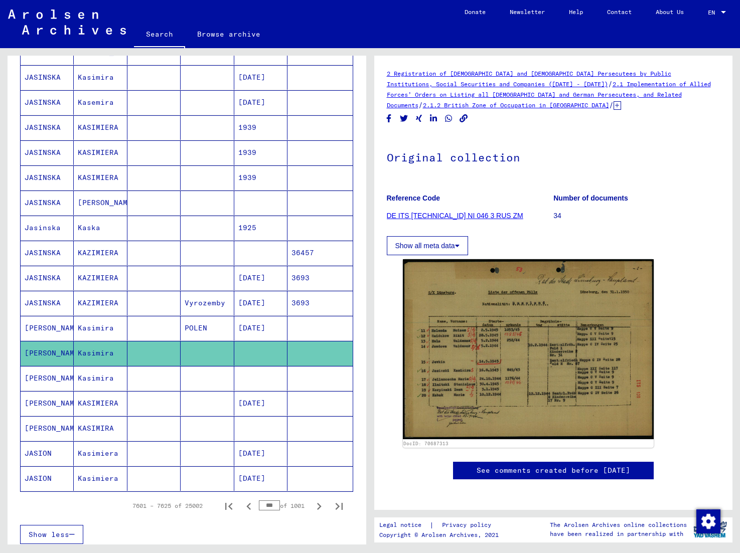
click at [94, 378] on mat-cell "Kasimira" at bounding box center [100, 378] width 53 height 25
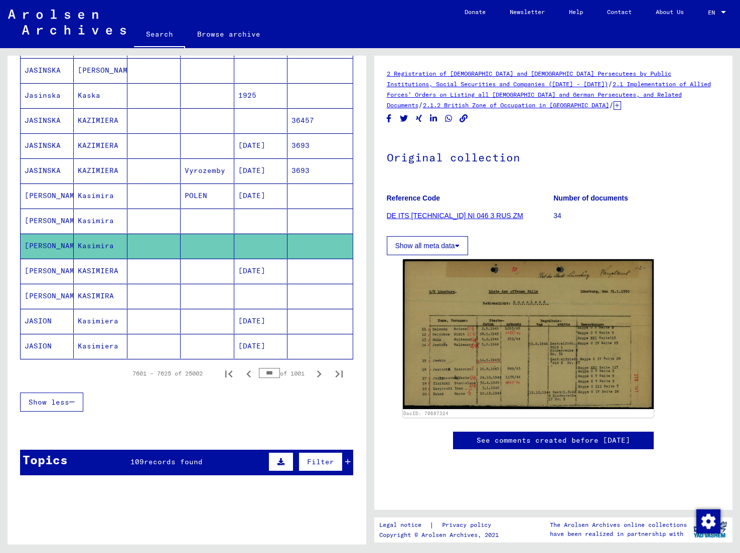
scroll to position [472, 0]
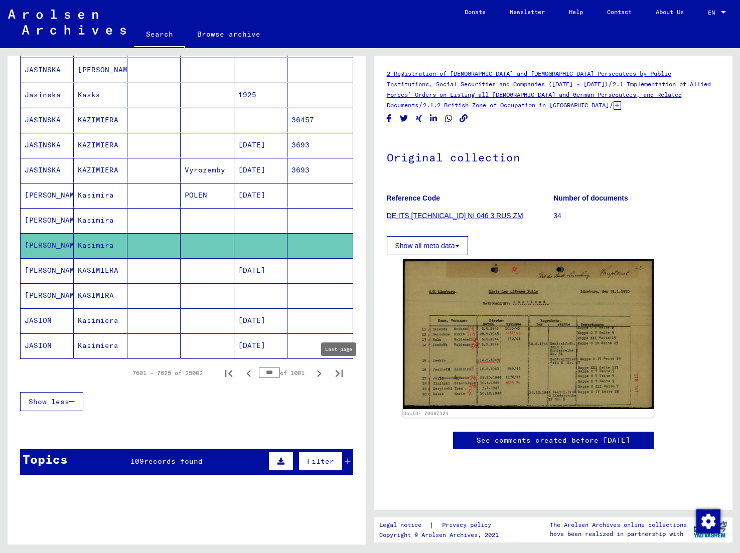
click at [337, 375] on icon "Last page" at bounding box center [338, 373] width 7 height 7
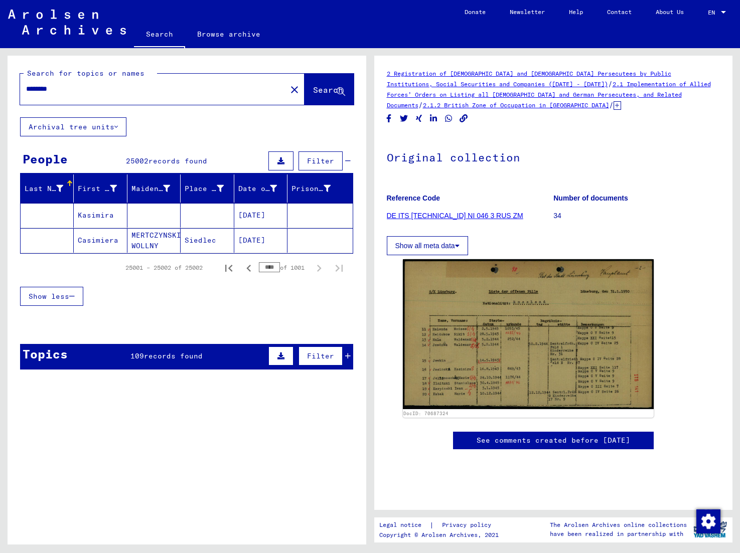
scroll to position [0, 0]
click at [248, 268] on icon "Previous page" at bounding box center [248, 268] width 5 height 7
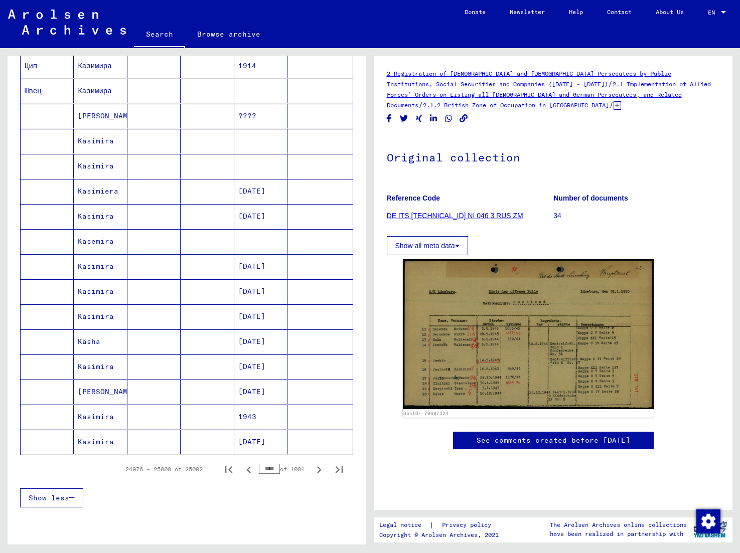
scroll to position [471, 0]
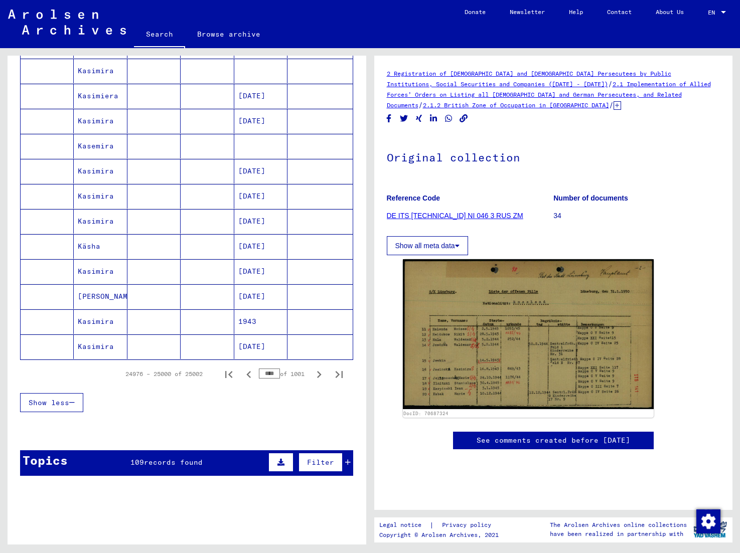
click at [95, 146] on mat-cell "Kasemira" at bounding box center [100, 146] width 53 height 25
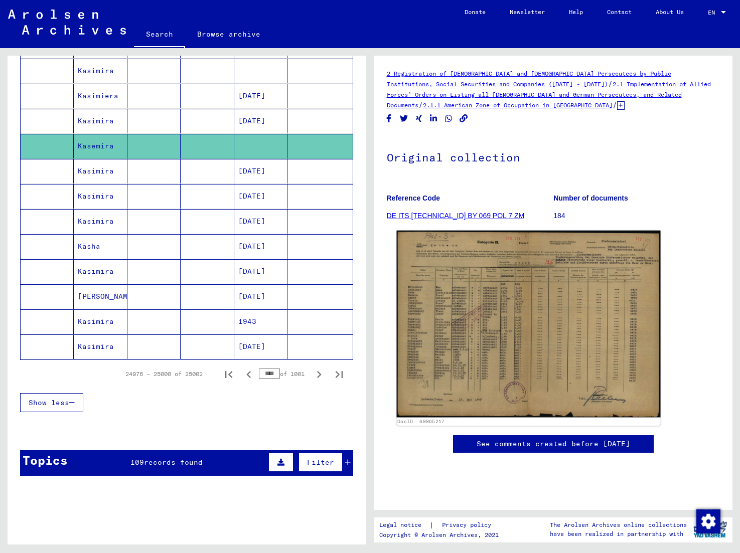
click at [409, 379] on img at bounding box center [528, 324] width 264 height 187
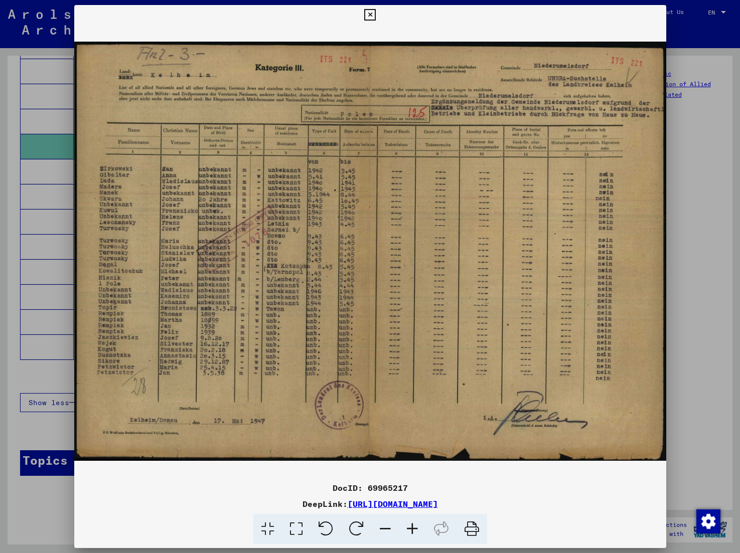
click at [376, 14] on icon at bounding box center [370, 15] width 12 height 12
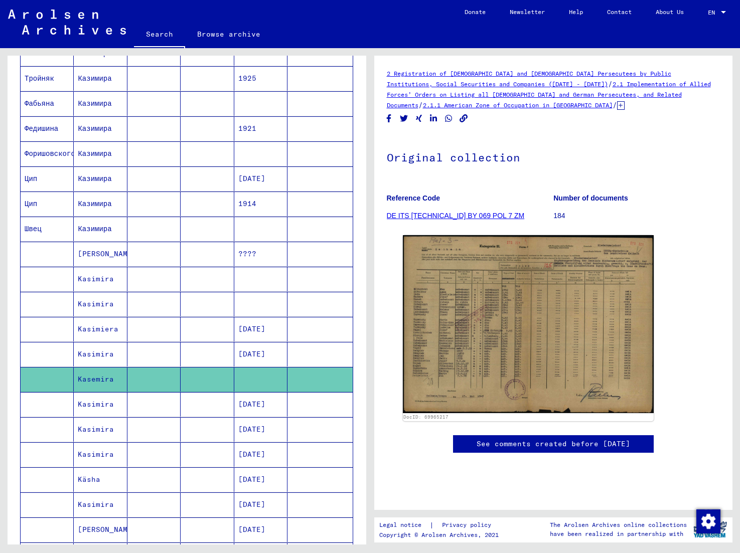
scroll to position [254, 0]
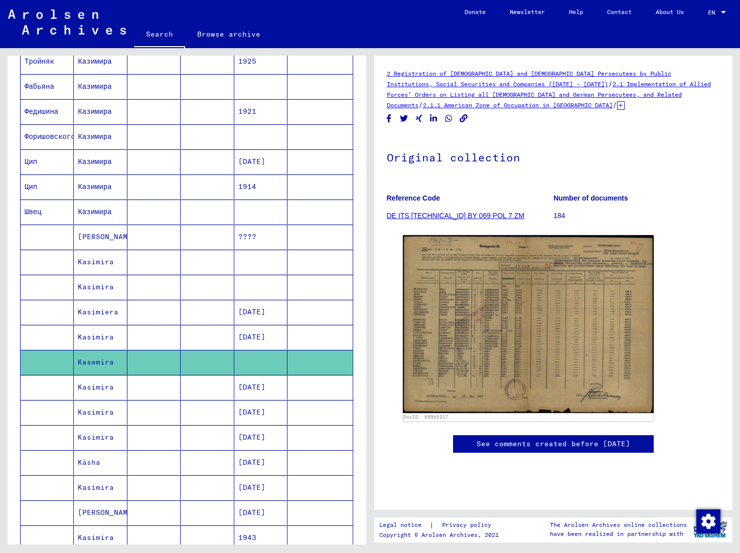
click at [97, 263] on mat-cell "Kasimira" at bounding box center [100, 262] width 53 height 25
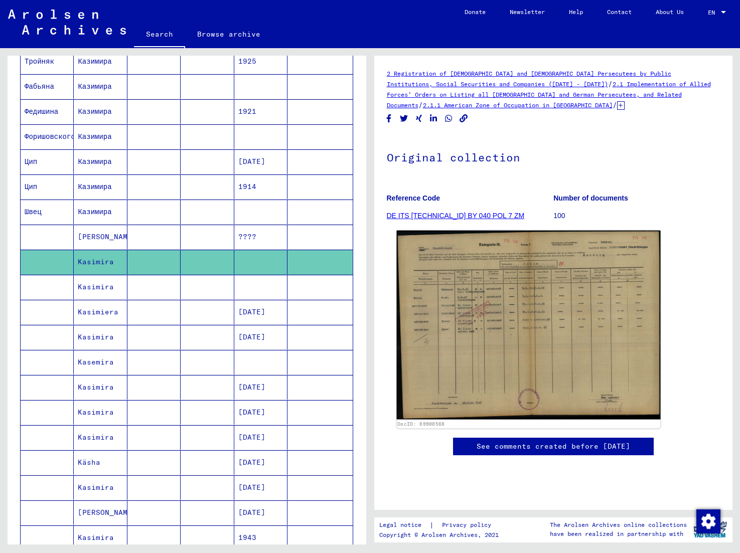
click at [409, 394] on img at bounding box center [528, 325] width 264 height 189
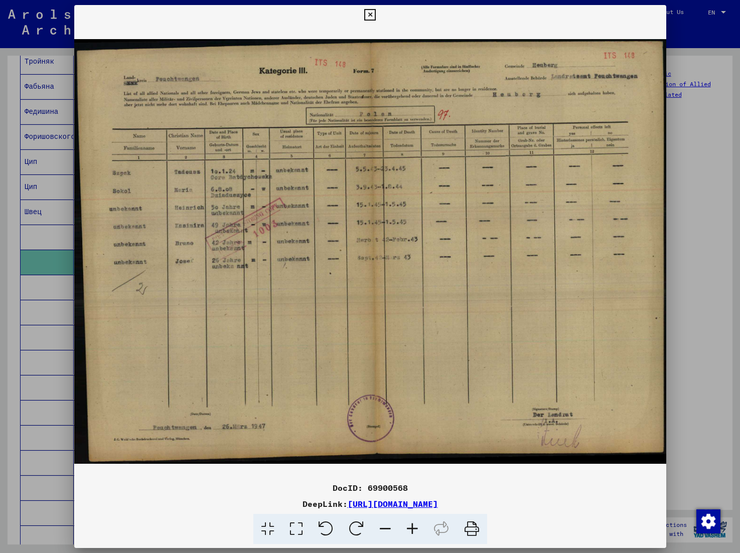
drag, startPoint x: 655, startPoint y: 13, endPoint x: 527, endPoint y: 127, distance: 171.6
click at [376, 14] on icon at bounding box center [370, 15] width 12 height 12
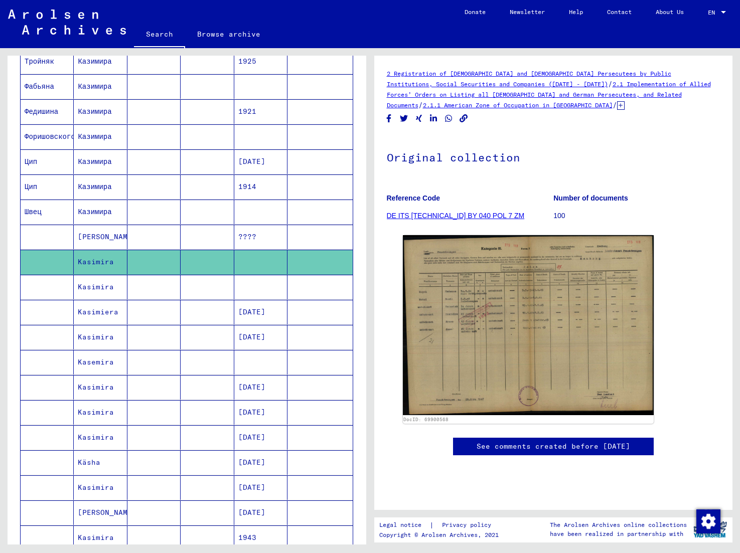
click at [98, 287] on mat-cell "Kasimira" at bounding box center [100, 287] width 53 height 25
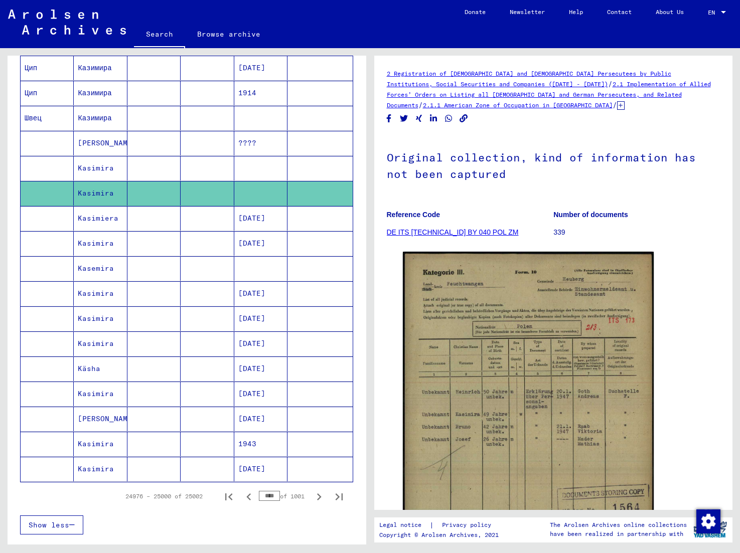
scroll to position [347, 0]
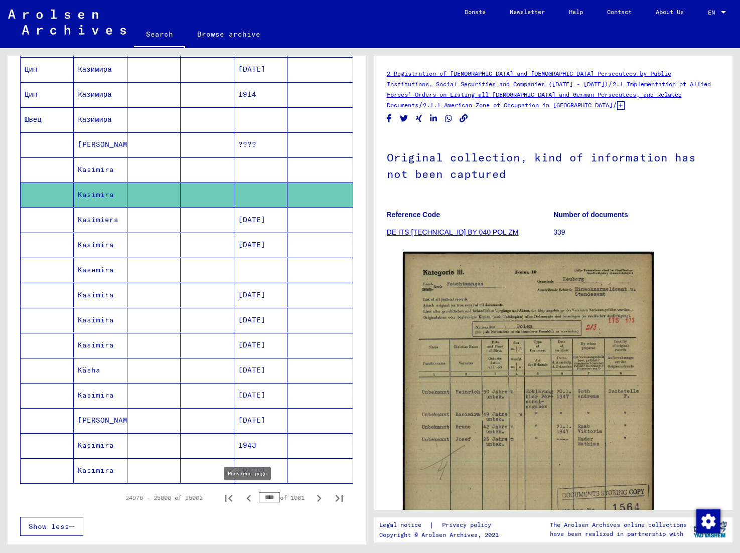
click at [249, 497] on icon "Previous page" at bounding box center [248, 498] width 5 height 7
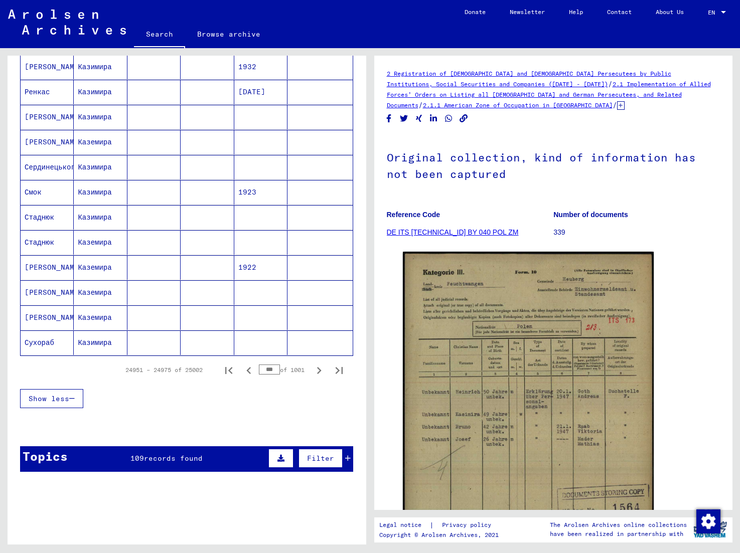
scroll to position [475, 0]
click at [249, 369] on icon "Previous page" at bounding box center [249, 370] width 14 height 14
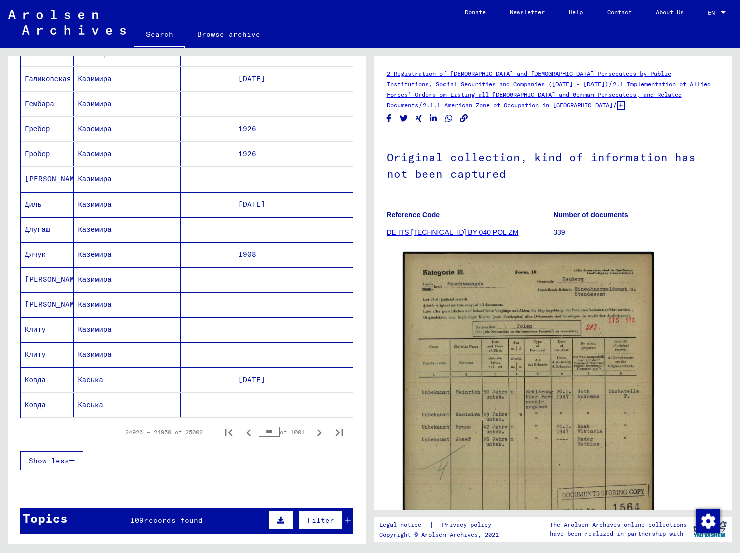
scroll to position [417, 0]
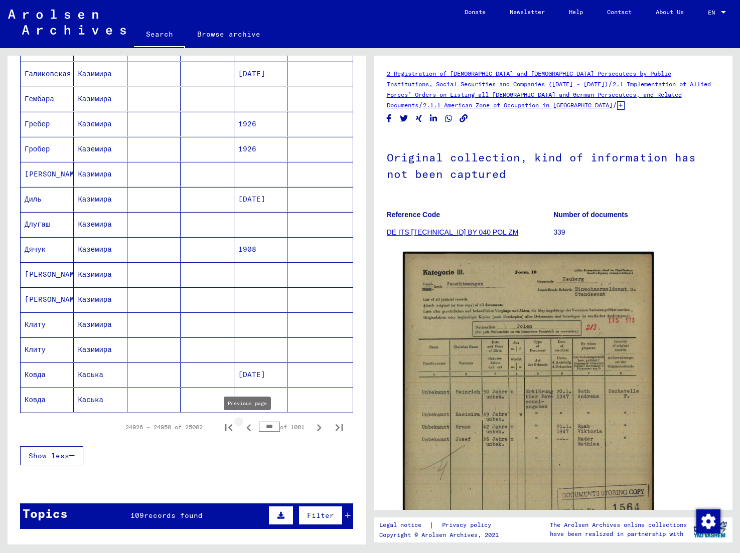
click at [249, 426] on icon "Previous page" at bounding box center [249, 428] width 14 height 14
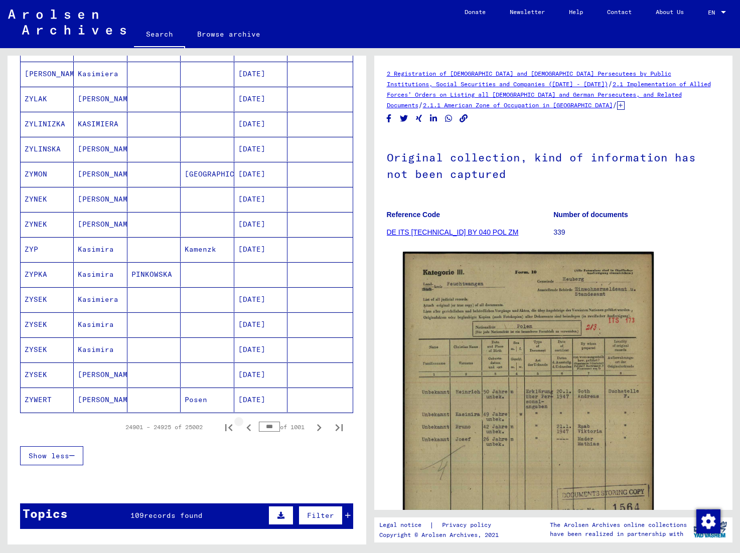
click at [249, 426] on icon "Previous page" at bounding box center [249, 428] width 14 height 14
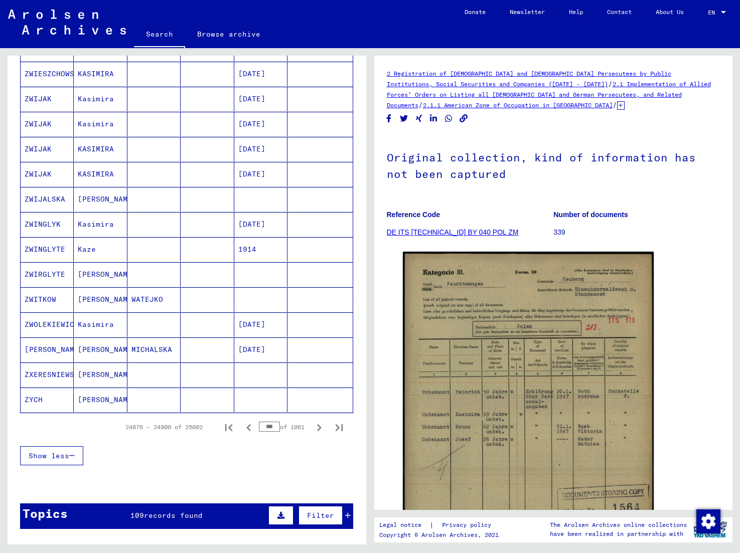
click at [249, 426] on icon "Previous page" at bounding box center [249, 428] width 14 height 14
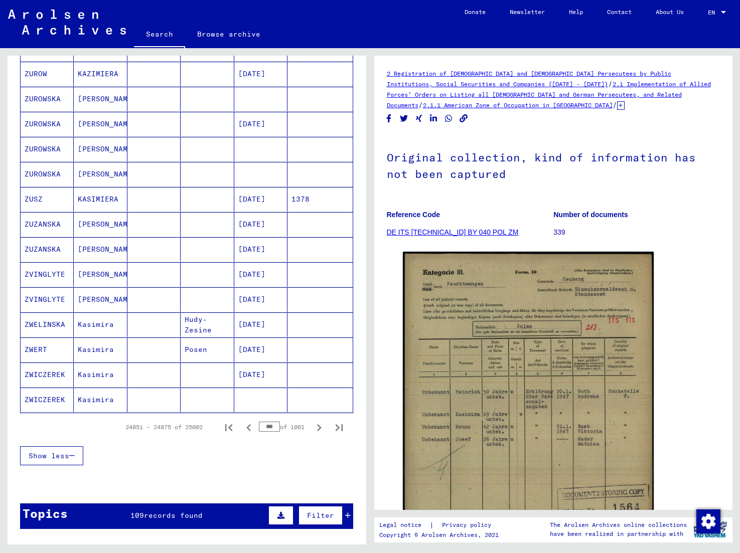
click at [249, 426] on icon "Previous page" at bounding box center [249, 428] width 14 height 14
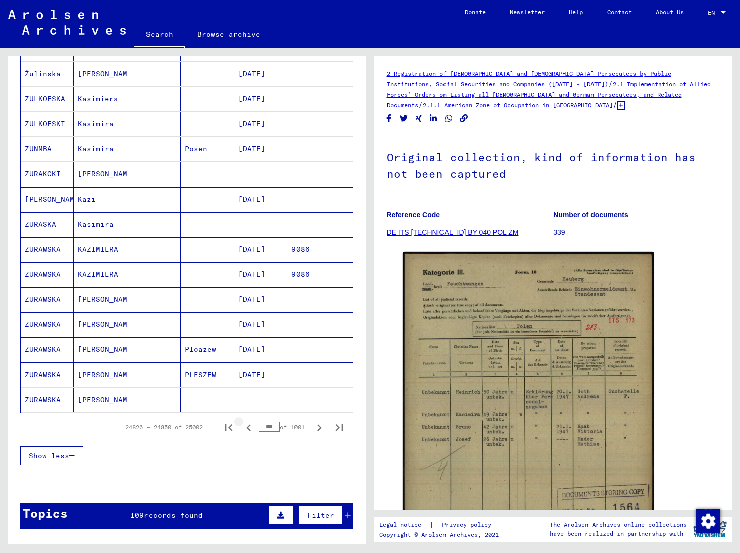
click at [249, 426] on icon "Previous page" at bounding box center [249, 428] width 14 height 14
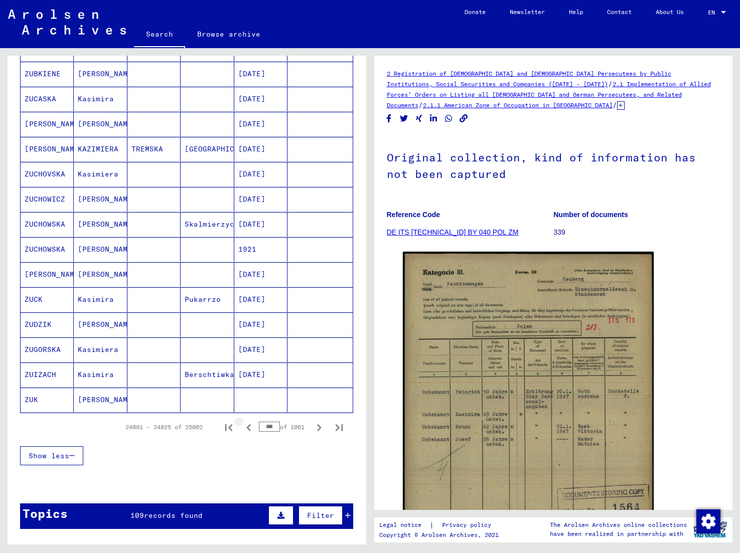
click at [249, 426] on icon "Previous page" at bounding box center [249, 428] width 14 height 14
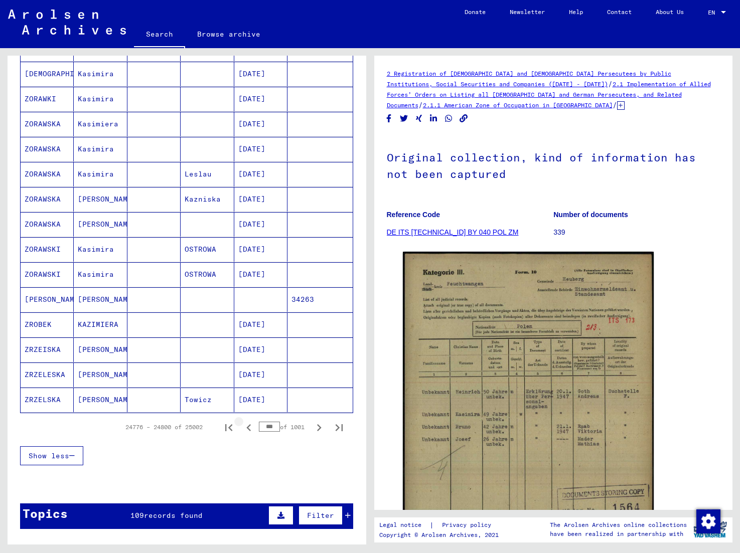
click at [249, 426] on icon "Previous page" at bounding box center [249, 428] width 14 height 14
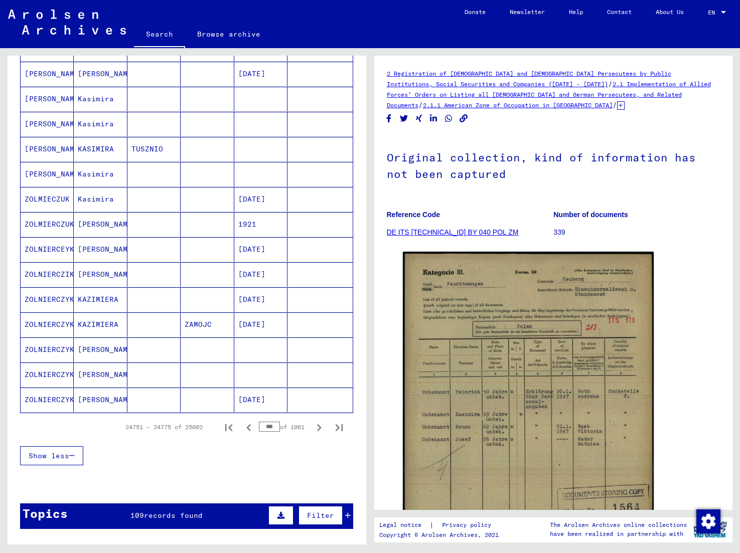
click at [249, 426] on icon "Previous page" at bounding box center [249, 428] width 14 height 14
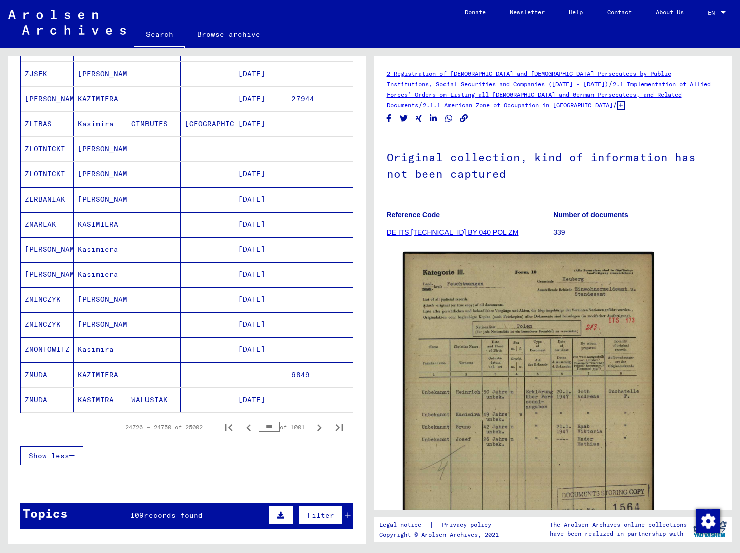
click at [249, 426] on icon "Previous page" at bounding box center [249, 428] width 14 height 14
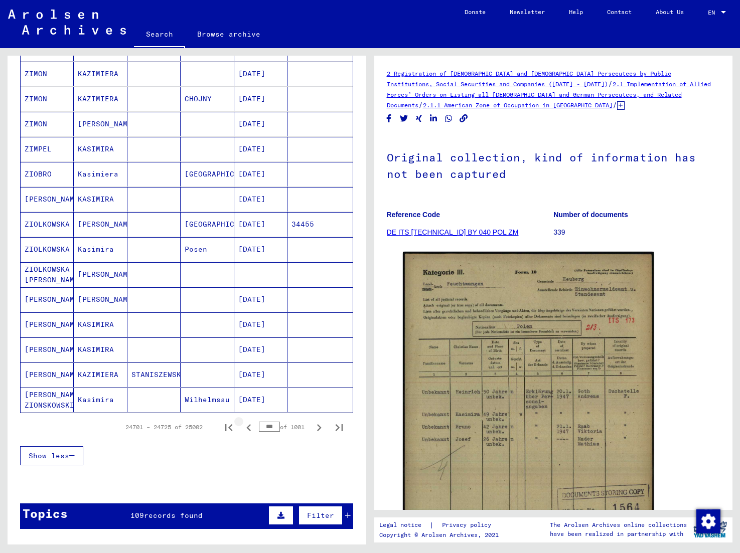
click at [249, 426] on icon "Previous page" at bounding box center [249, 428] width 14 height 14
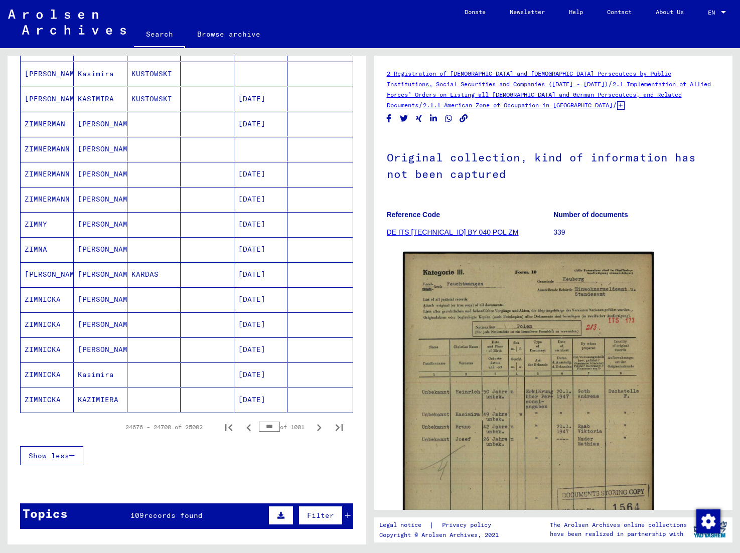
click at [249, 426] on icon "Previous page" at bounding box center [249, 428] width 14 height 14
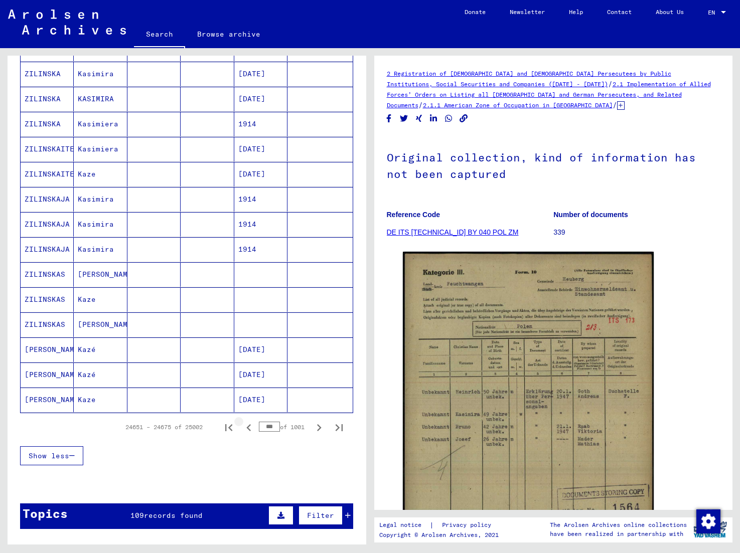
click at [249, 426] on icon "Previous page" at bounding box center [249, 428] width 14 height 14
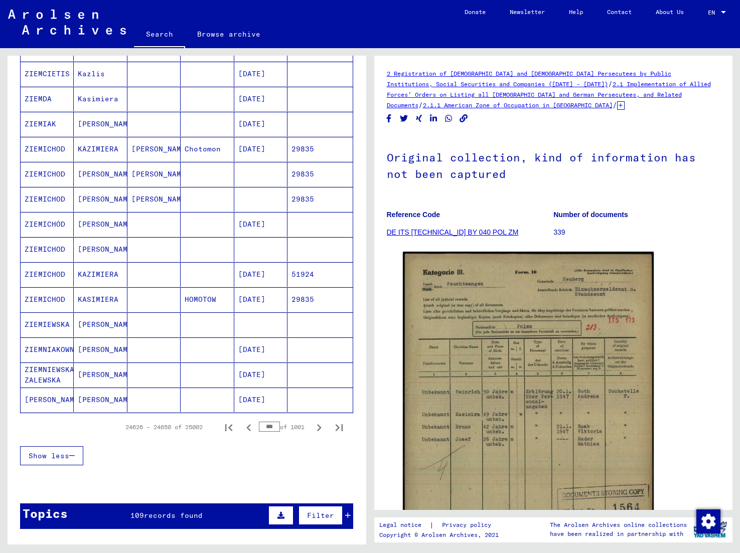
click at [249, 426] on icon "Previous page" at bounding box center [249, 428] width 14 height 14
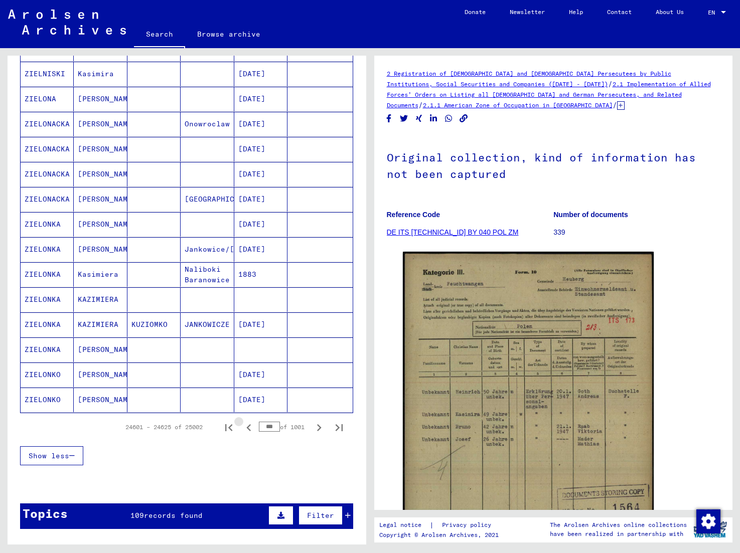
click at [249, 426] on icon "Previous page" at bounding box center [249, 428] width 14 height 14
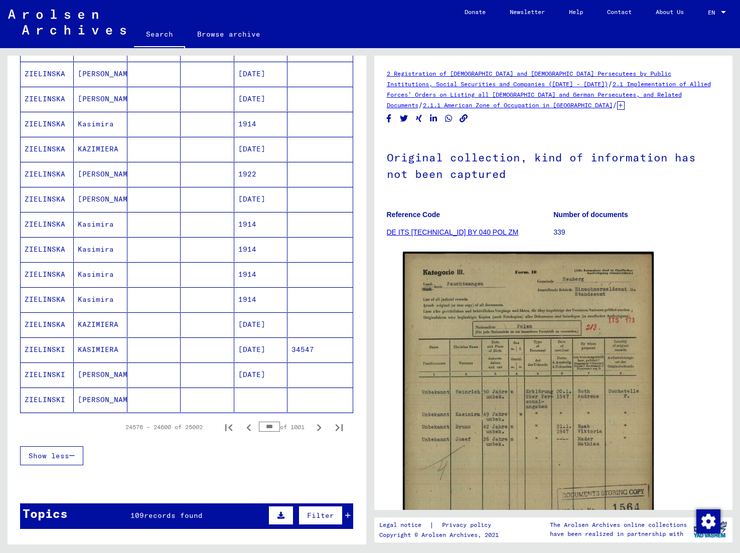
click at [250, 426] on icon "Previous page" at bounding box center [249, 428] width 14 height 14
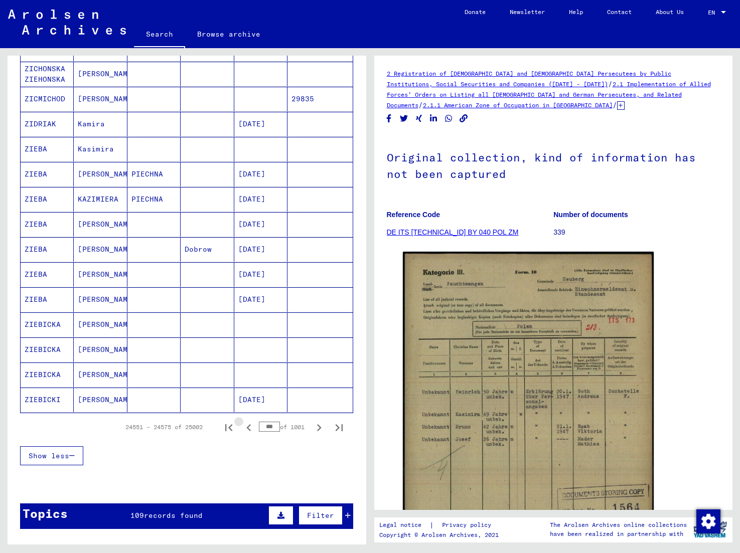
click at [250, 426] on icon "Previous page" at bounding box center [249, 428] width 14 height 14
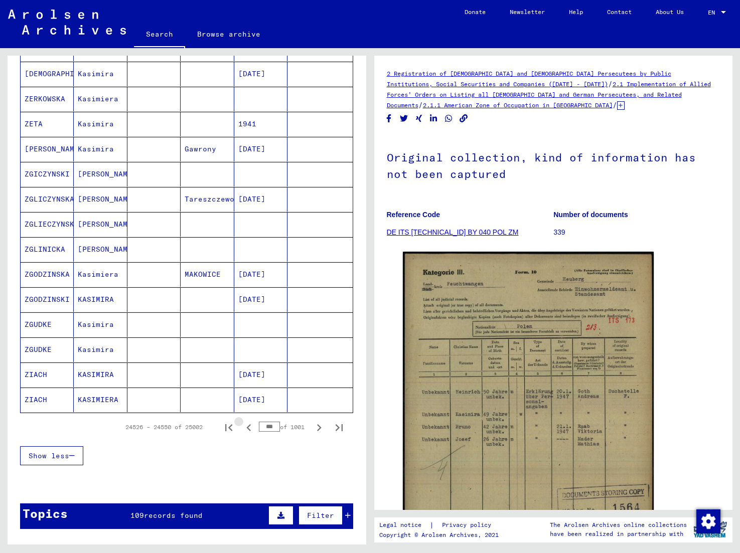
click at [250, 426] on icon "Previous page" at bounding box center [249, 428] width 14 height 14
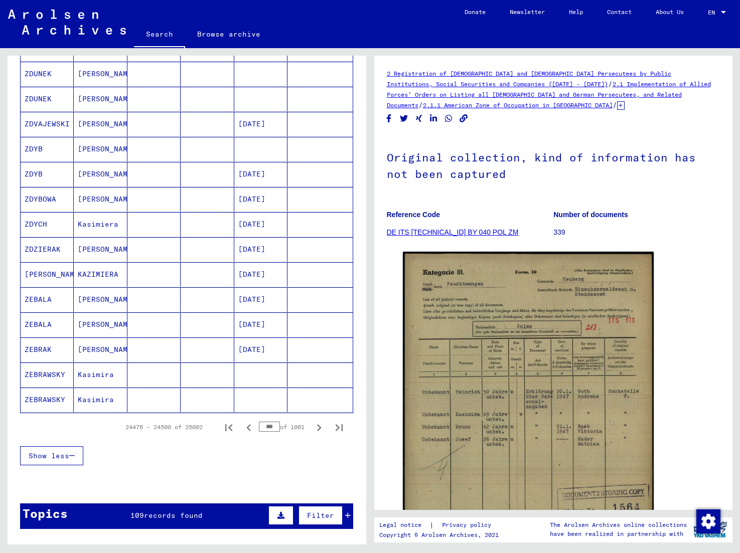
click at [250, 426] on icon "Previous page" at bounding box center [249, 428] width 14 height 14
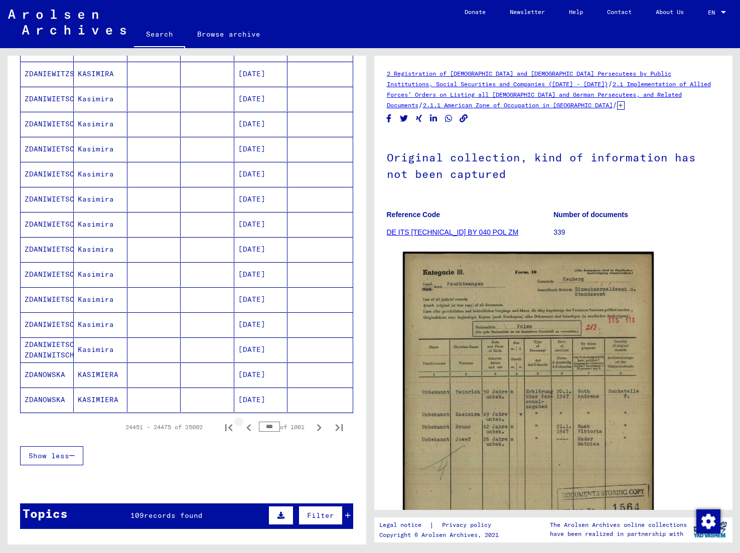
click at [250, 426] on icon "Previous page" at bounding box center [249, 428] width 14 height 14
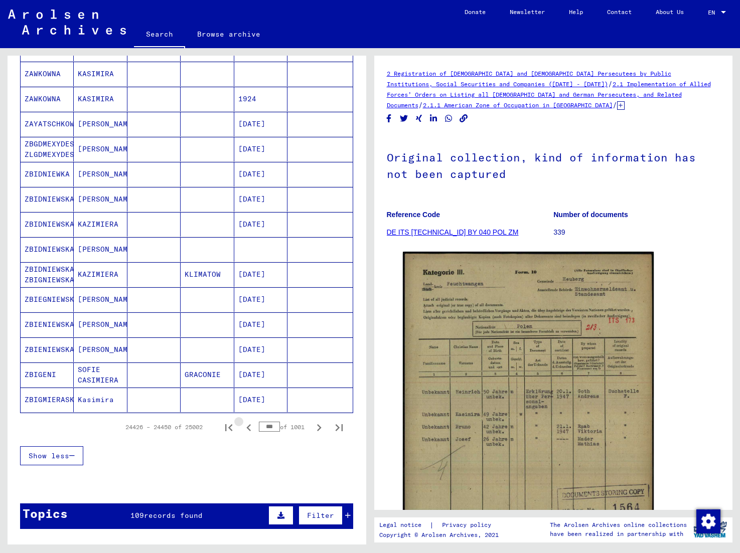
click at [250, 426] on icon "Previous page" at bounding box center [249, 428] width 14 height 14
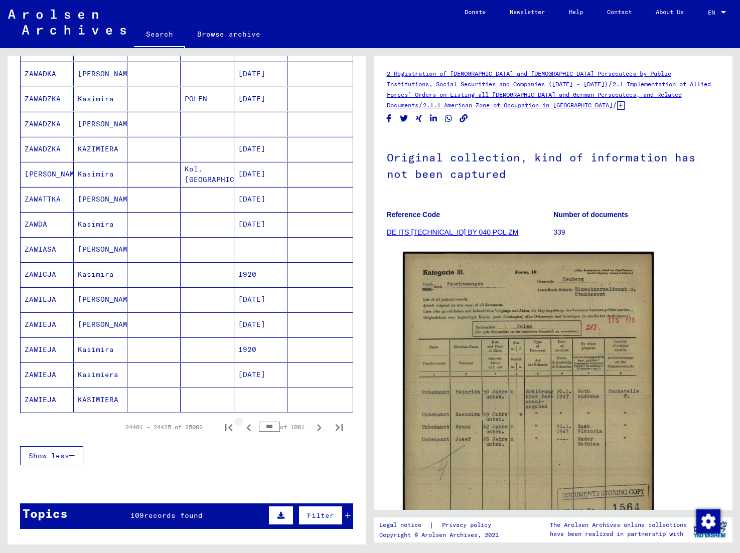
click at [250, 426] on icon "Previous page" at bounding box center [249, 428] width 14 height 14
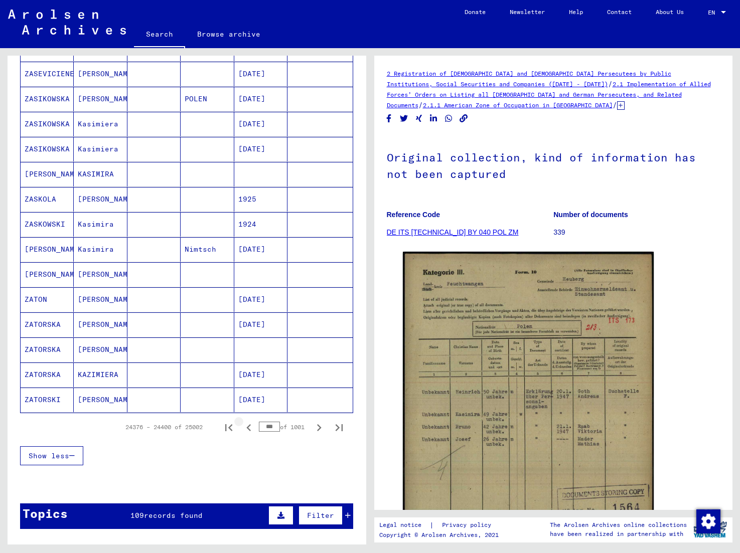
click at [250, 426] on icon "Previous page" at bounding box center [249, 428] width 14 height 14
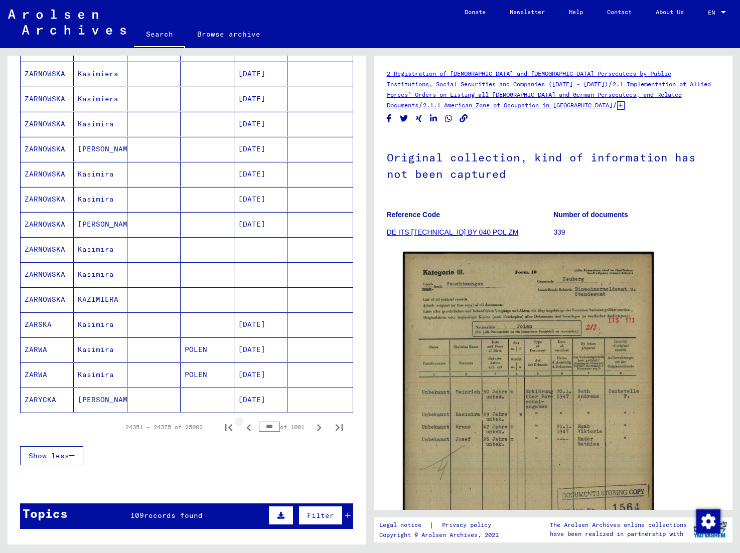
click at [250, 426] on icon "Previous page" at bounding box center [249, 428] width 14 height 14
type input "***"
